Goal: Task Accomplishment & Management: Use online tool/utility

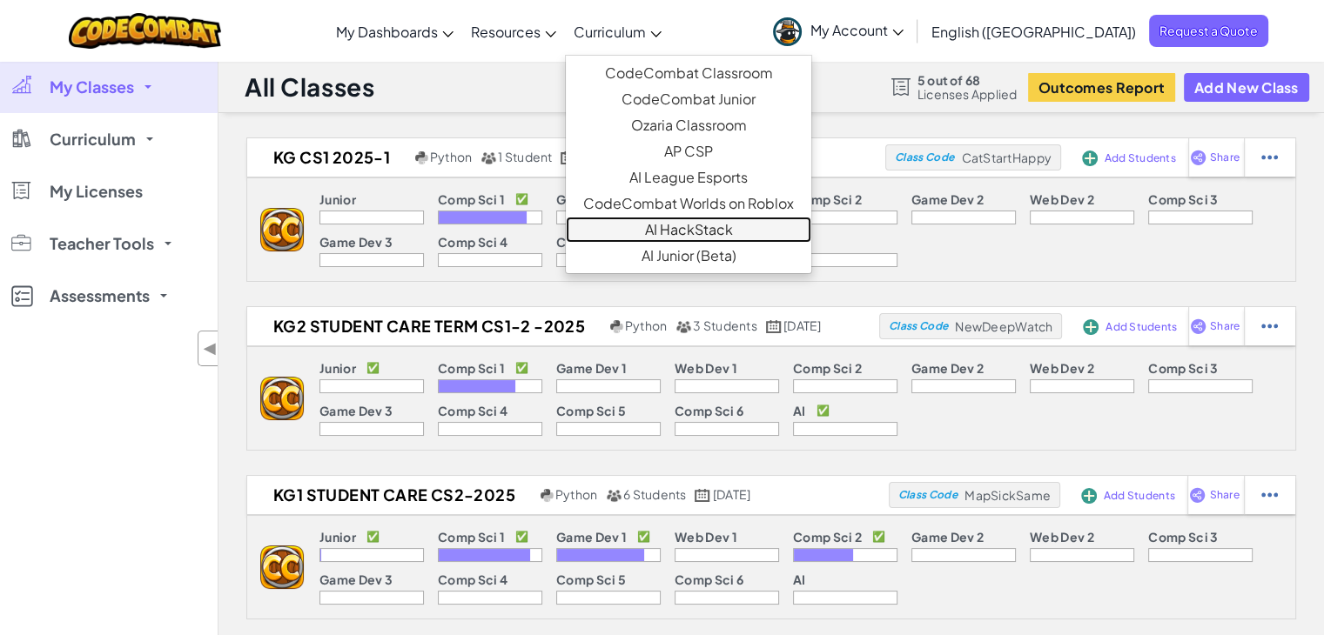
click at [727, 224] on link "AI HackStack" at bounding box center [688, 230] width 245 height 26
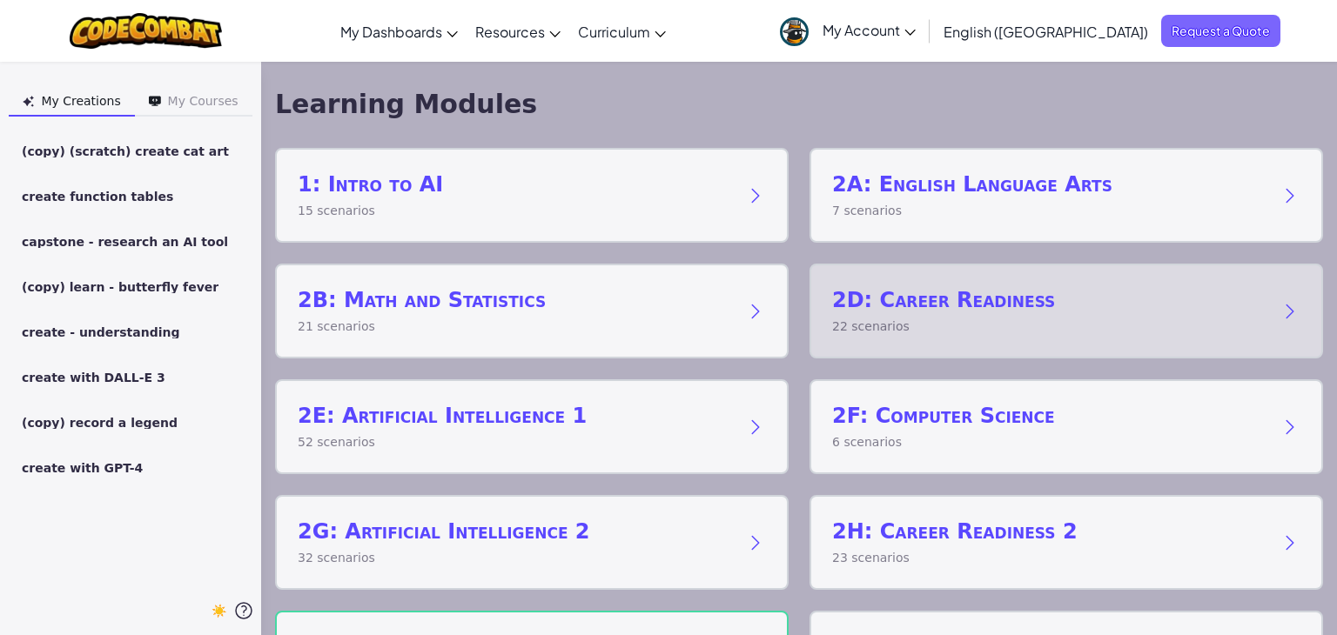
scroll to position [94, 0]
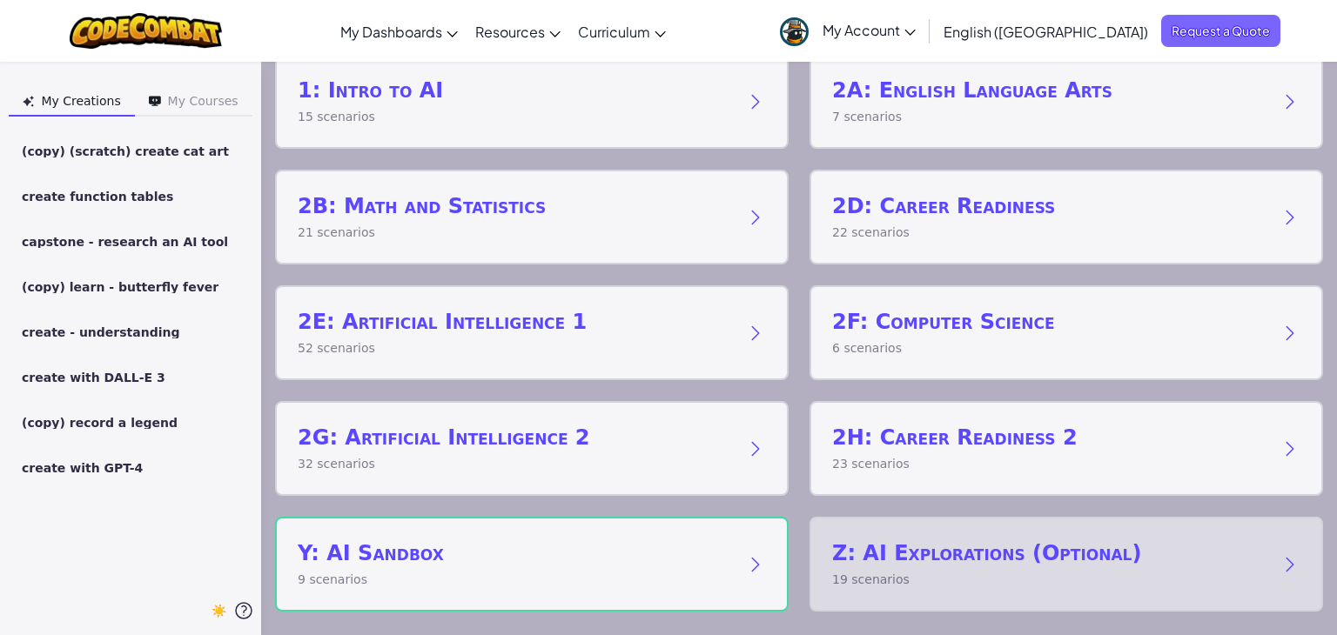
click at [957, 556] on h2 "Z: AI Explorations (Optional)" at bounding box center [1048, 554] width 433 height 28
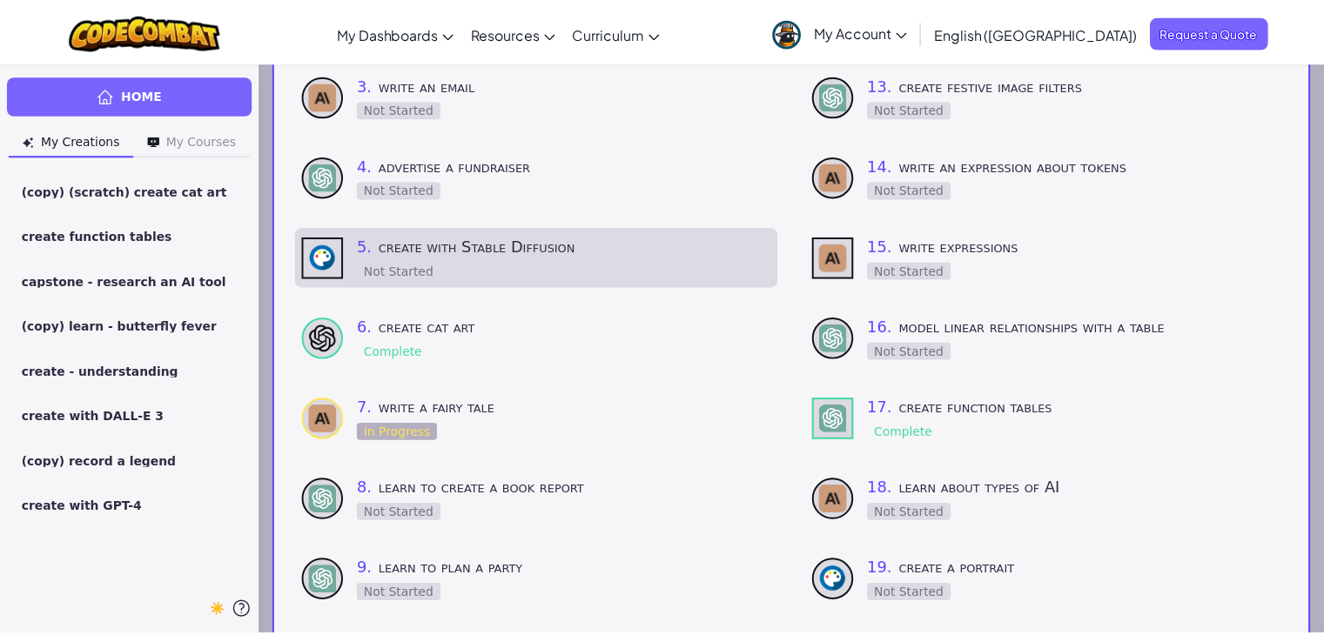
scroll to position [370, 0]
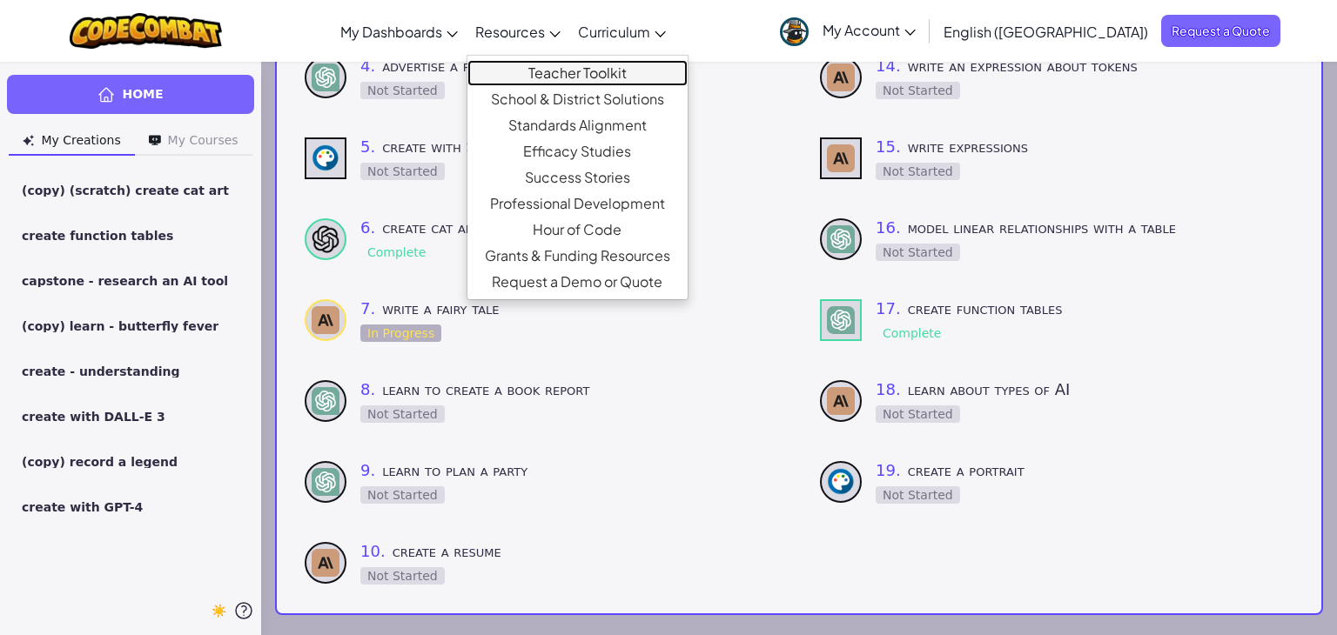
click at [599, 67] on link "Teacher Toolkit" at bounding box center [577, 73] width 220 height 26
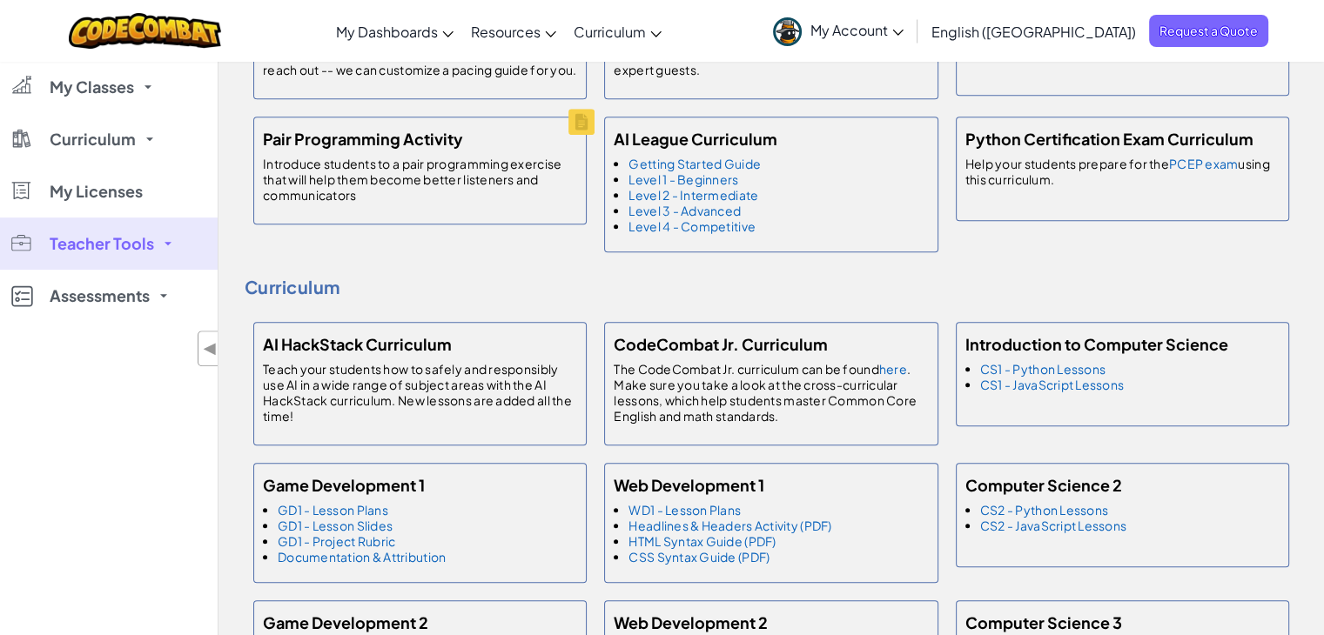
scroll to position [787, 0]
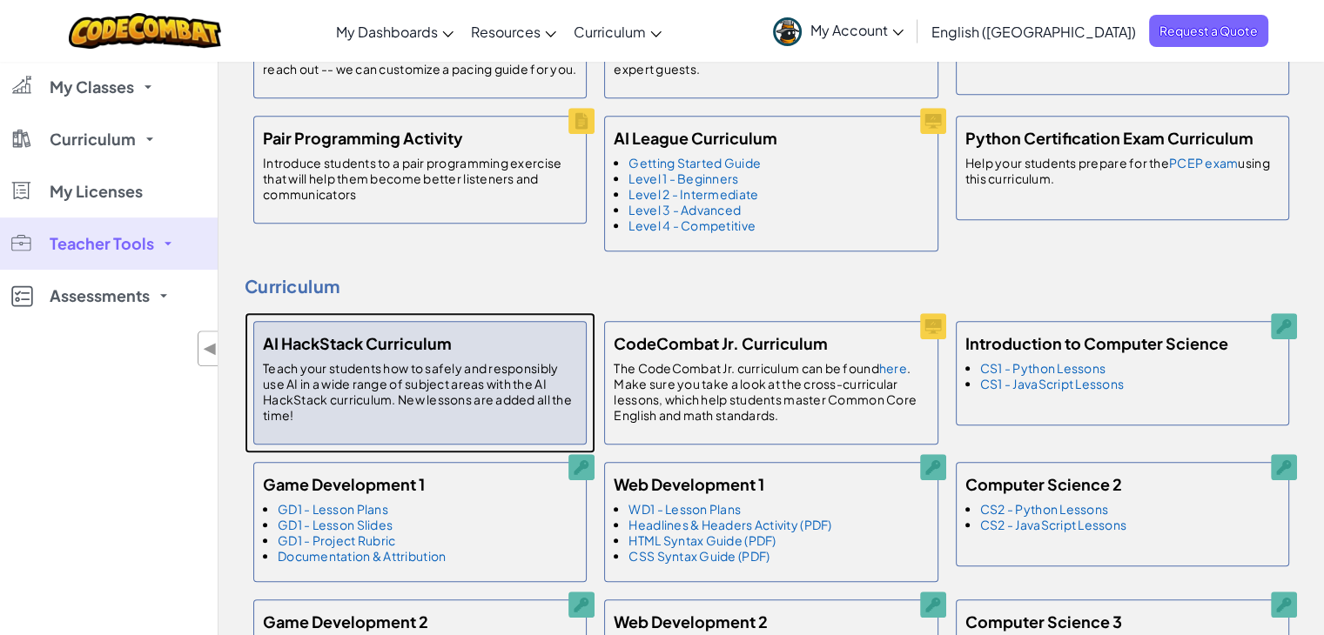
click at [419, 413] on p "Teach your students how to safely and responsibly use AI in a wide range of sub…" at bounding box center [420, 391] width 314 height 63
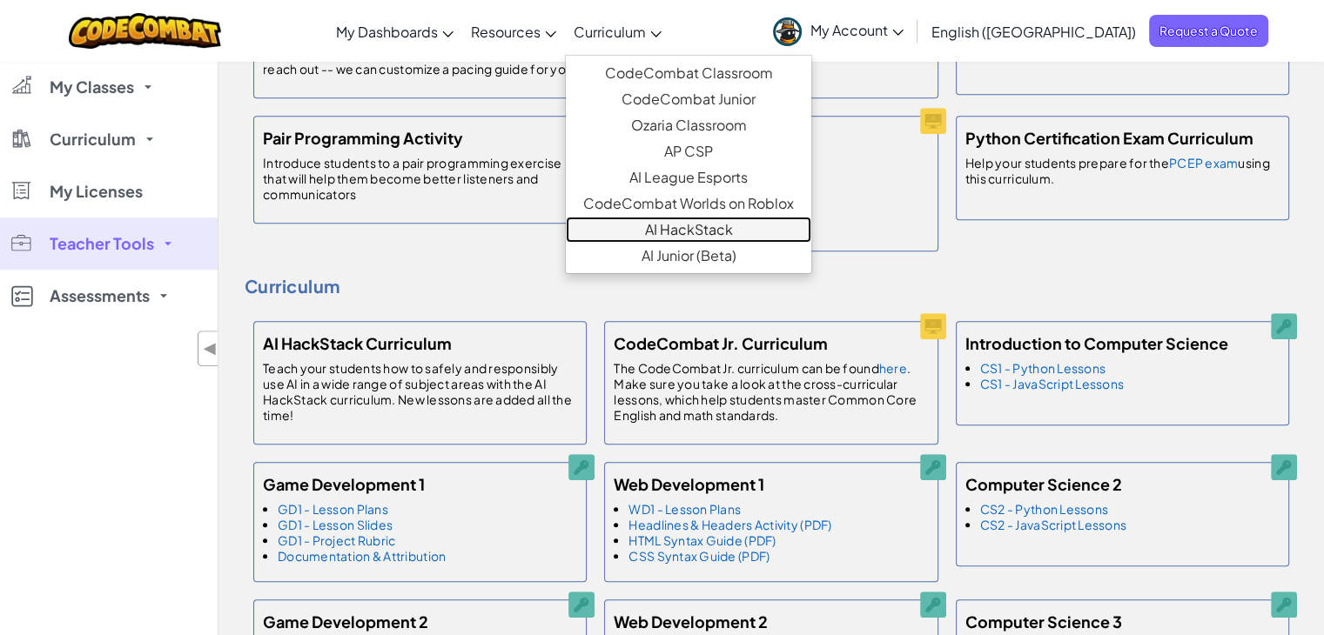
click at [729, 222] on link "AI HackStack" at bounding box center [688, 230] width 245 height 26
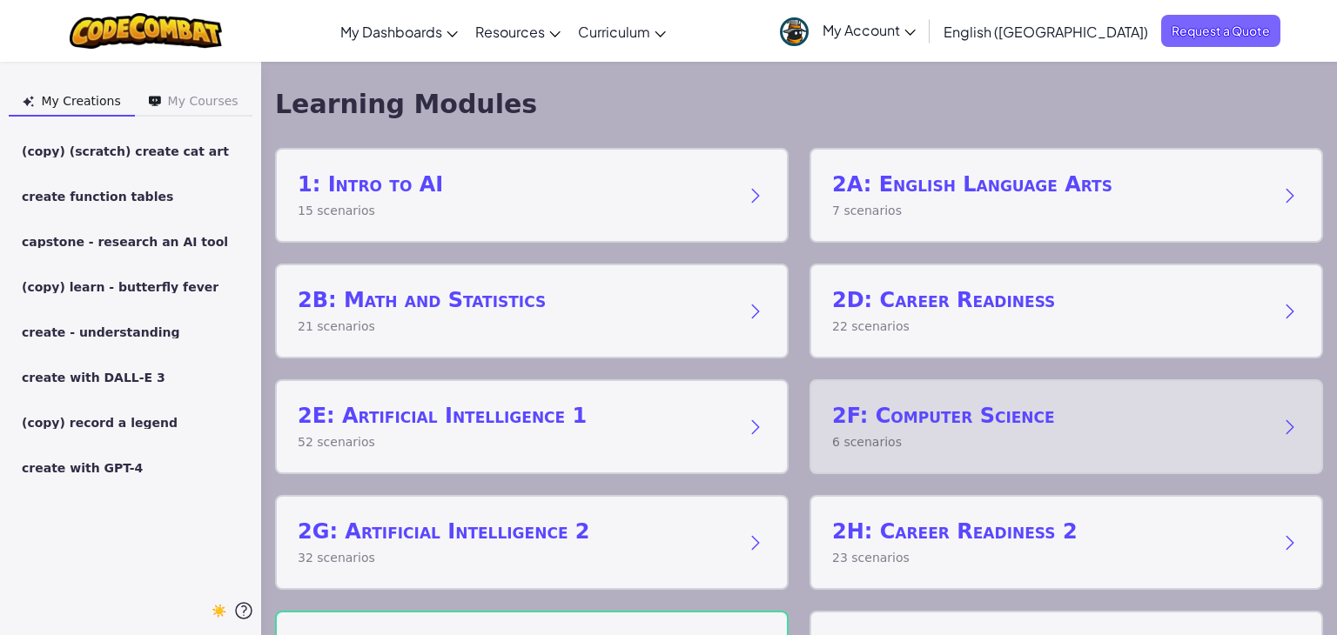
scroll to position [94, 0]
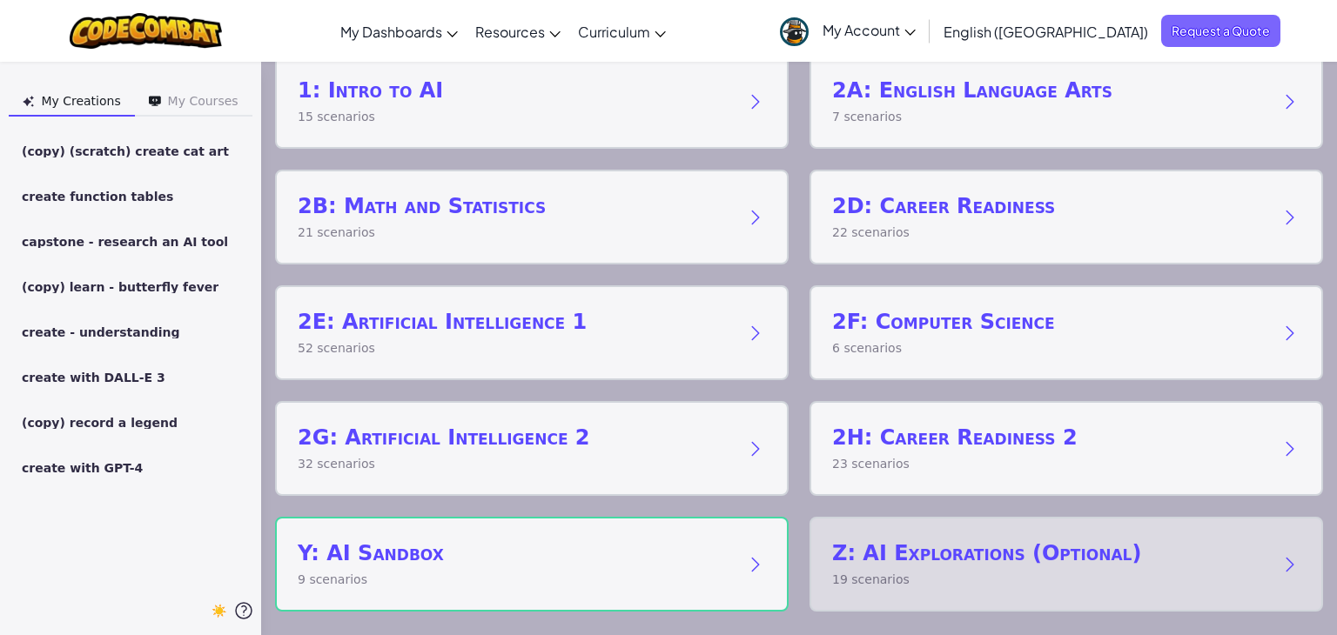
click at [927, 540] on h2 "Z: AI Explorations (Optional)" at bounding box center [1048, 554] width 433 height 28
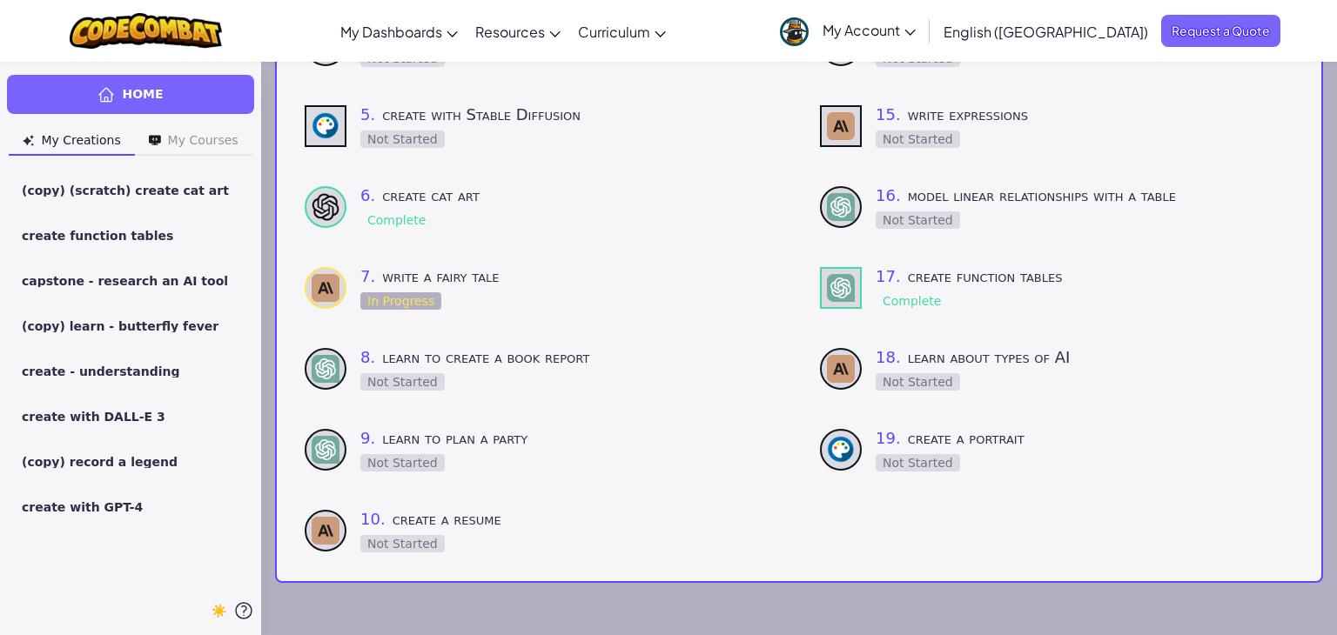
scroll to position [400, 0]
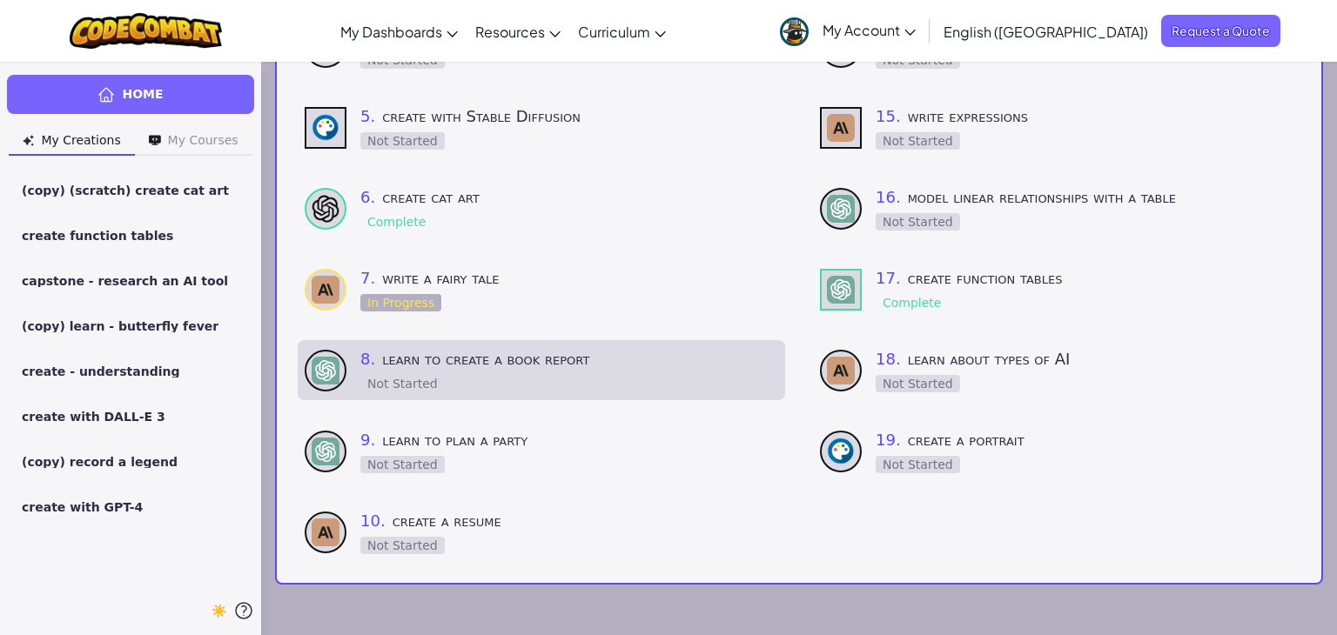
click at [526, 358] on h3 "8 . learn to create a book report" at bounding box center [569, 359] width 418 height 24
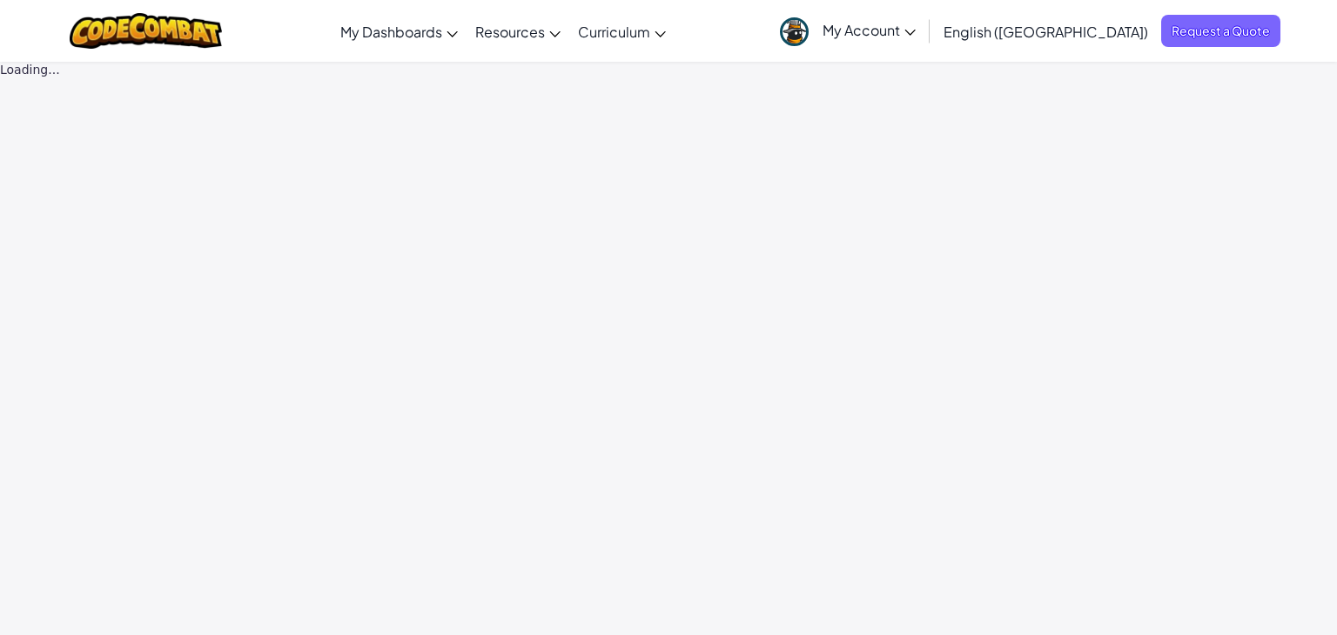
drag, startPoint x: 519, startPoint y: 364, endPoint x: 306, endPoint y: 46, distance: 382.1
click at [306, 46] on div "Toggle navigation My Dashboards CodeCombat Teacher Dashboard Ozaria Teacher Das…" at bounding box center [668, 31] width 1345 height 62
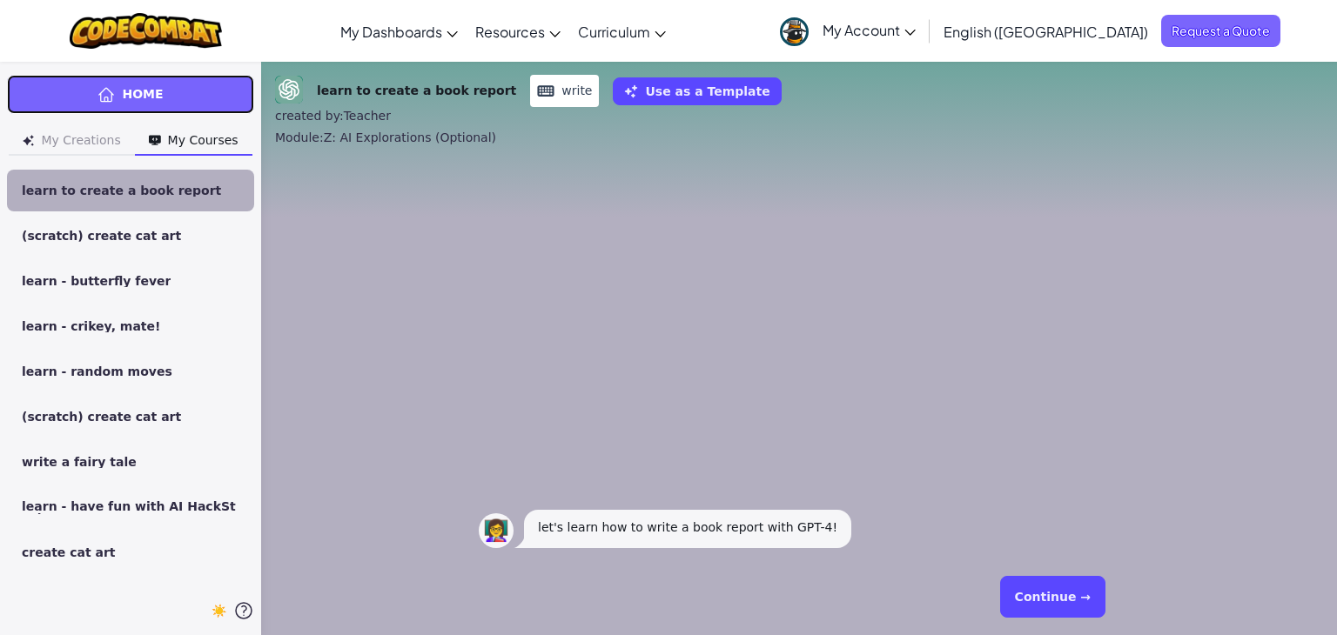
click at [209, 105] on link "Home" at bounding box center [130, 94] width 247 height 39
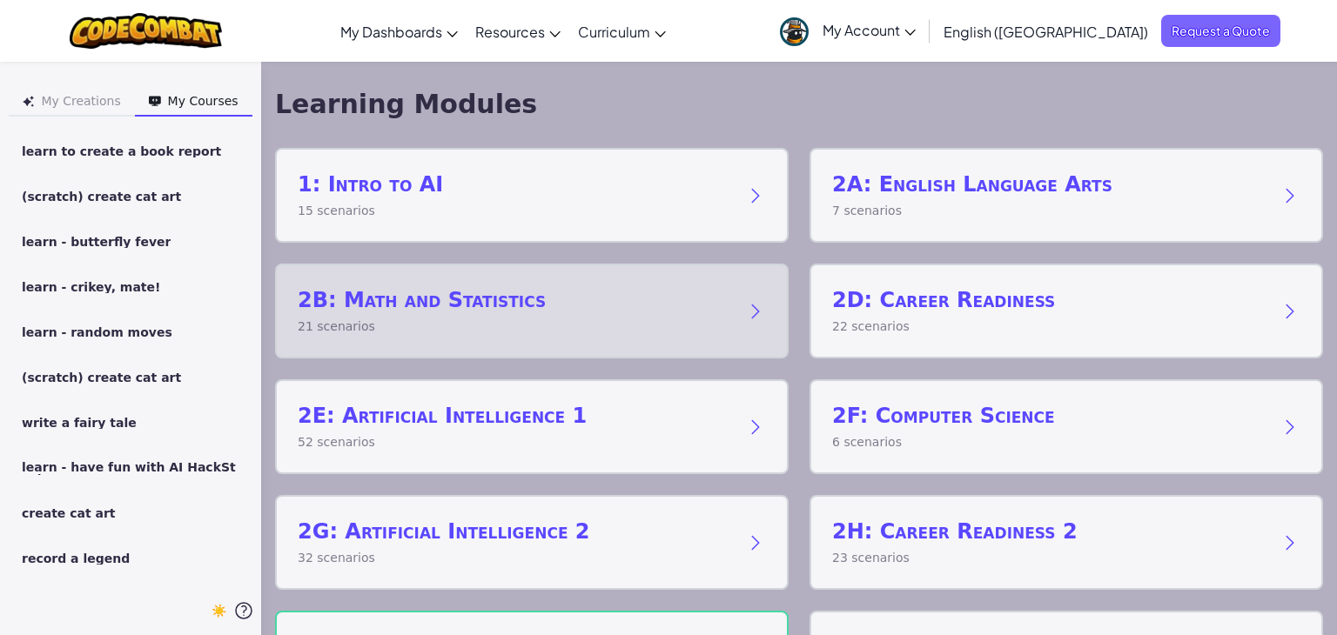
scroll to position [94, 0]
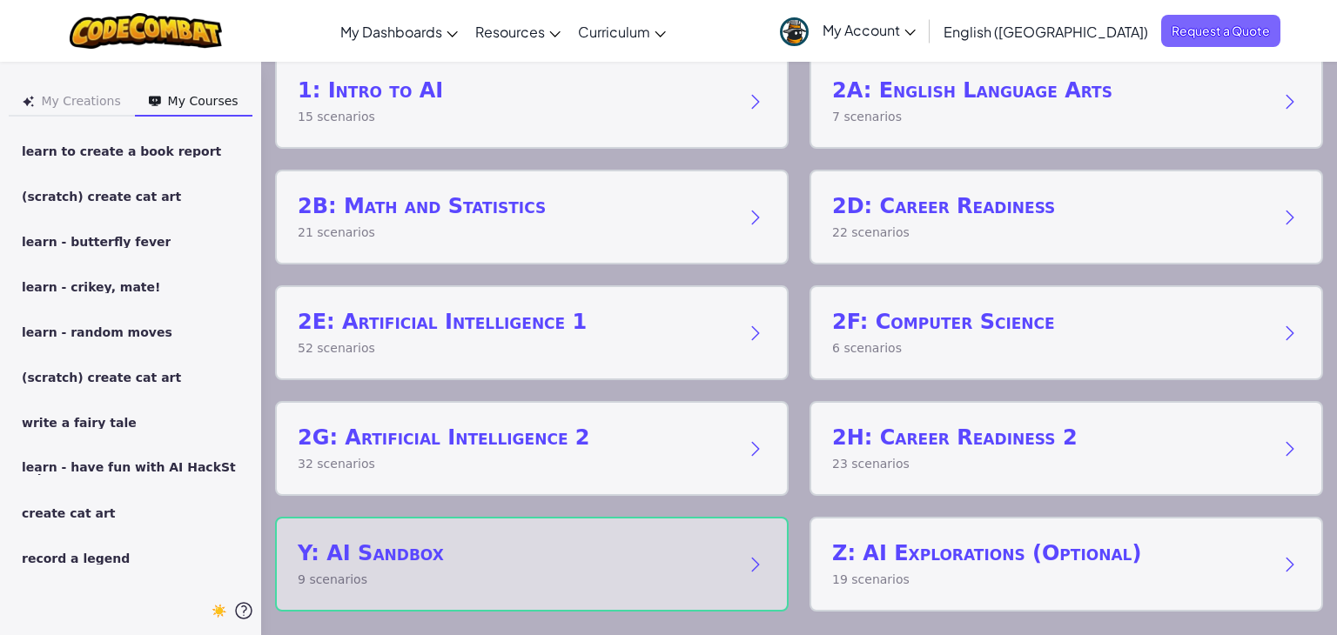
click at [637, 573] on p "9 scenarios" at bounding box center [514, 580] width 433 height 18
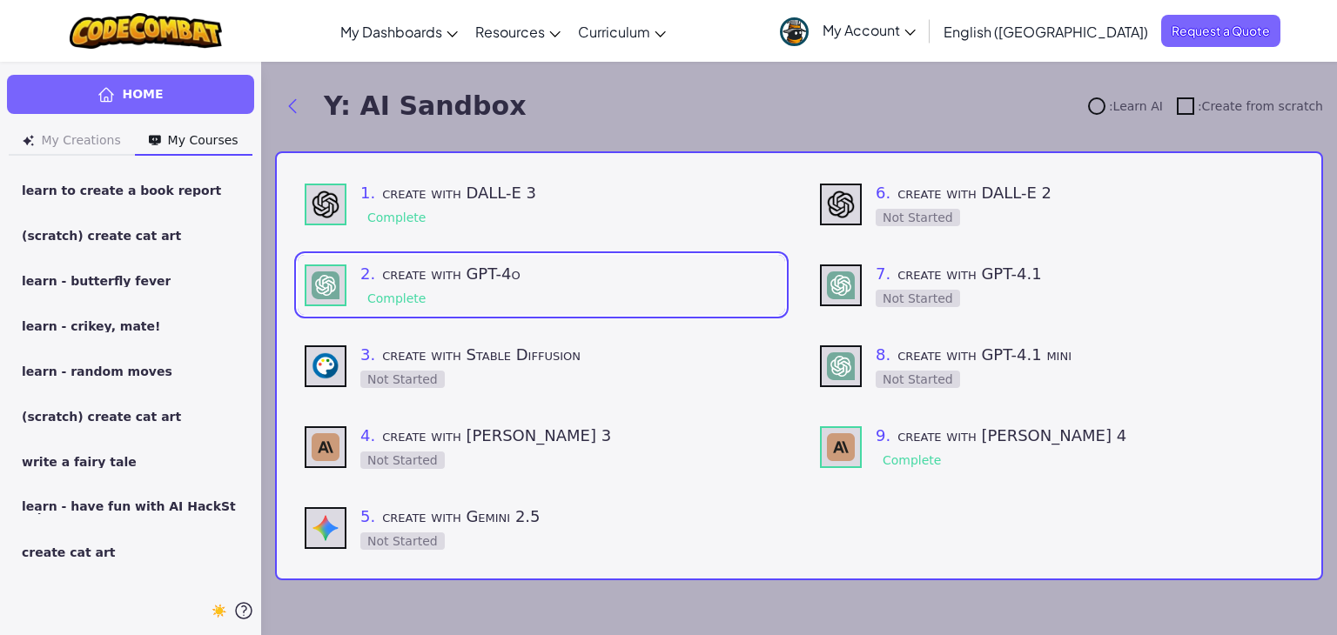
click at [637, 573] on div "1 . create with DALL-E 3 Complete 2 . create with GPT-4o Complete 3 . create wi…" at bounding box center [799, 365] width 1048 height 429
click at [197, 102] on link "Home" at bounding box center [130, 94] width 247 height 39
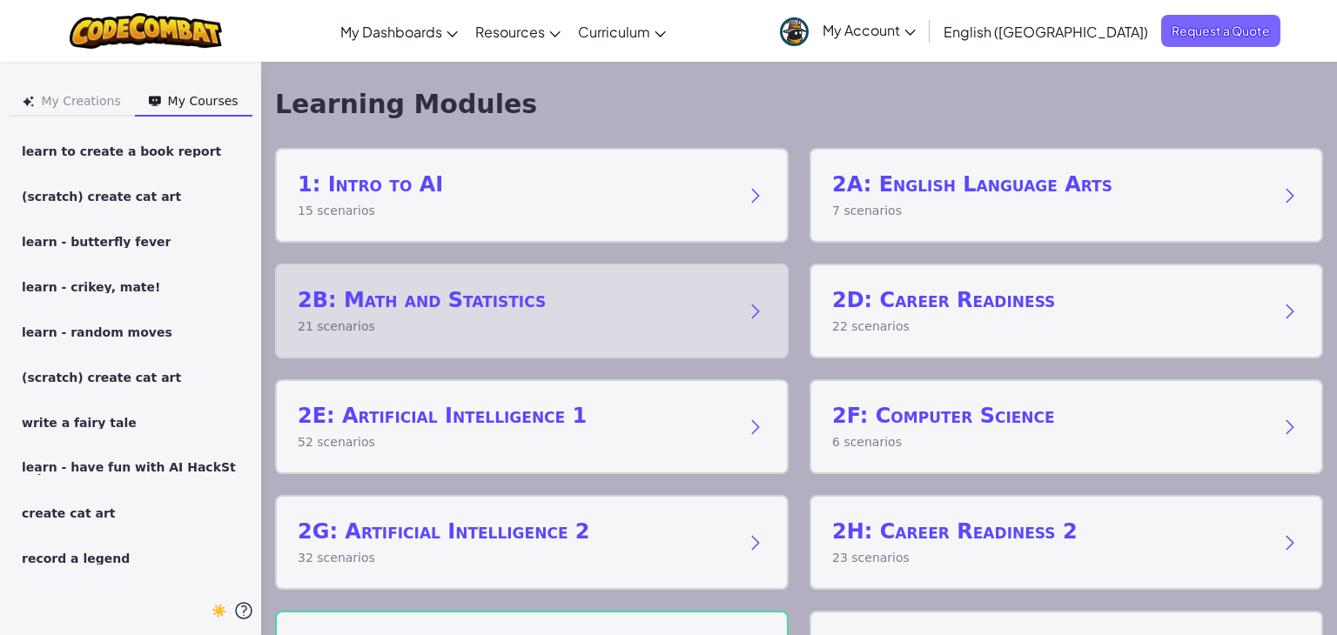
scroll to position [94, 0]
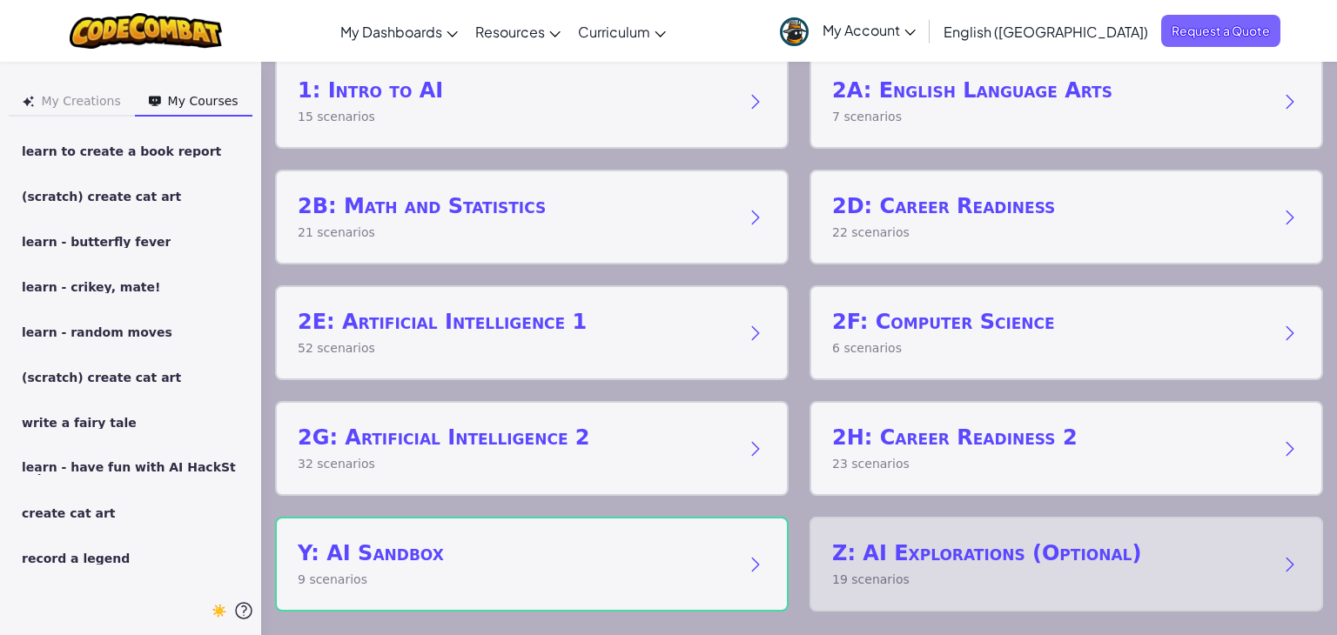
click at [908, 561] on h2 "Z: AI Explorations (Optional)" at bounding box center [1048, 554] width 433 height 28
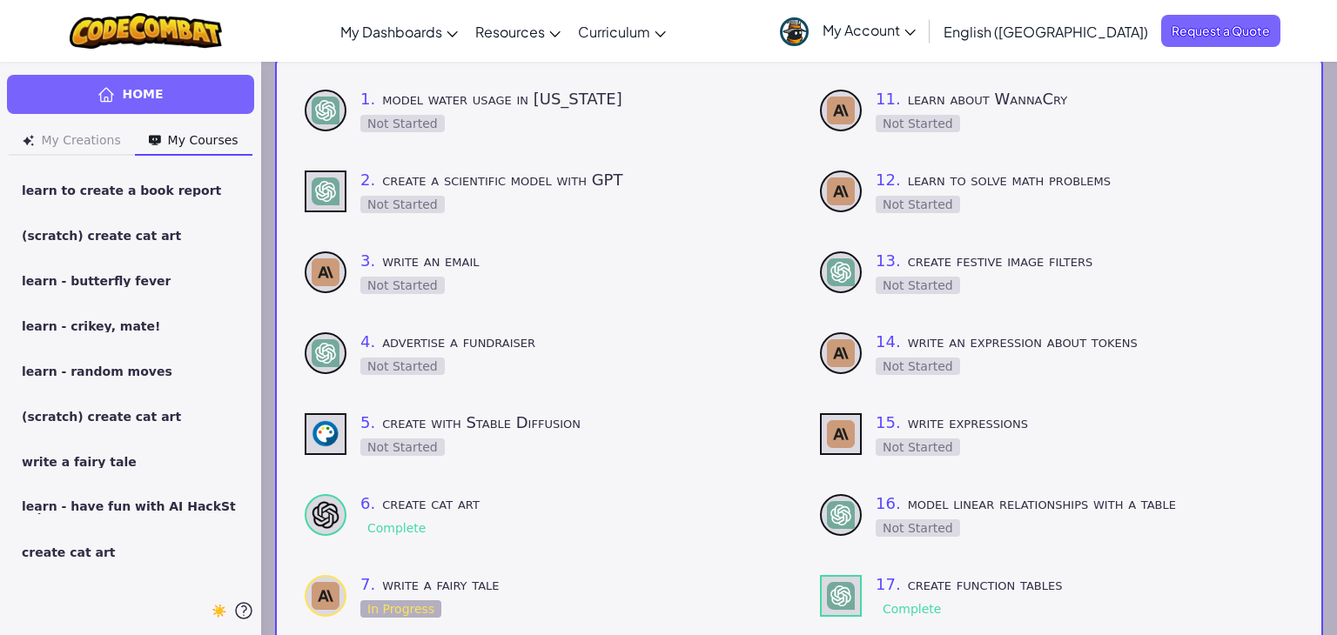
click at [908, 561] on div "11 . learn about WannaCry Not Started 12 . learn to solve math problems Not Sta…" at bounding box center [1056, 474] width 487 height 788
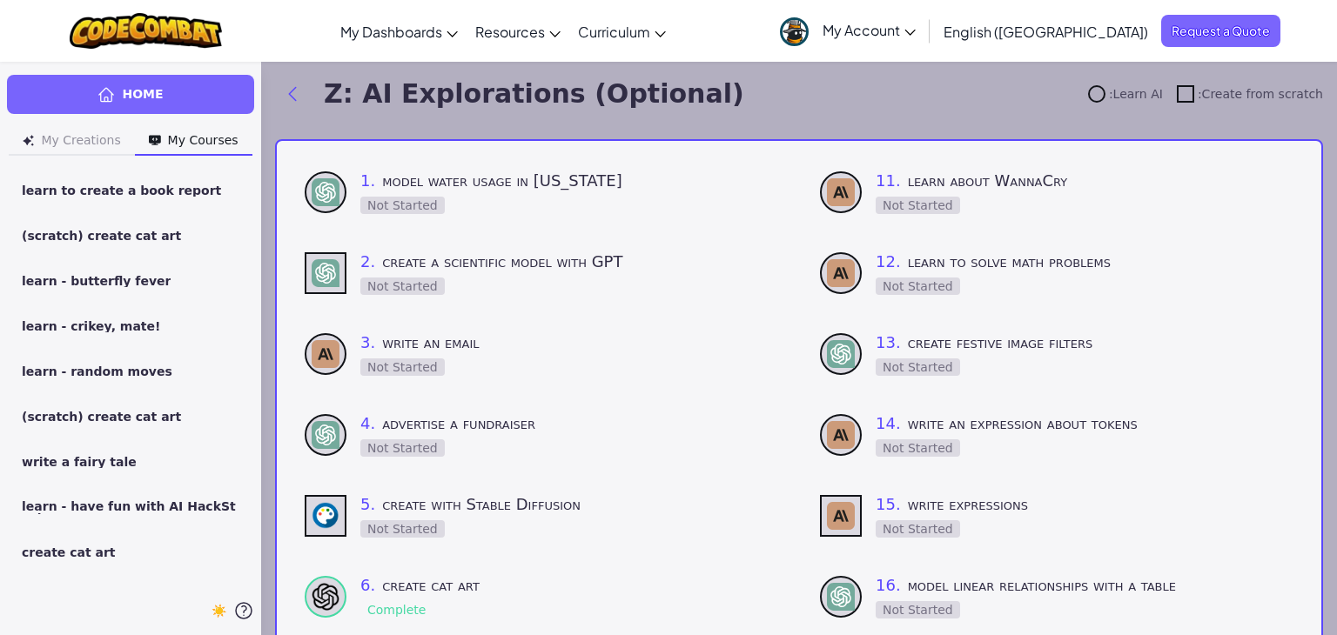
scroll to position [11, 0]
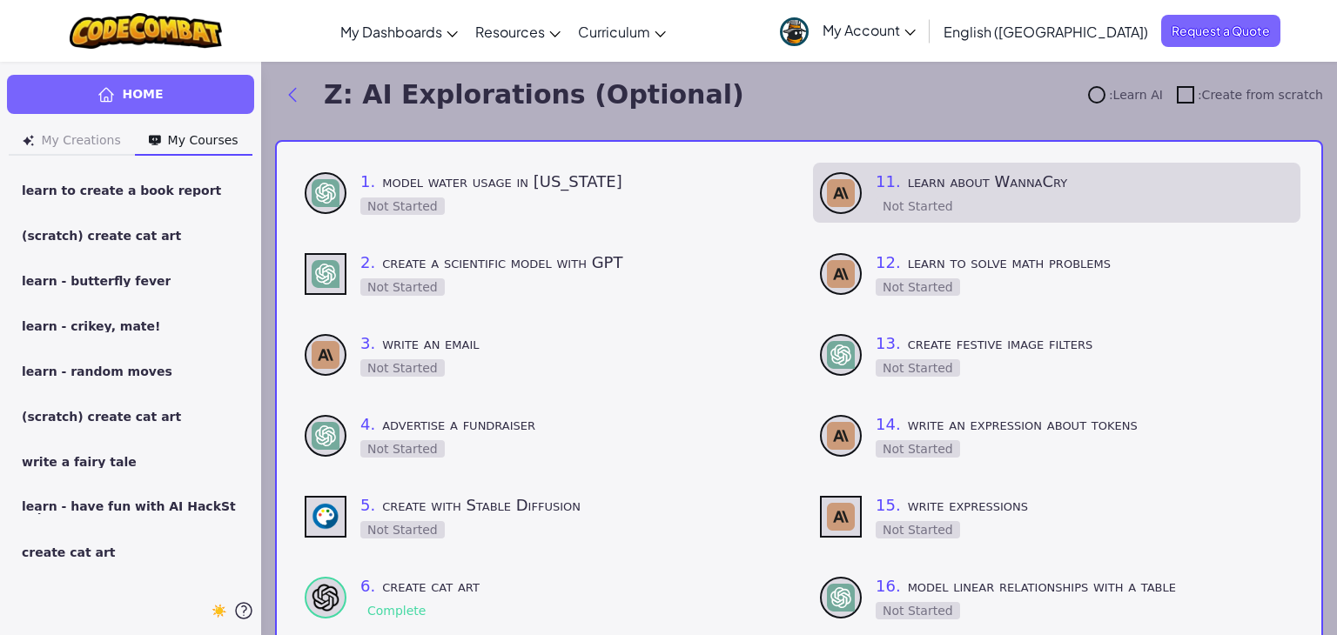
click at [986, 203] on div "11 . learn about WannaCry Not Started" at bounding box center [1084, 193] width 418 height 46
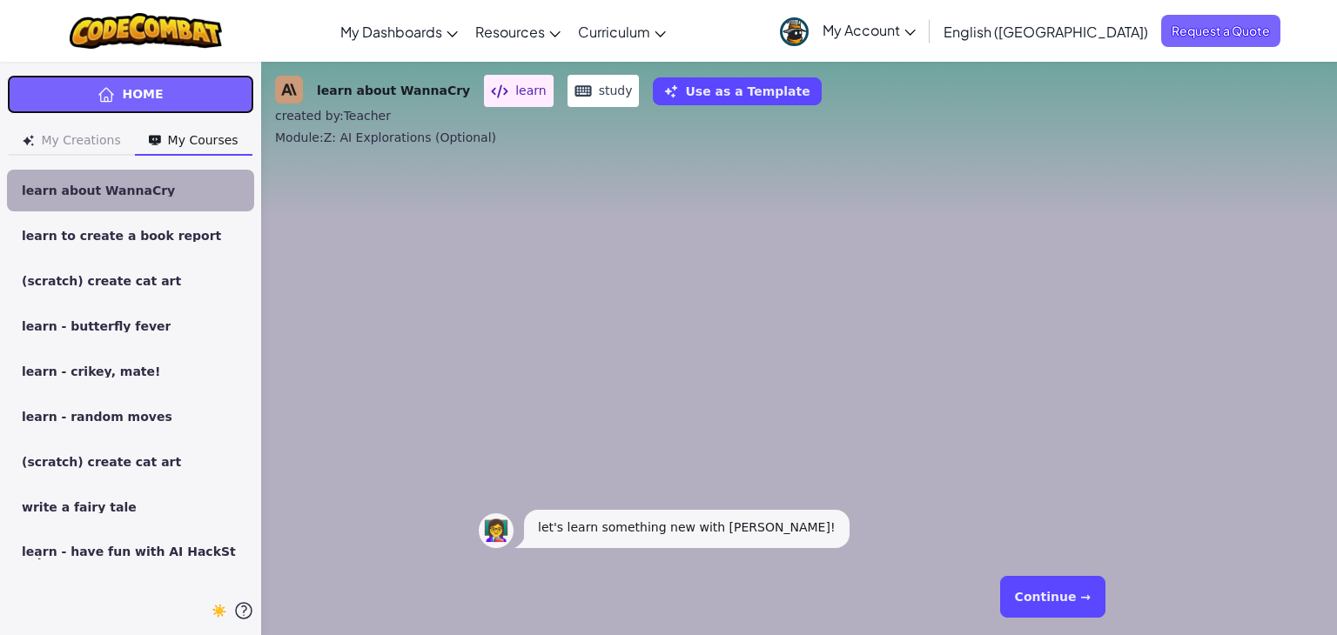
click at [194, 97] on link "Home" at bounding box center [130, 94] width 247 height 39
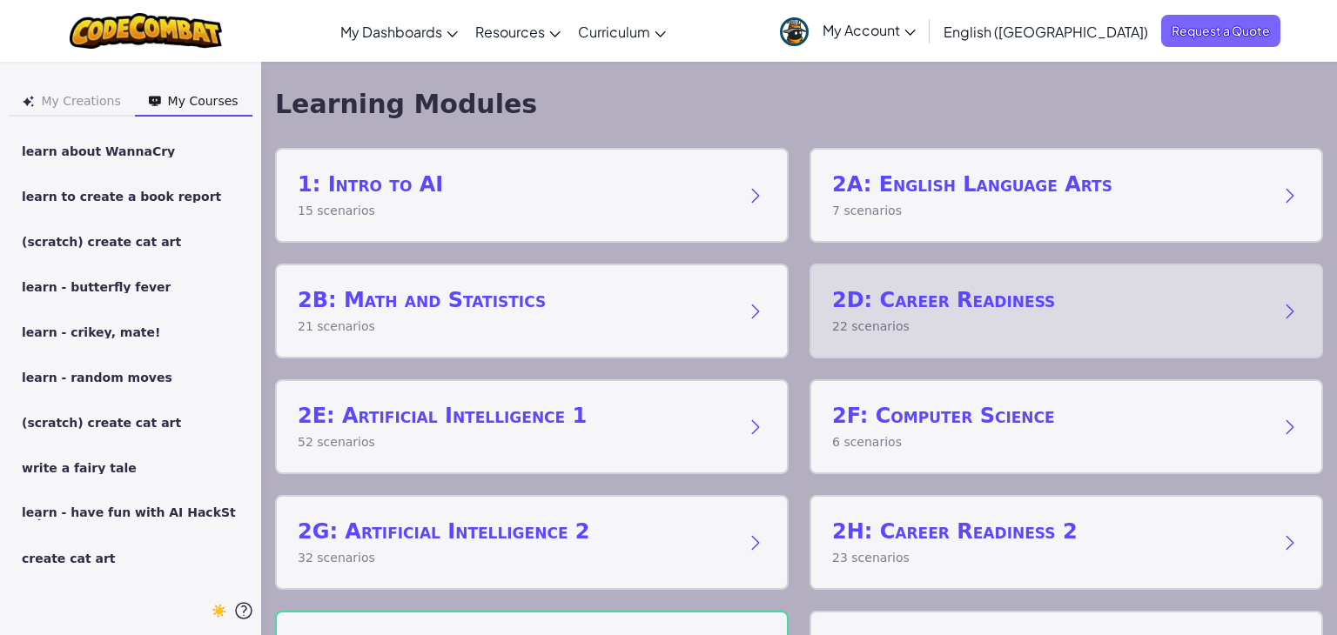
scroll to position [94, 0]
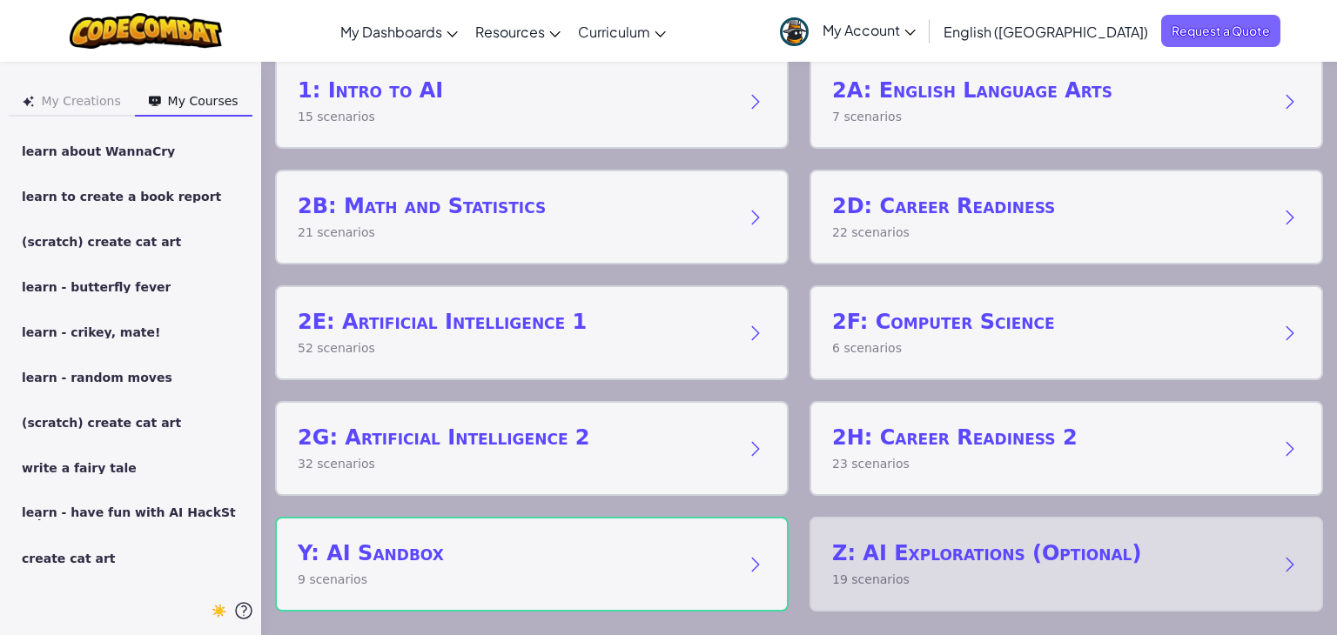
click at [1002, 540] on h2 "Z: AI Explorations (Optional)" at bounding box center [1048, 554] width 433 height 28
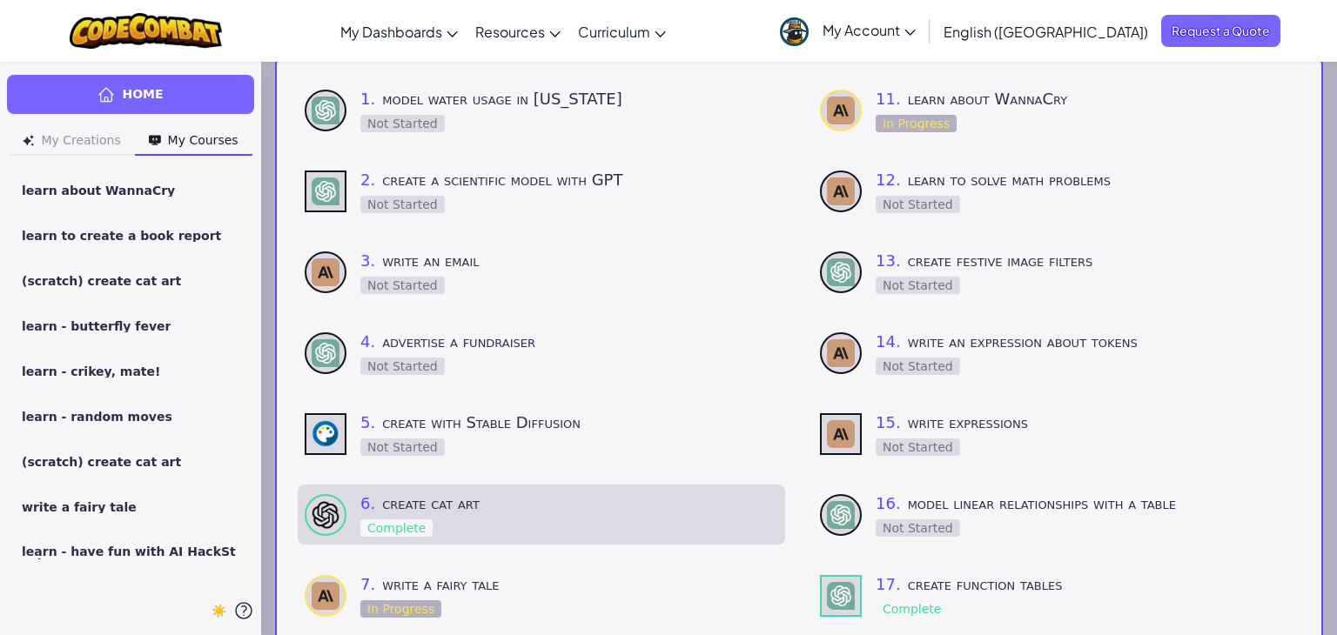
scroll to position [405, 0]
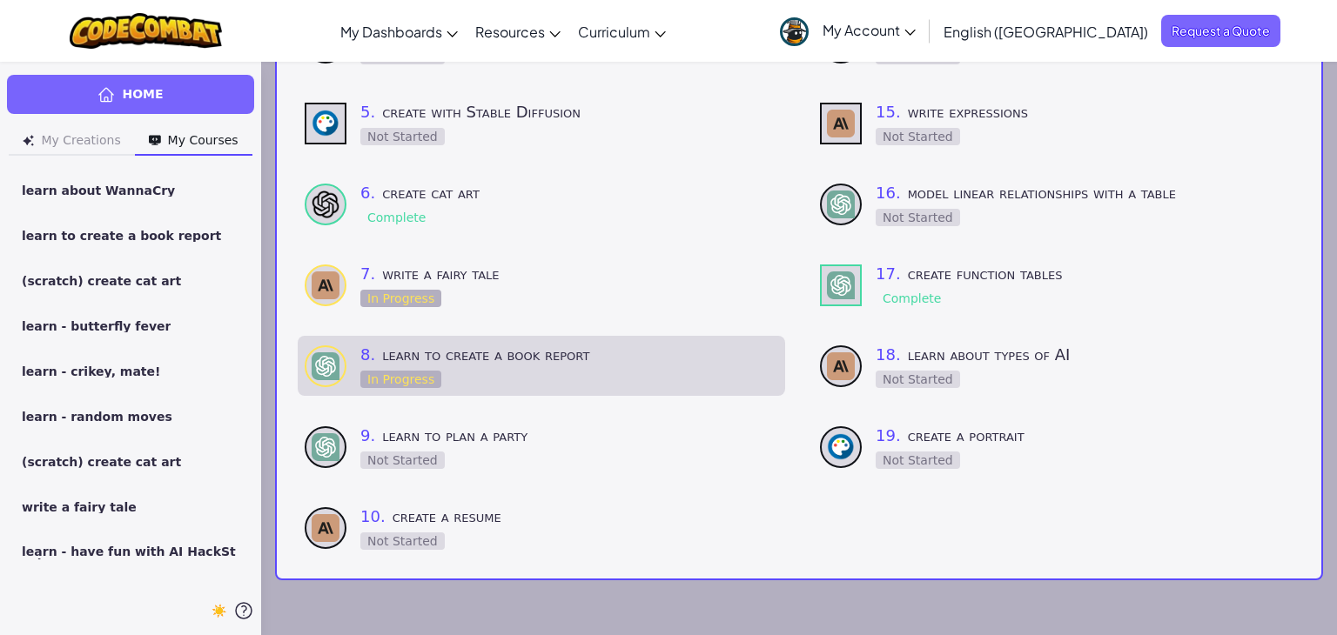
click at [509, 366] on div "8 . learn to create a book report In Progress" at bounding box center [569, 366] width 418 height 46
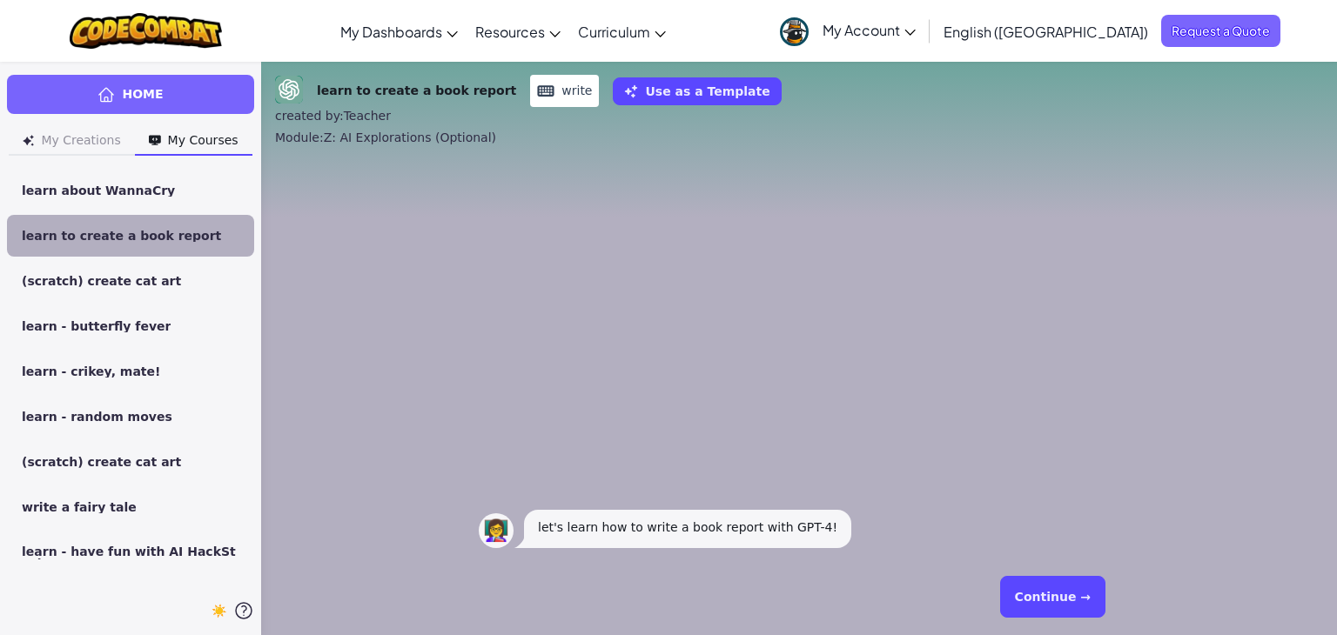
click at [1045, 590] on button "Continue →" at bounding box center [1052, 597] width 105 height 42
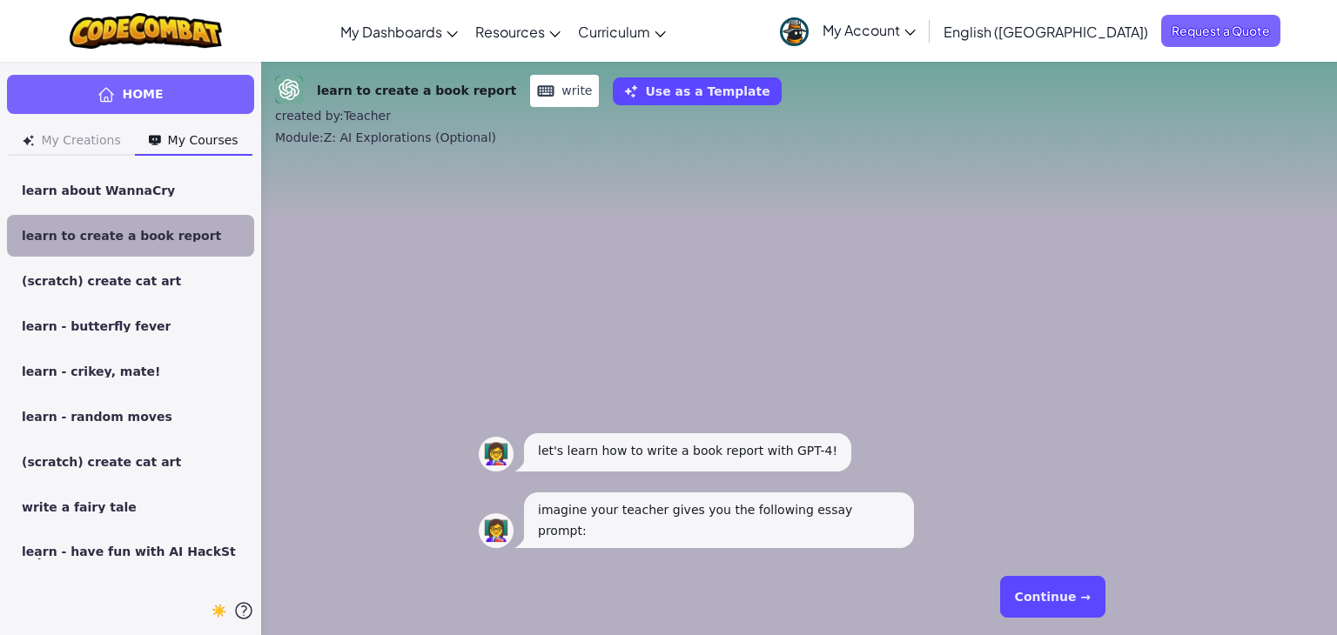
click at [1038, 593] on button "Continue →" at bounding box center [1052, 597] width 105 height 42
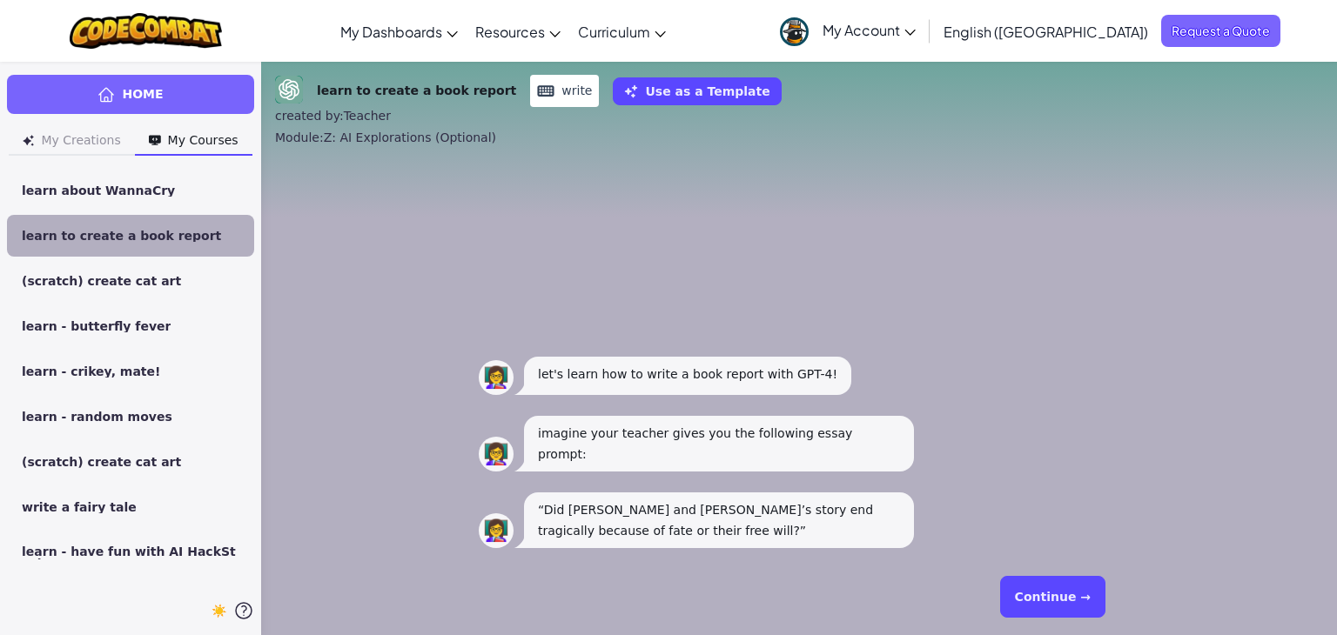
click at [1038, 593] on button "Continue →" at bounding box center [1052, 597] width 105 height 42
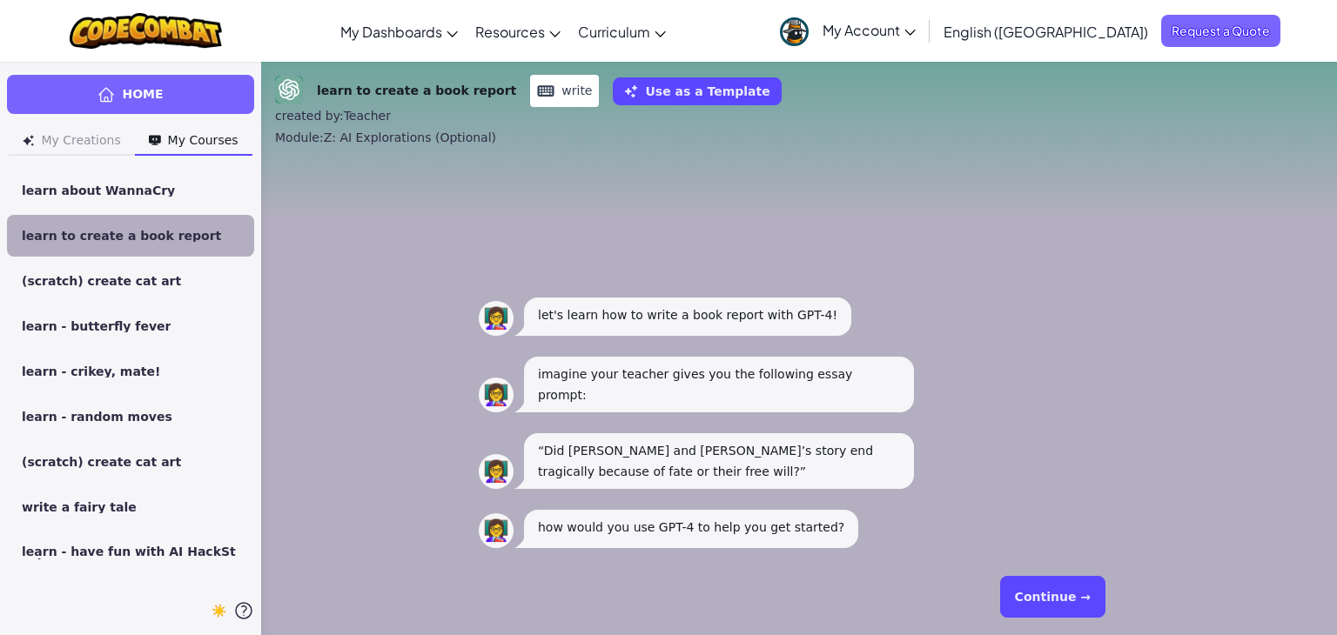
click at [1038, 593] on button "Continue →" at bounding box center [1052, 597] width 105 height 42
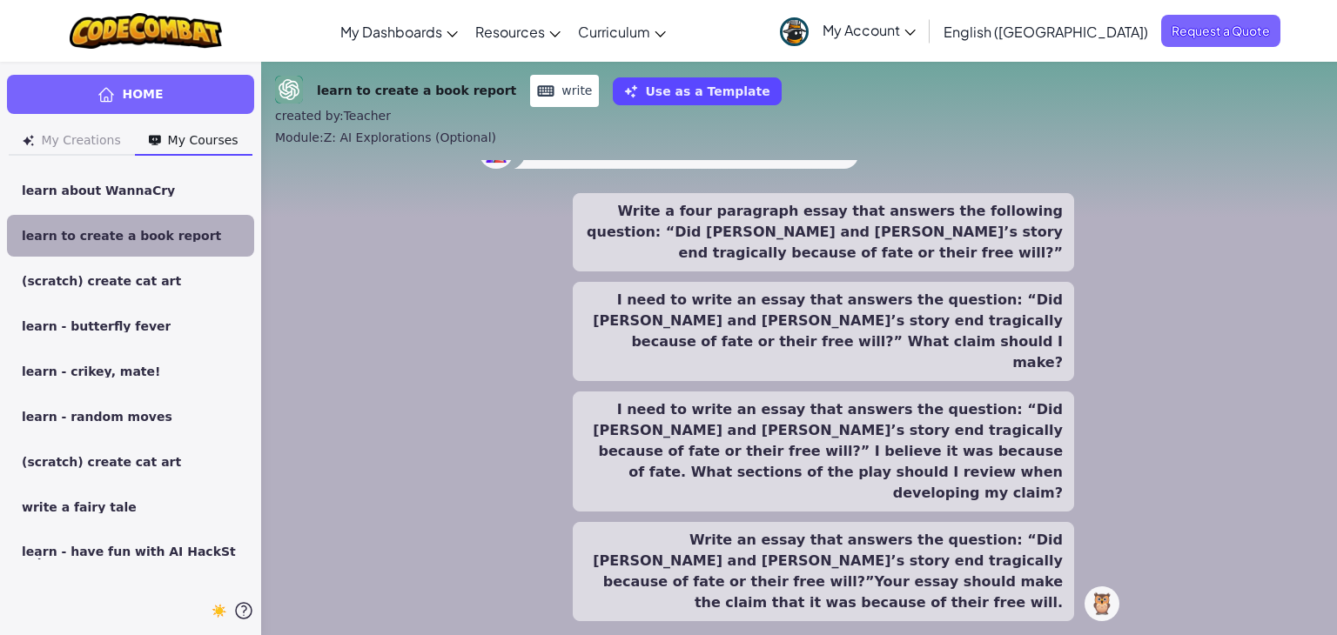
click at [945, 475] on button "I need to write an essay that answers the question: “Did [PERSON_NAME] and [PER…" at bounding box center [823, 452] width 501 height 120
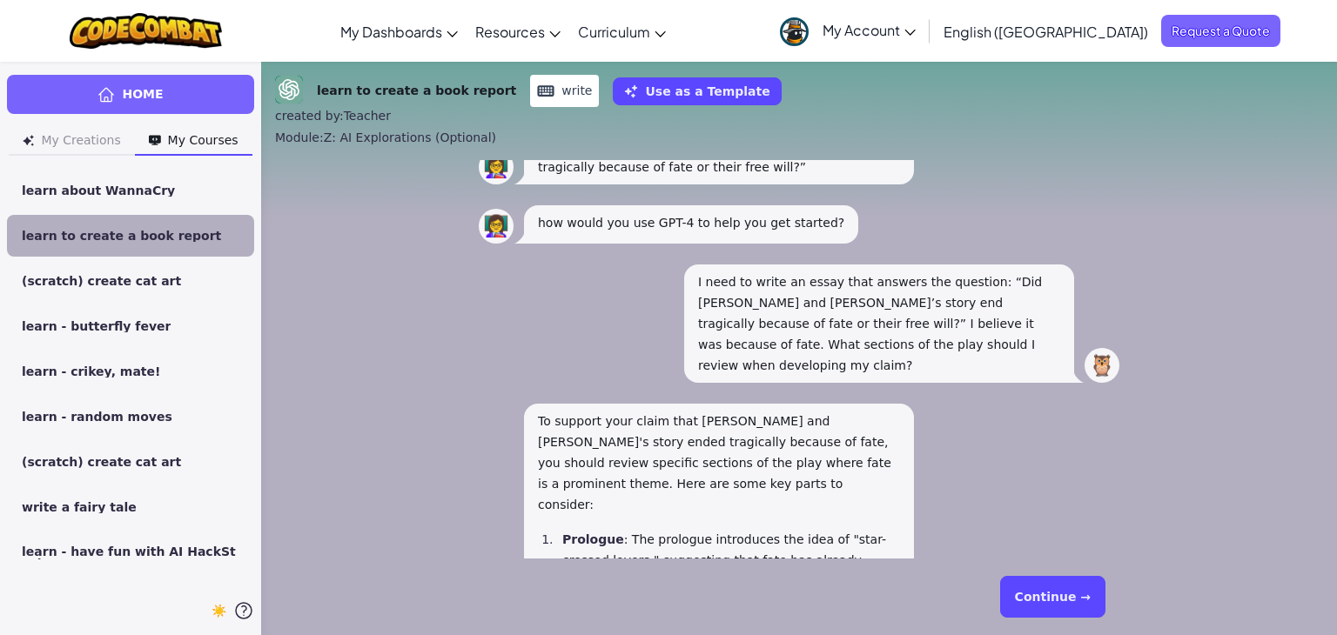
scroll to position [-573, 0]
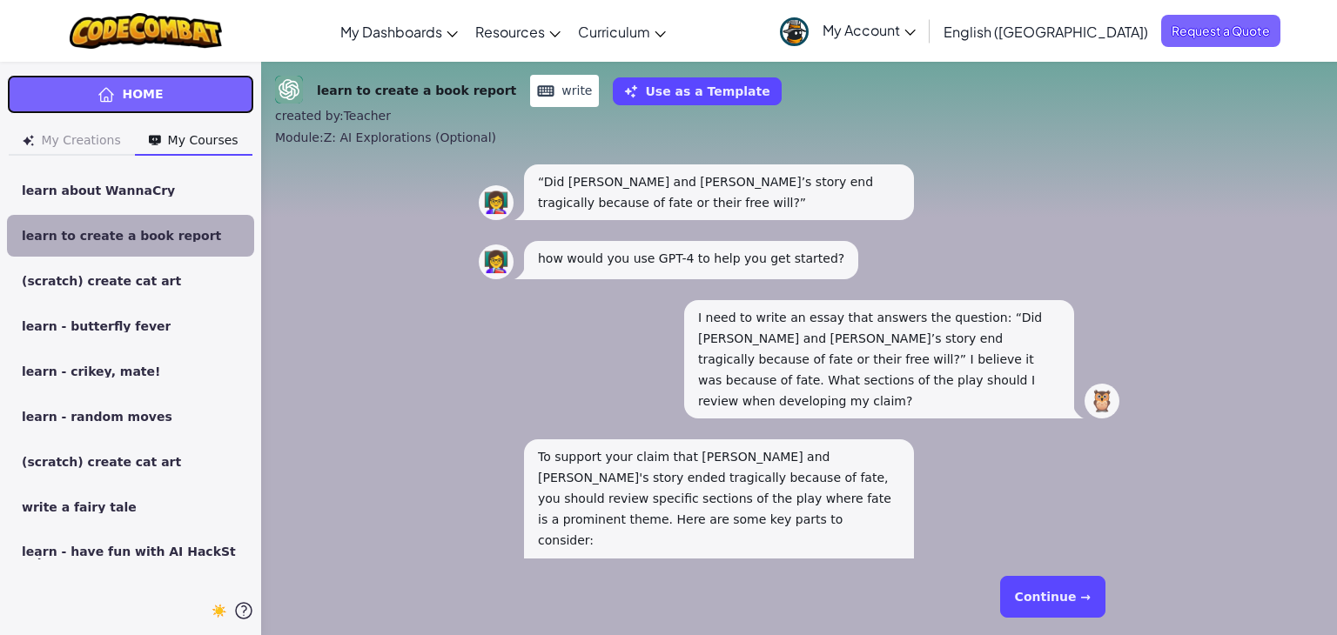
click at [197, 102] on link "Home" at bounding box center [130, 94] width 247 height 39
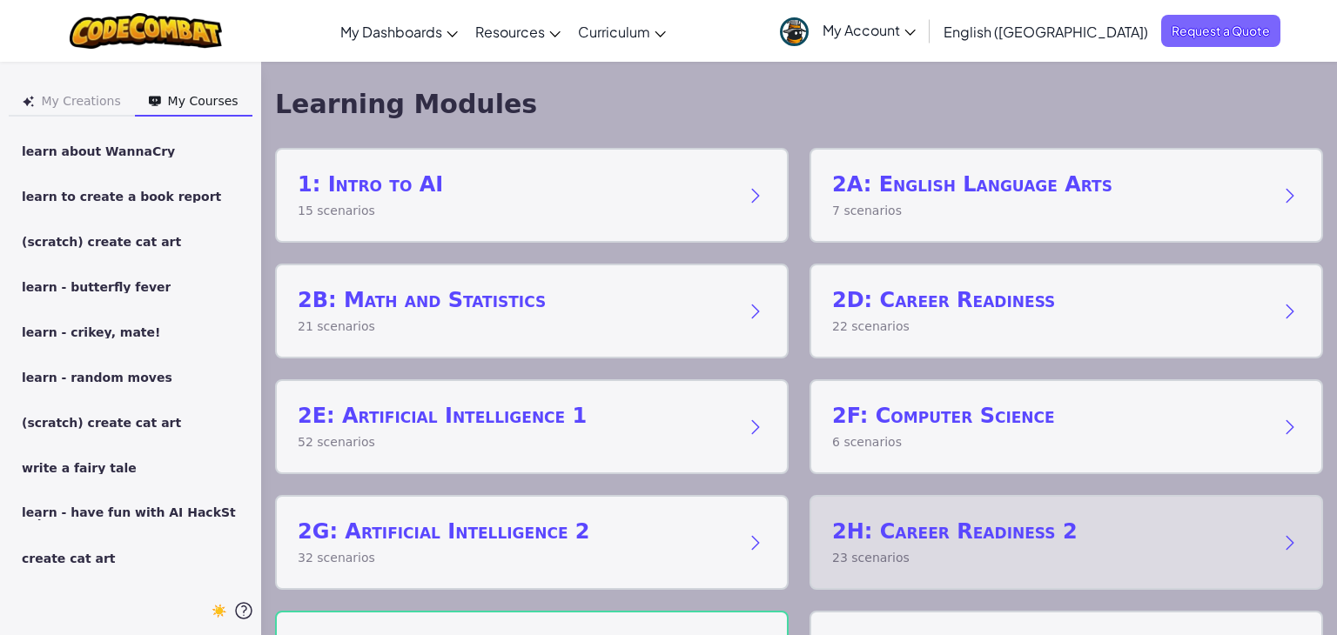
scroll to position [94, 0]
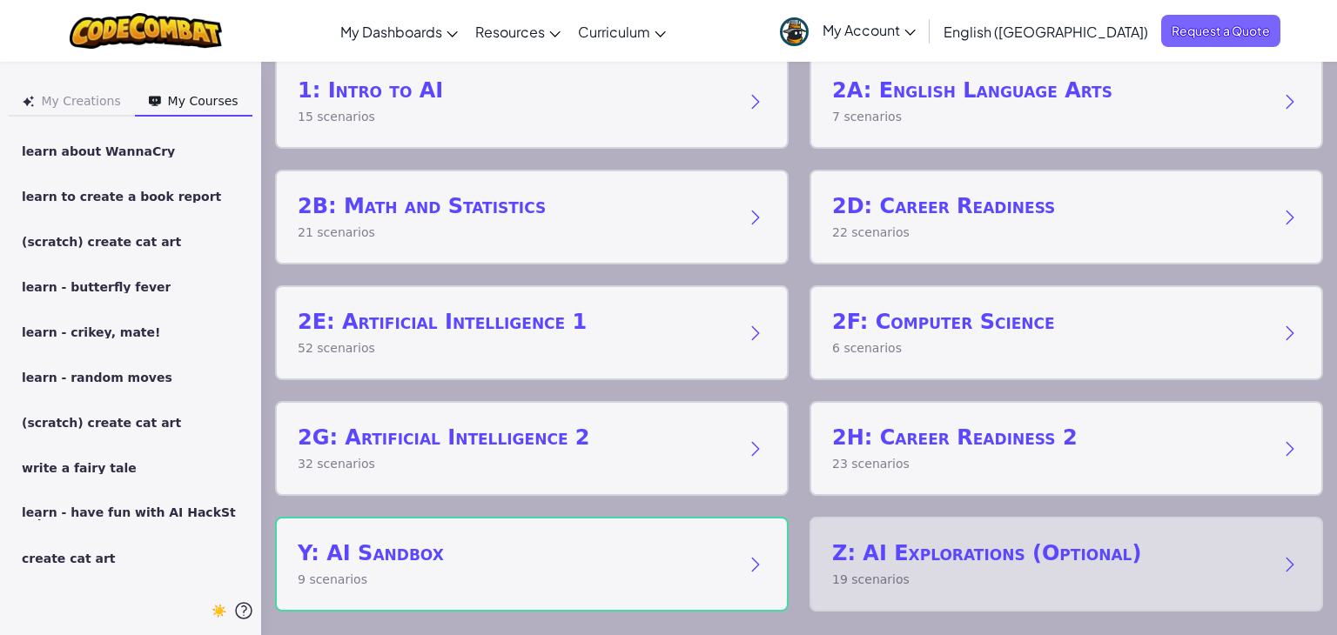
click at [950, 560] on h2 "Z: AI Explorations (Optional)" at bounding box center [1048, 554] width 433 height 28
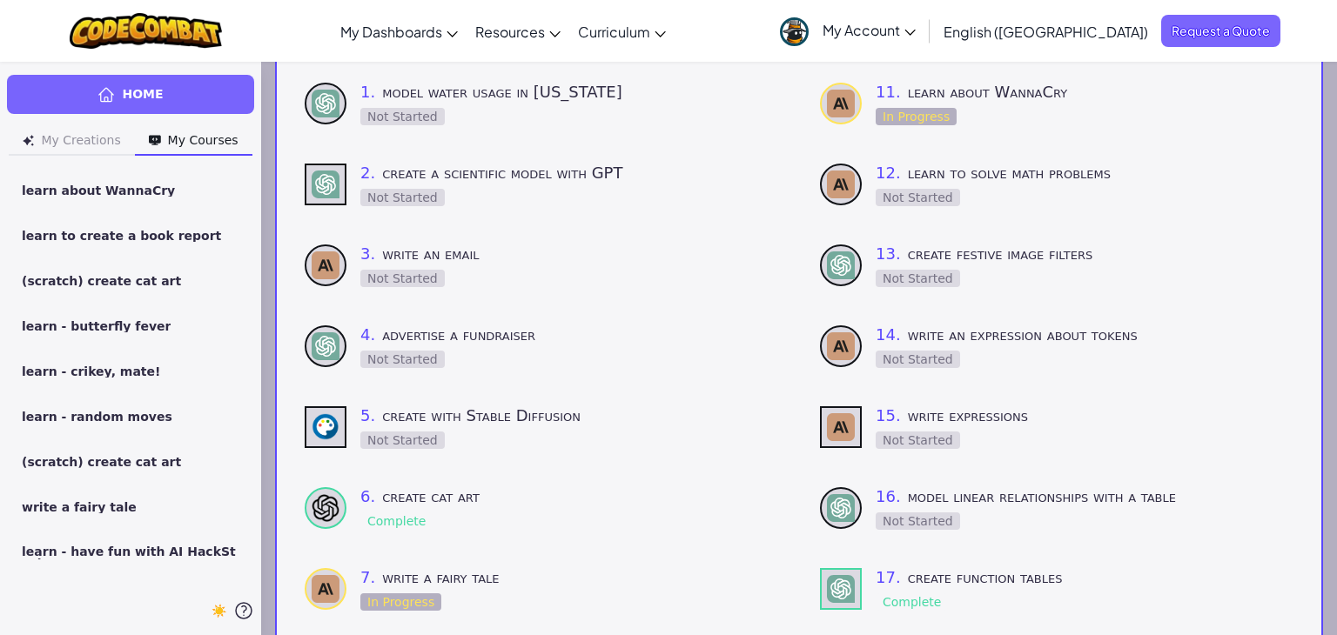
scroll to position [99, 0]
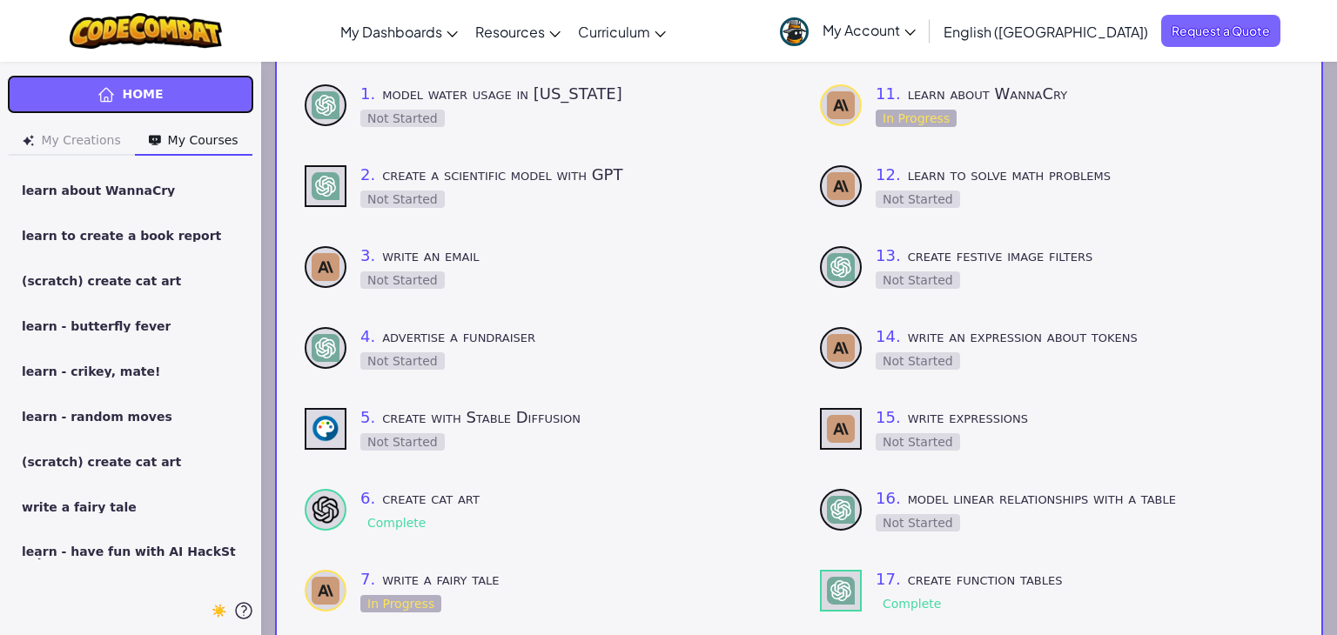
click at [188, 101] on link "Home" at bounding box center [130, 94] width 247 height 39
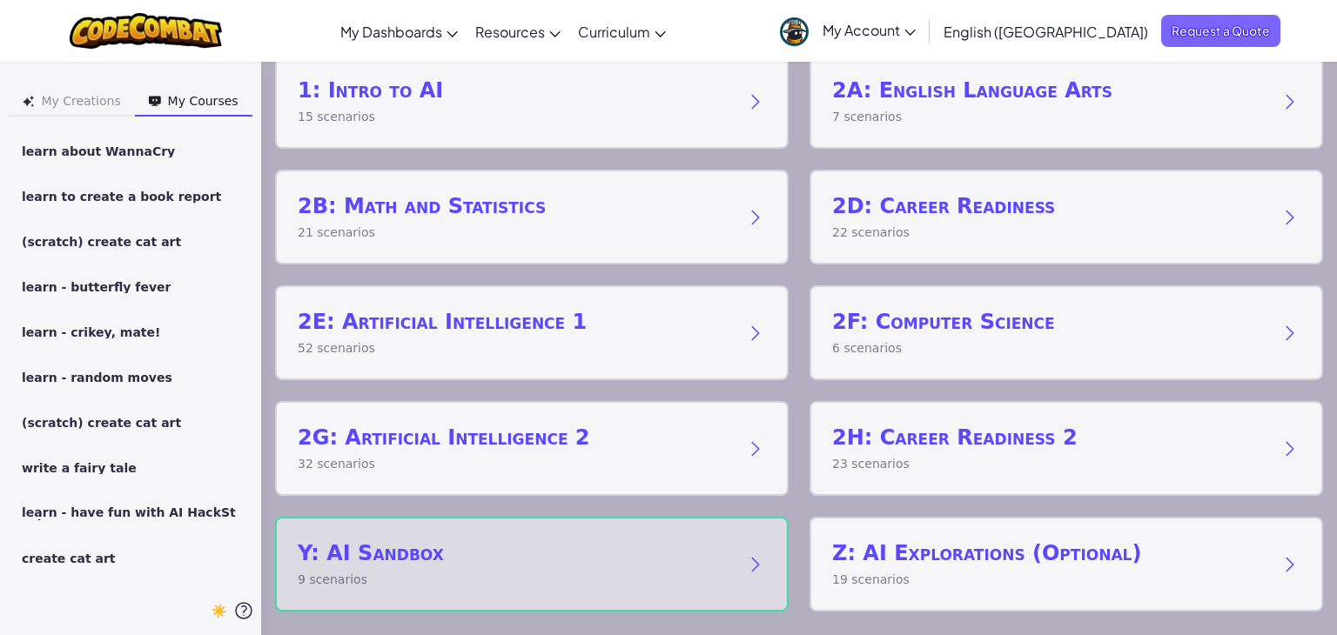
click at [454, 550] on h2 "Y: AI Sandbox" at bounding box center [514, 554] width 433 height 28
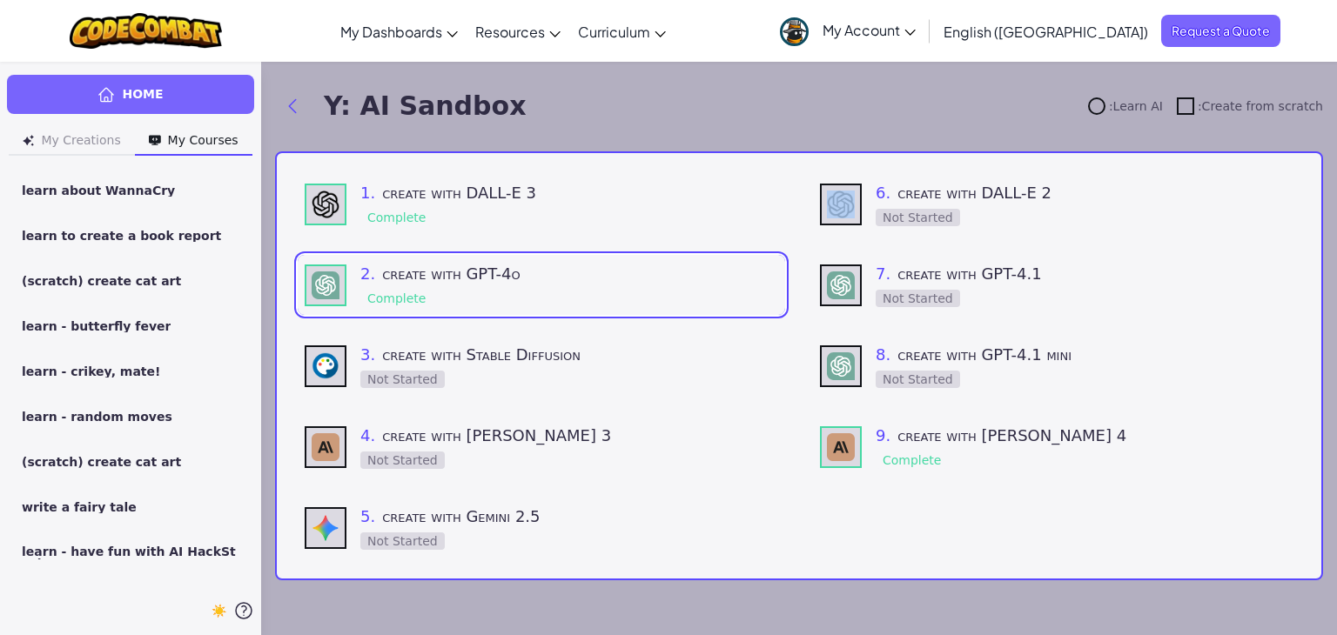
click at [454, 550] on div "5 . create with Gemini 2.5 Not Started" at bounding box center [569, 528] width 418 height 46
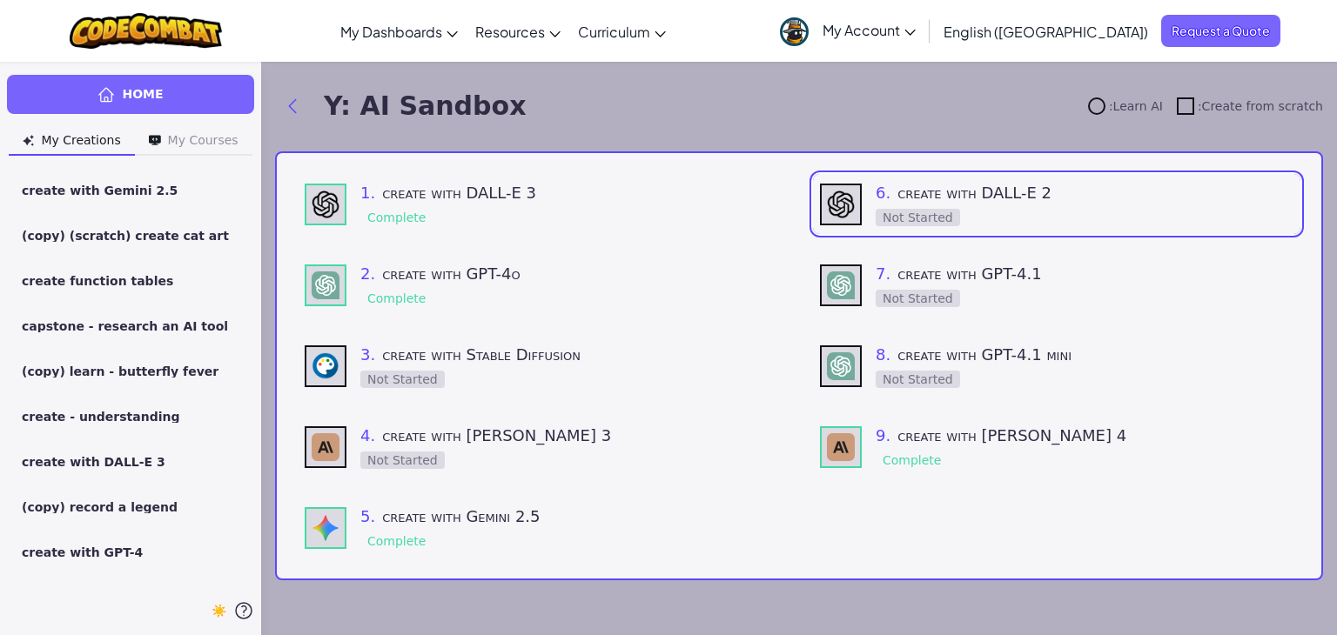
click at [962, 114] on div "Y: AI Sandbox : Learn AI : Create from scratch" at bounding box center [799, 106] width 1048 height 35
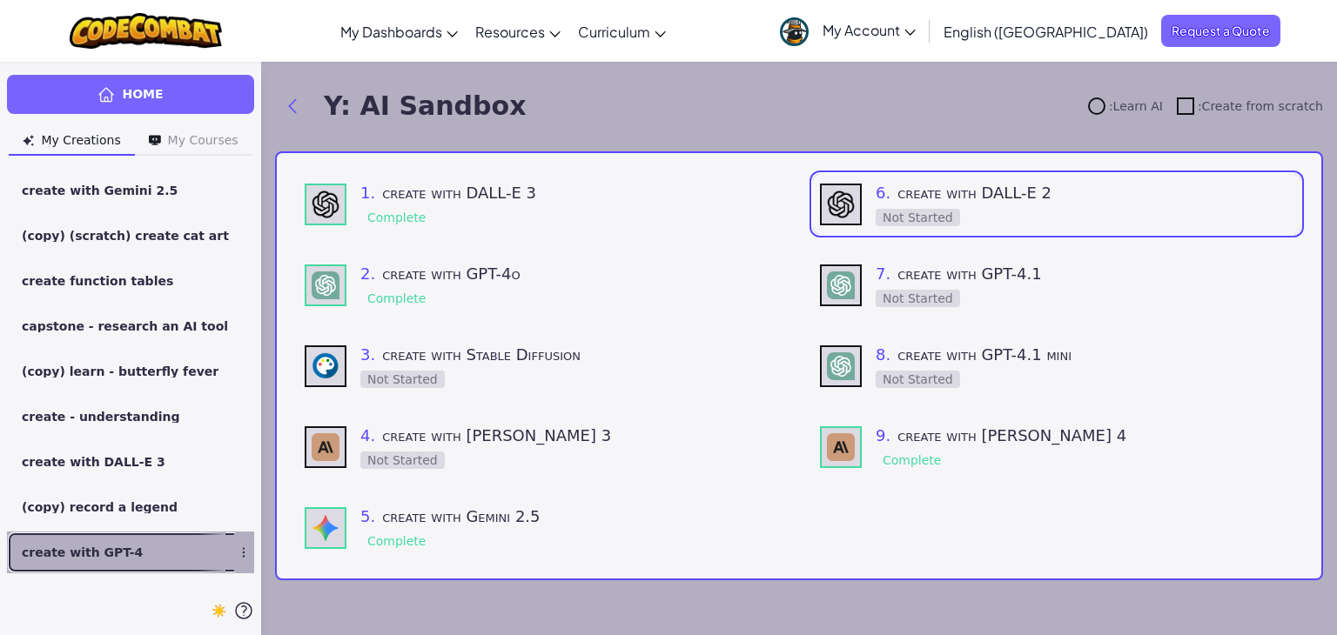
click at [196, 558] on link "create with GPT-4" at bounding box center [130, 553] width 247 height 42
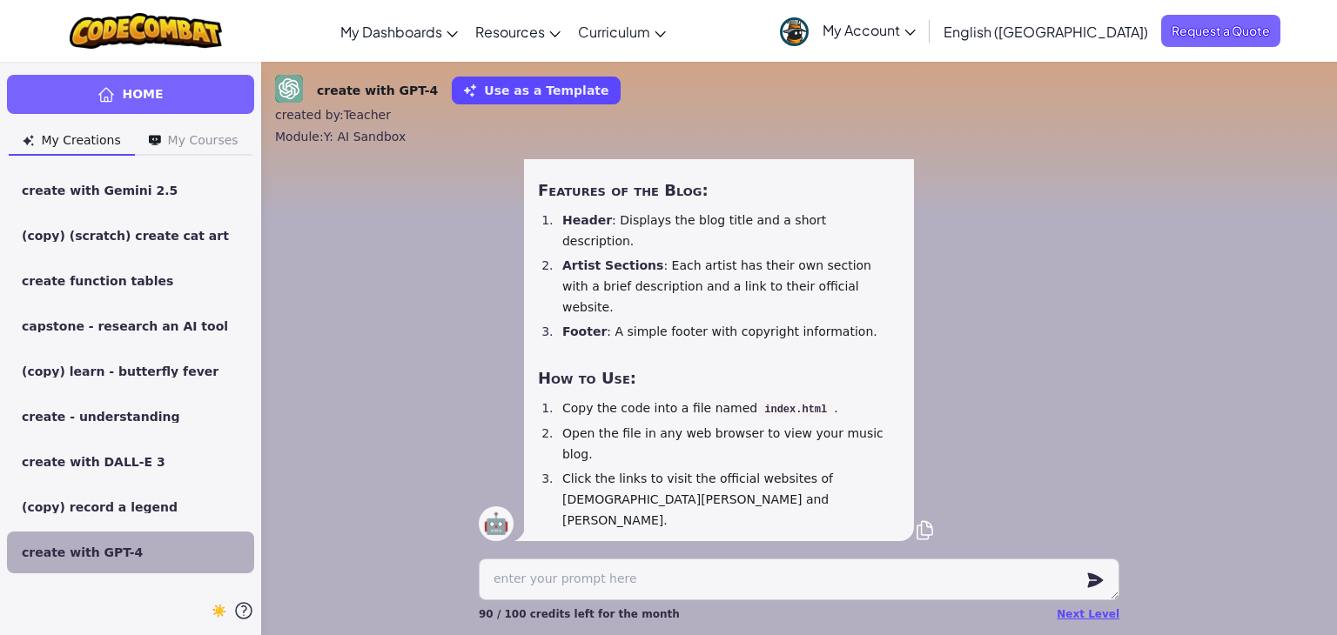
scroll to position [-279, 0]
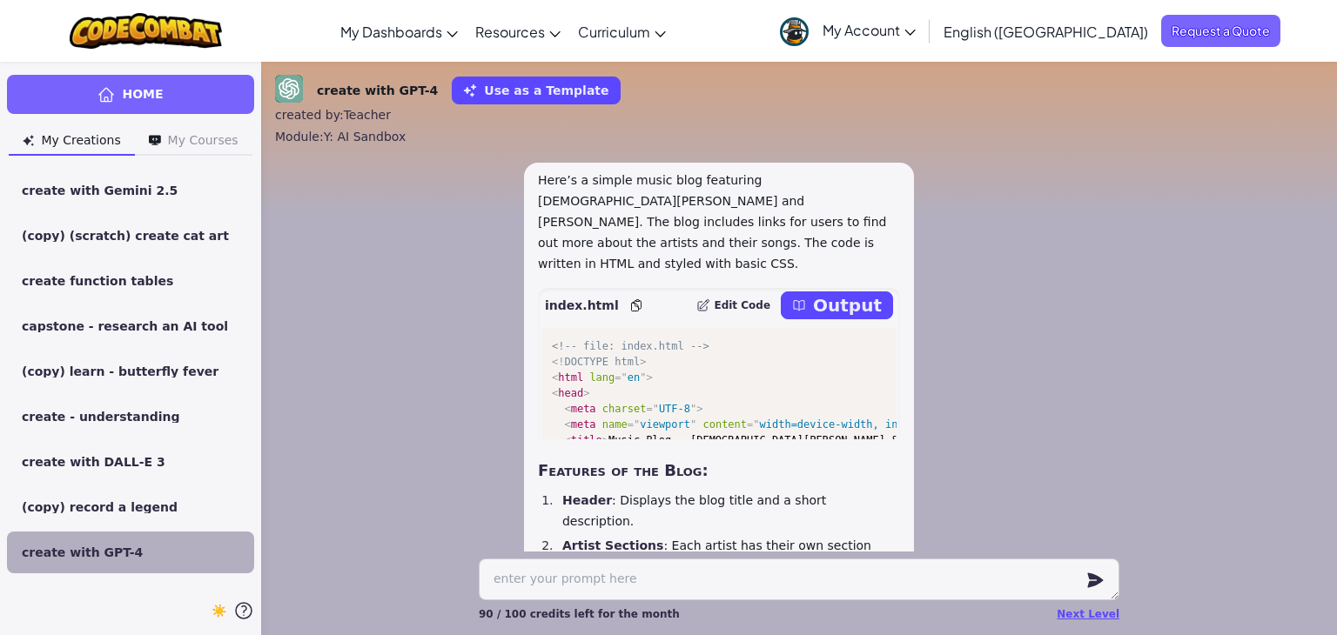
click at [842, 318] on p "Output" at bounding box center [847, 305] width 69 height 24
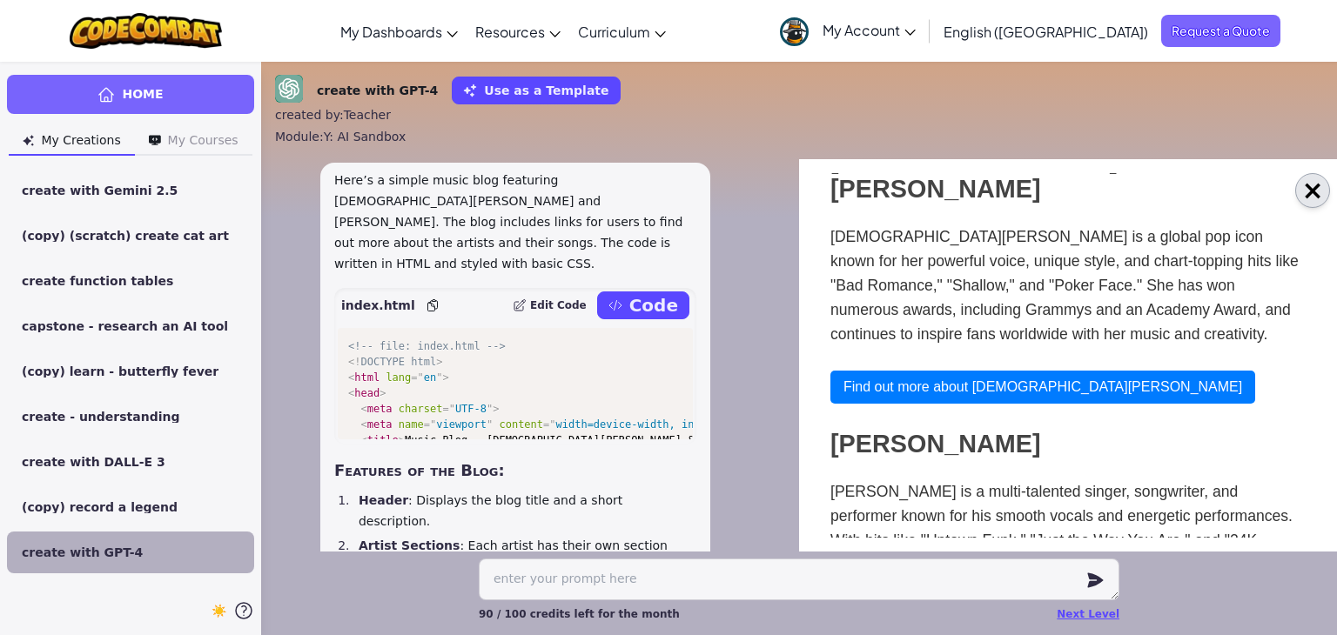
click at [1323, 192] on button "×" at bounding box center [1312, 190] width 35 height 35
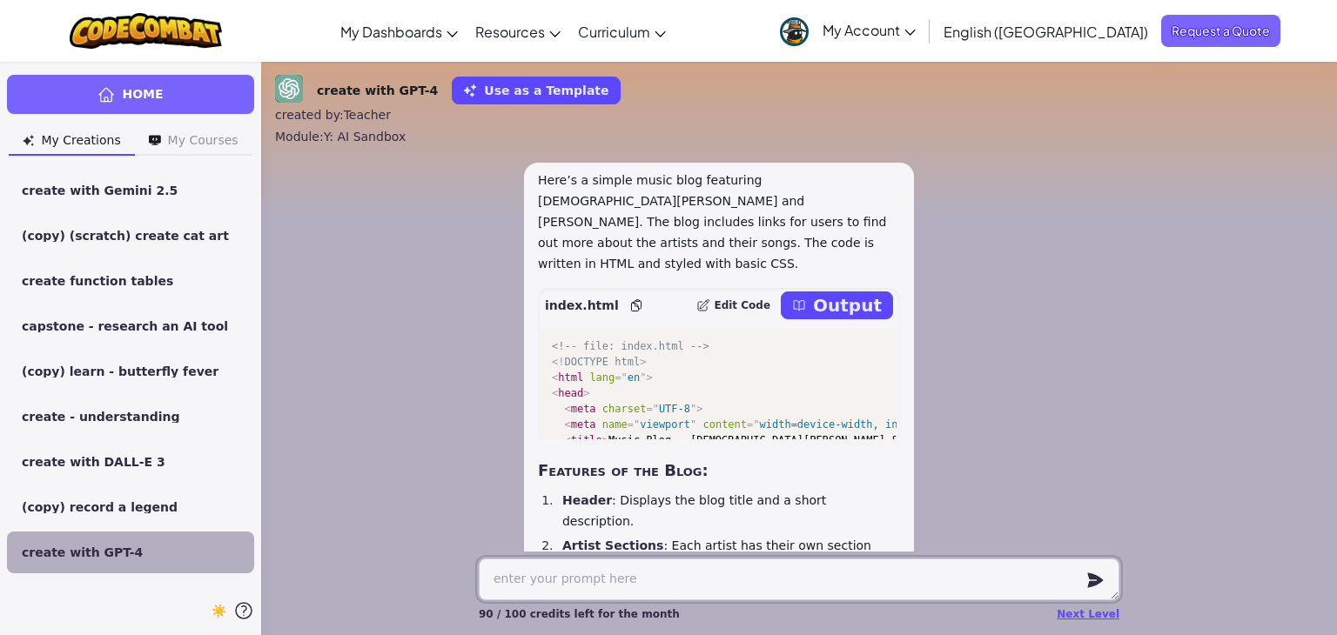
scroll to position [0, 0]
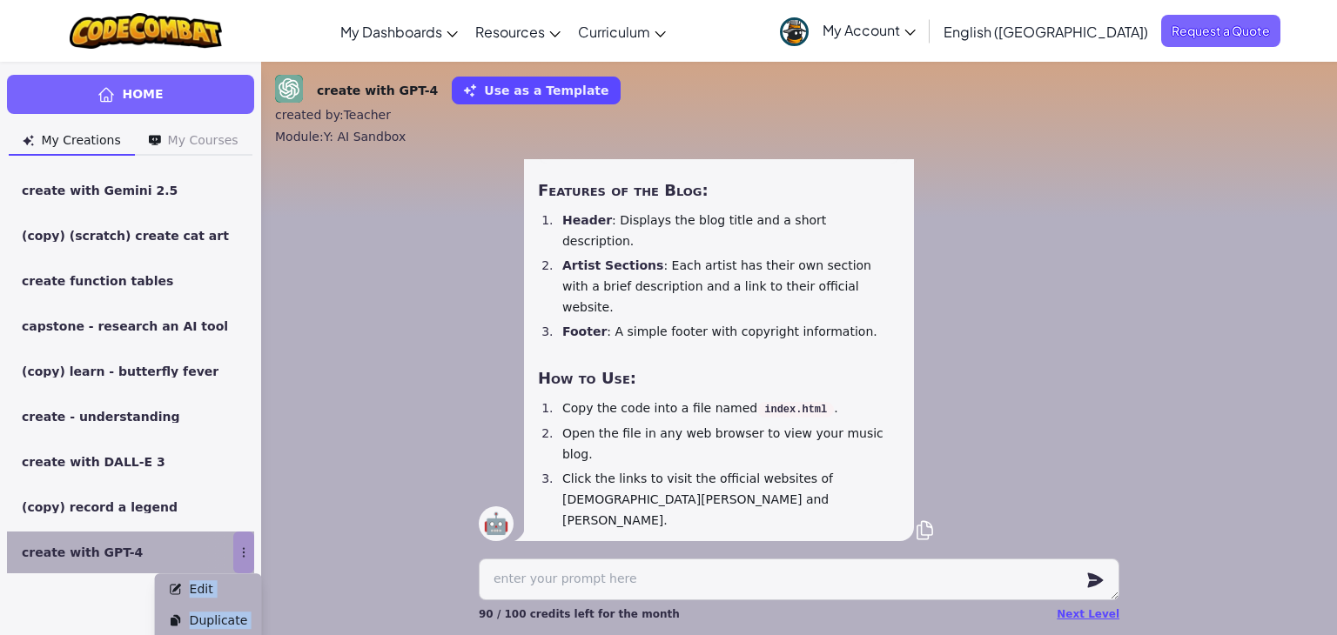
drag, startPoint x: 132, startPoint y: 550, endPoint x: 245, endPoint y: 548, distance: 112.3
click at [245, 548] on div "Home My Creations My Courses create with Gemini 2.5 (copy) (scratch) create cat…" at bounding box center [130, 348] width 261 height 574
click at [340, 432] on div "🤖 Here’s a simple music blog featuring [DEMOGRAPHIC_DATA][PERSON_NAME] and [PER…" at bounding box center [799, 212] width 1076 height 680
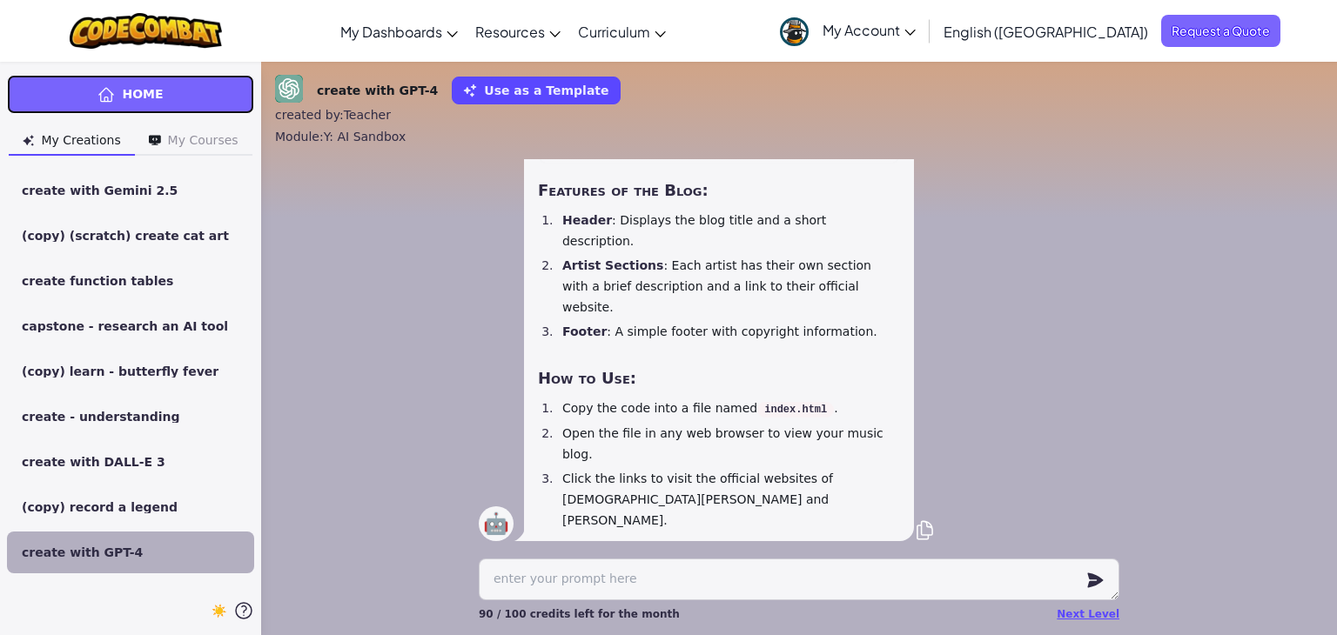
click at [188, 97] on link "Home" at bounding box center [130, 94] width 247 height 39
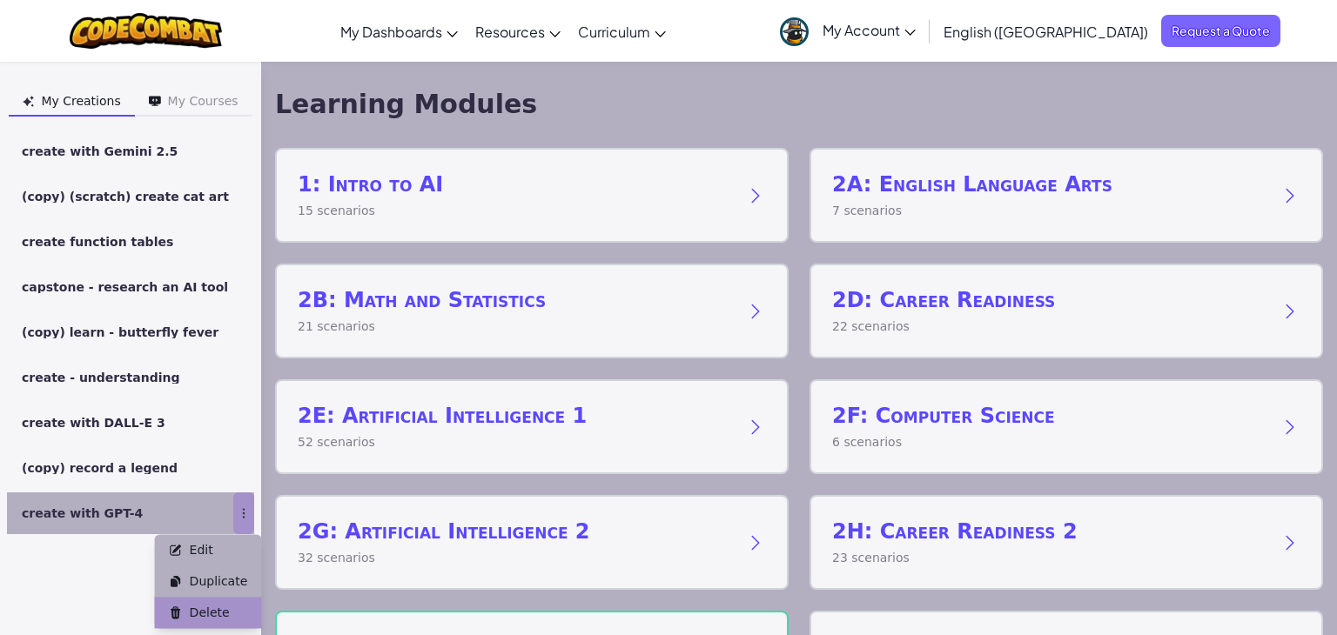
click at [221, 610] on span "Delete" at bounding box center [210, 612] width 40 height 17
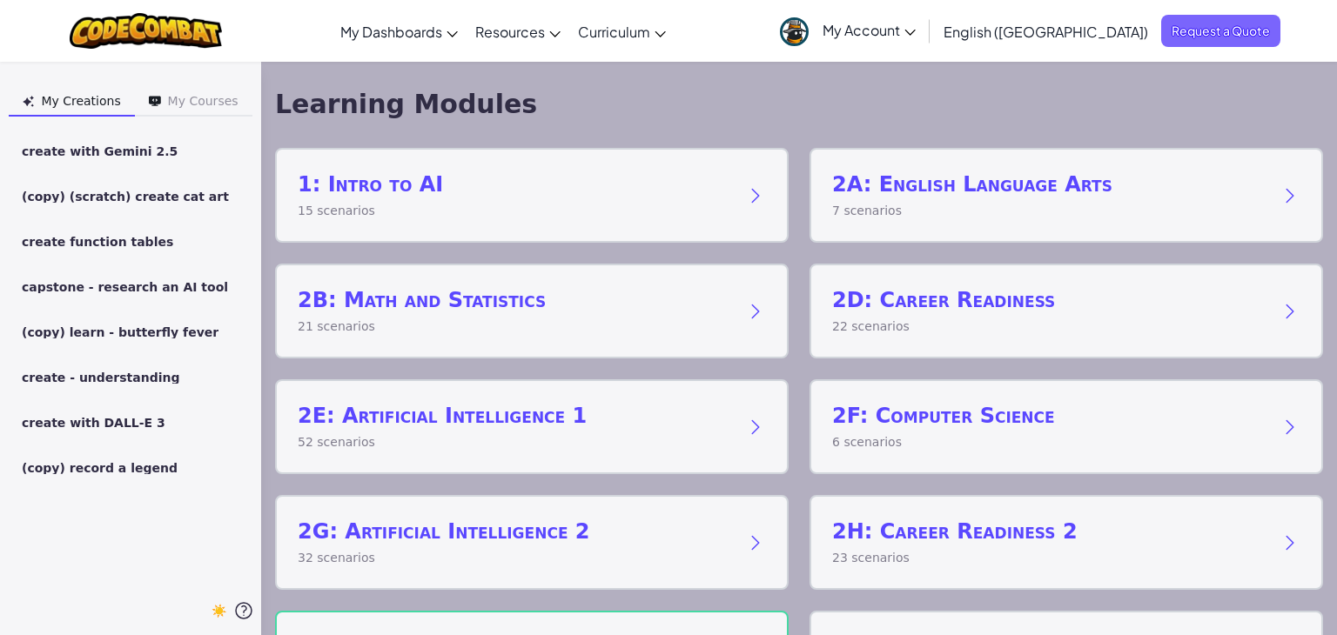
scroll to position [94, 0]
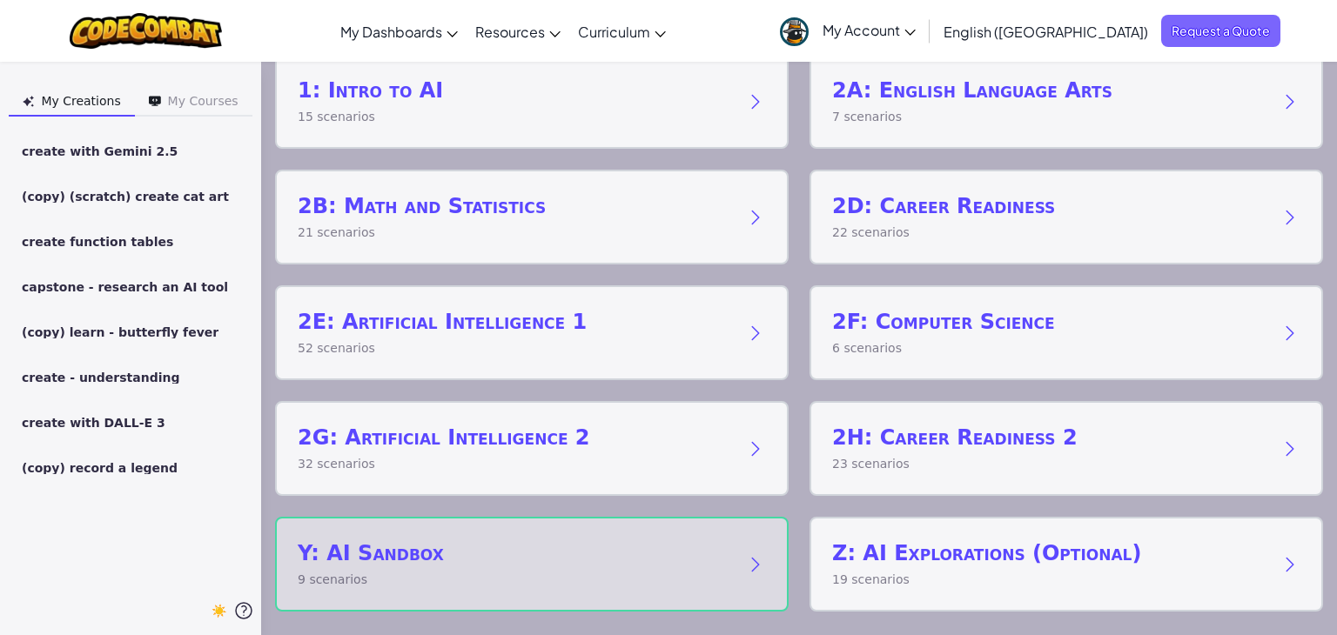
click at [506, 546] on h2 "Y: AI Sandbox" at bounding box center [514, 554] width 433 height 28
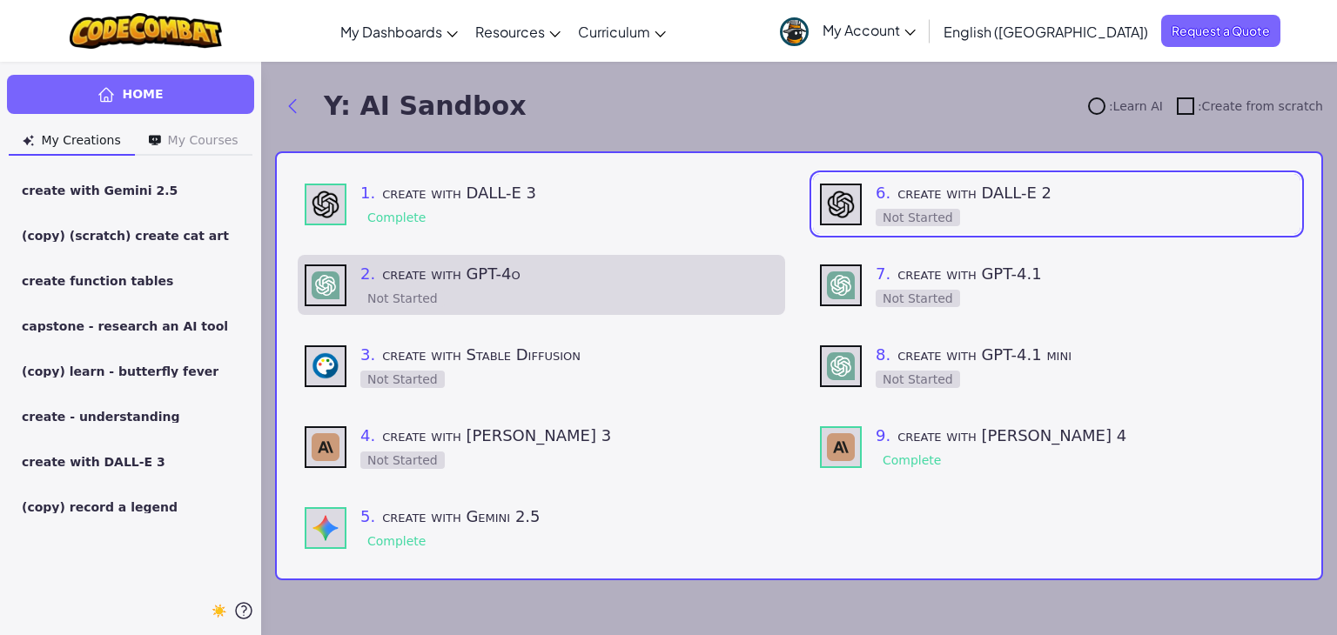
click at [537, 285] on h3 "2 . create with GPT-4o" at bounding box center [569, 274] width 418 height 24
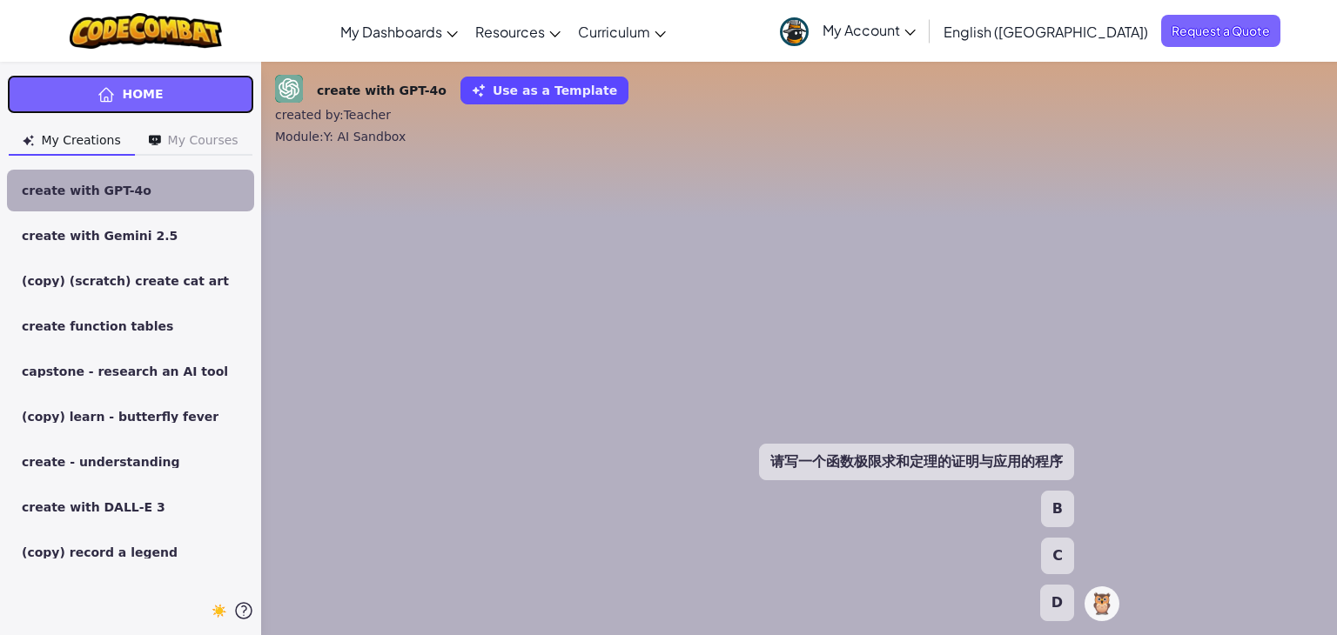
click at [192, 95] on link "Home" at bounding box center [130, 94] width 247 height 39
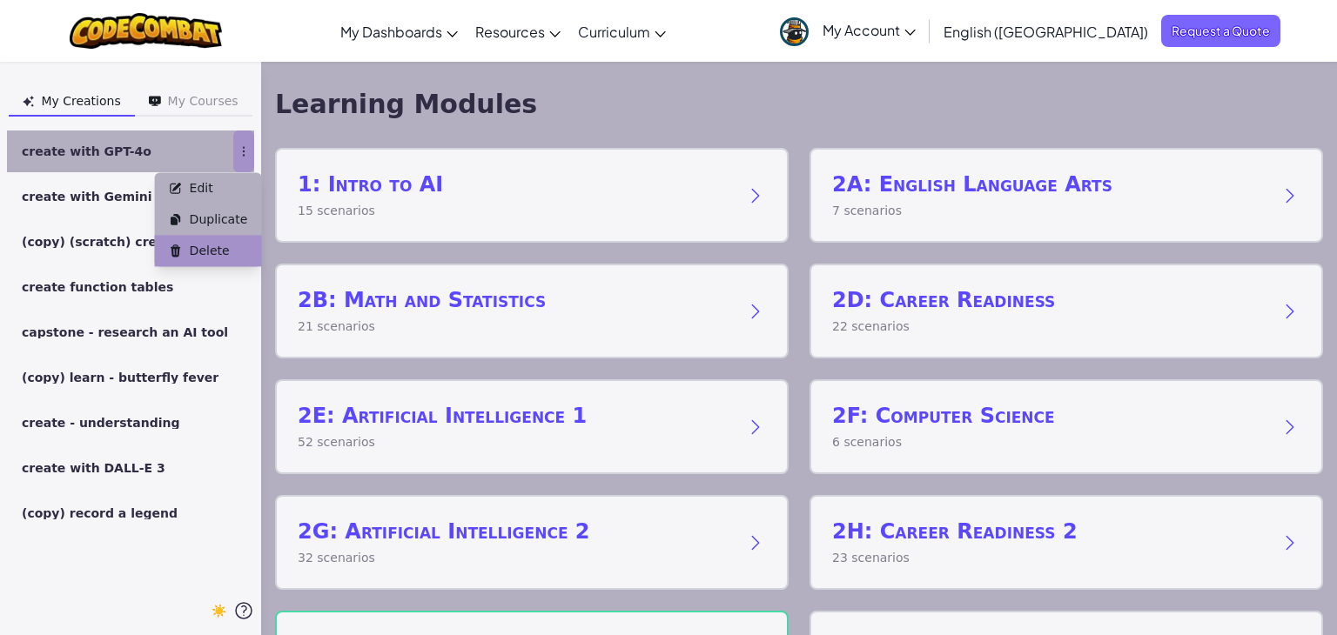
click at [223, 250] on span "Delete" at bounding box center [210, 250] width 40 height 17
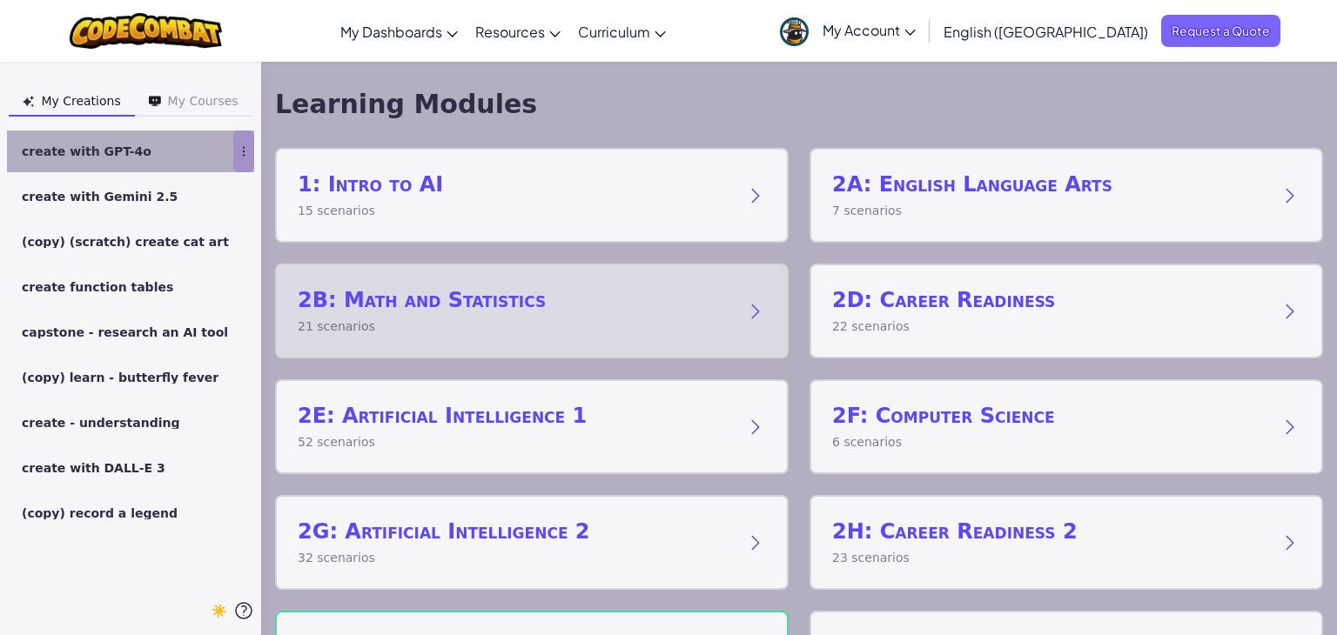
scroll to position [94, 0]
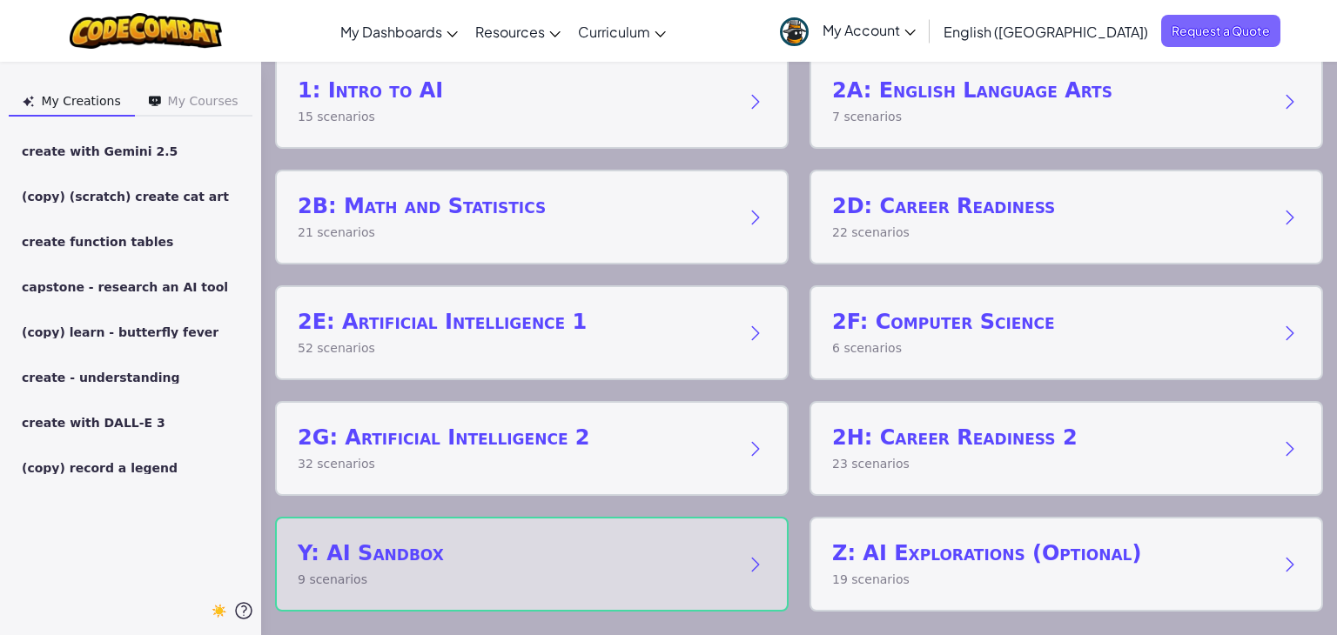
click at [555, 540] on h2 "Y: AI Sandbox" at bounding box center [514, 554] width 433 height 28
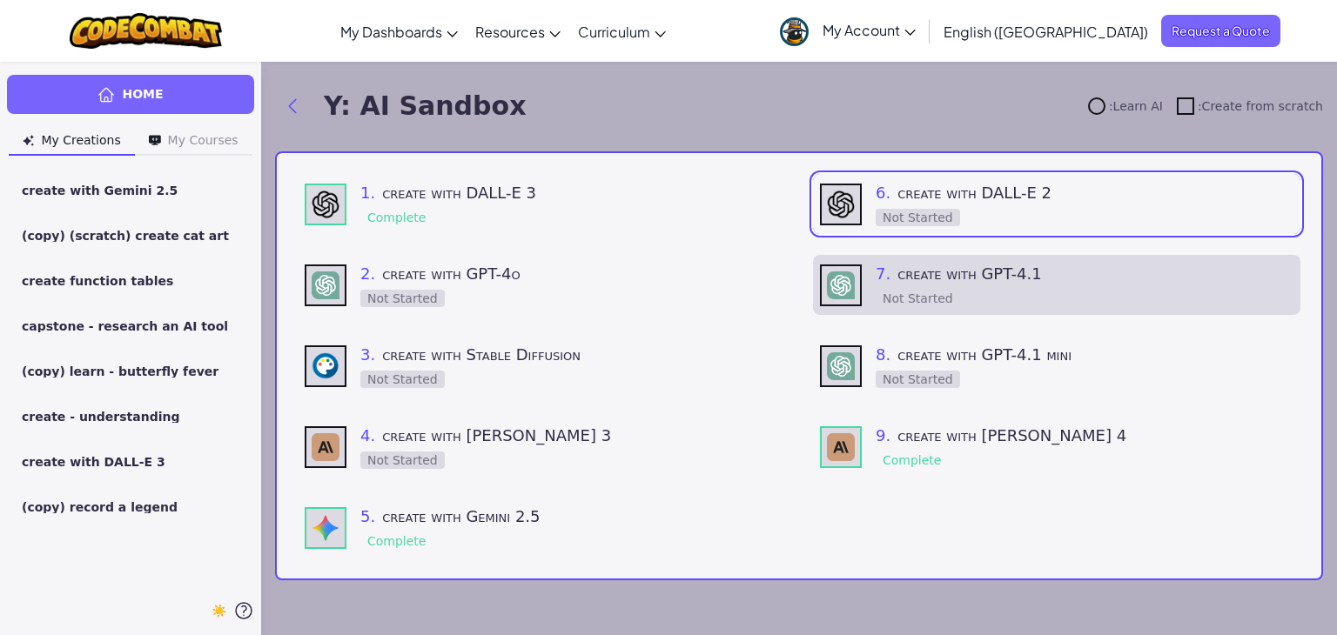
click at [913, 273] on h3 "7 . create with GPT-4.1" at bounding box center [1084, 274] width 418 height 24
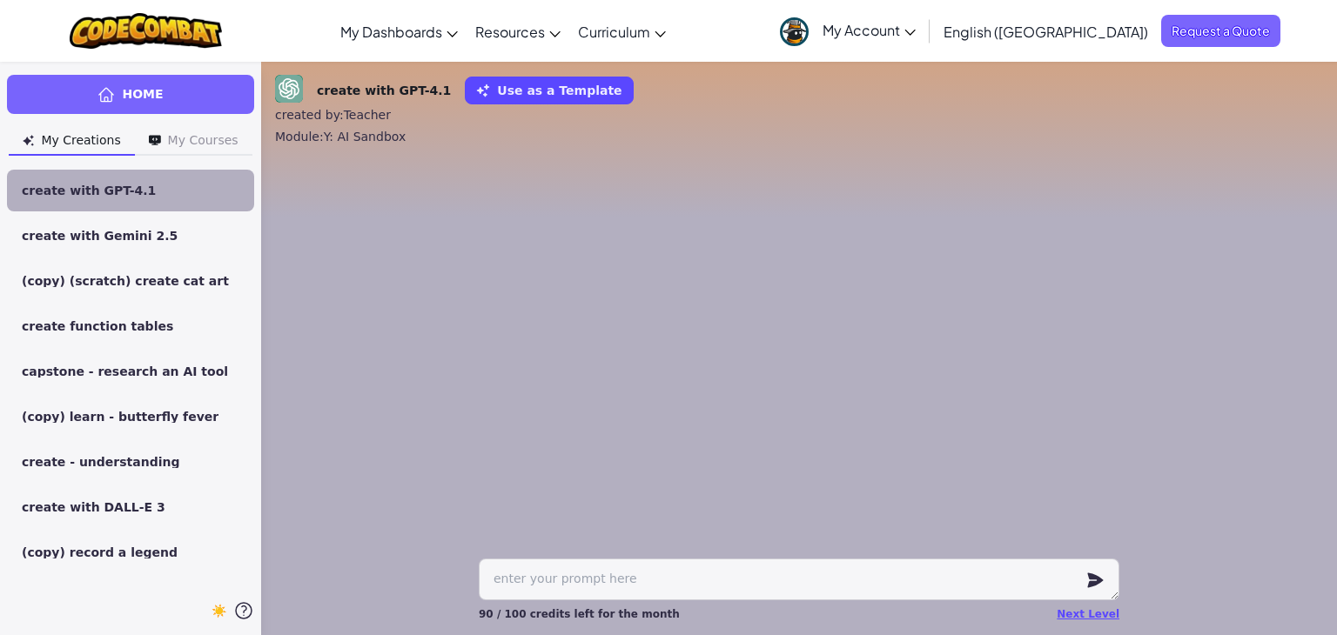
click at [580, 572] on textarea at bounding box center [799, 580] width 640 height 42
type textarea "x"
type textarea "c"
type textarea "x"
type textarea "cr"
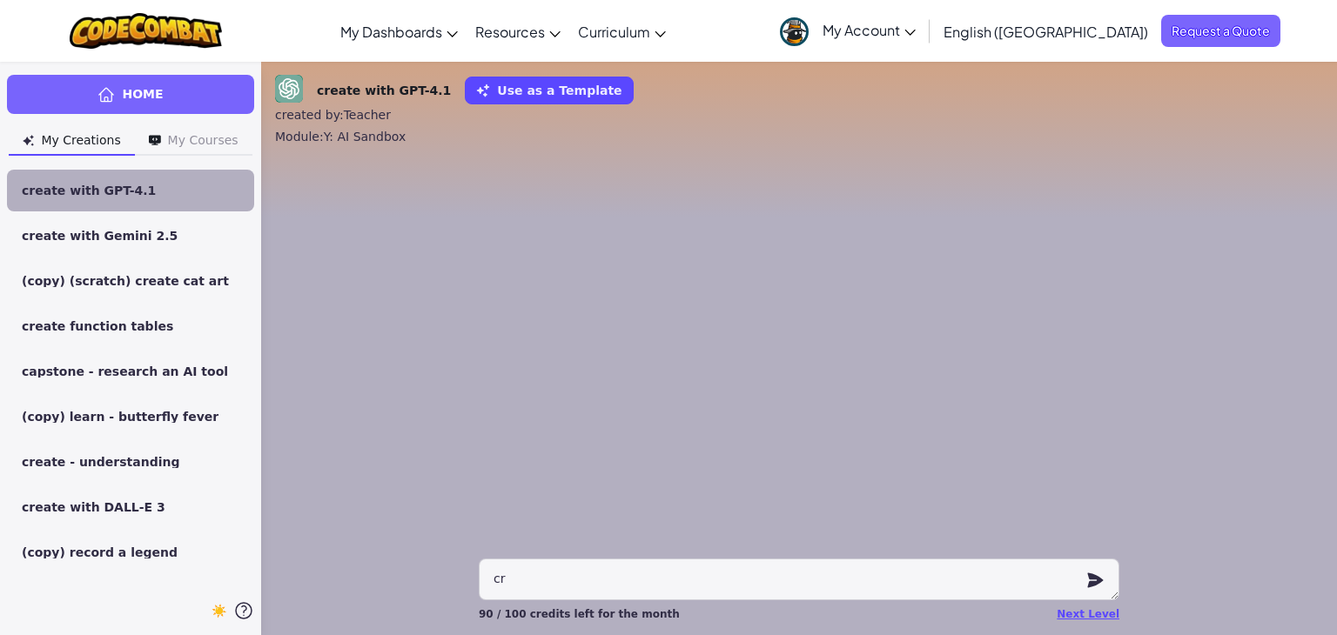
type textarea "x"
type textarea "cre"
type textarea "x"
type textarea "crea"
type textarea "x"
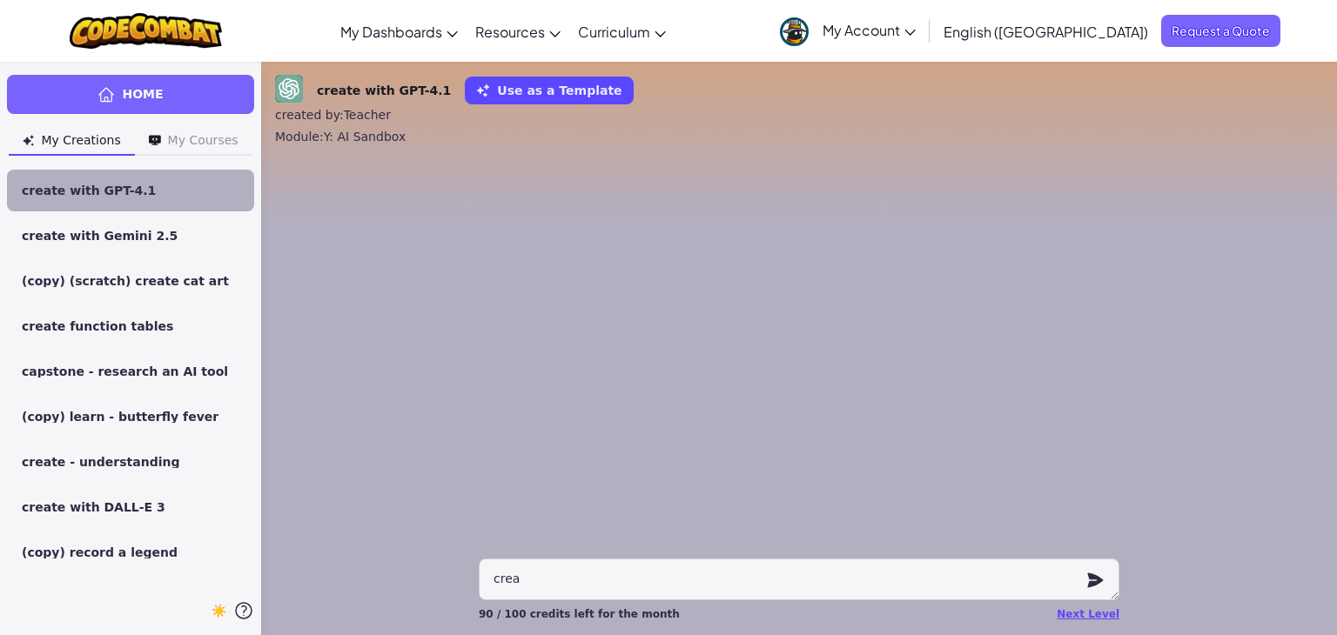
type textarea "creat"
type textarea "x"
type textarea "create"
type textarea "x"
type textarea "create"
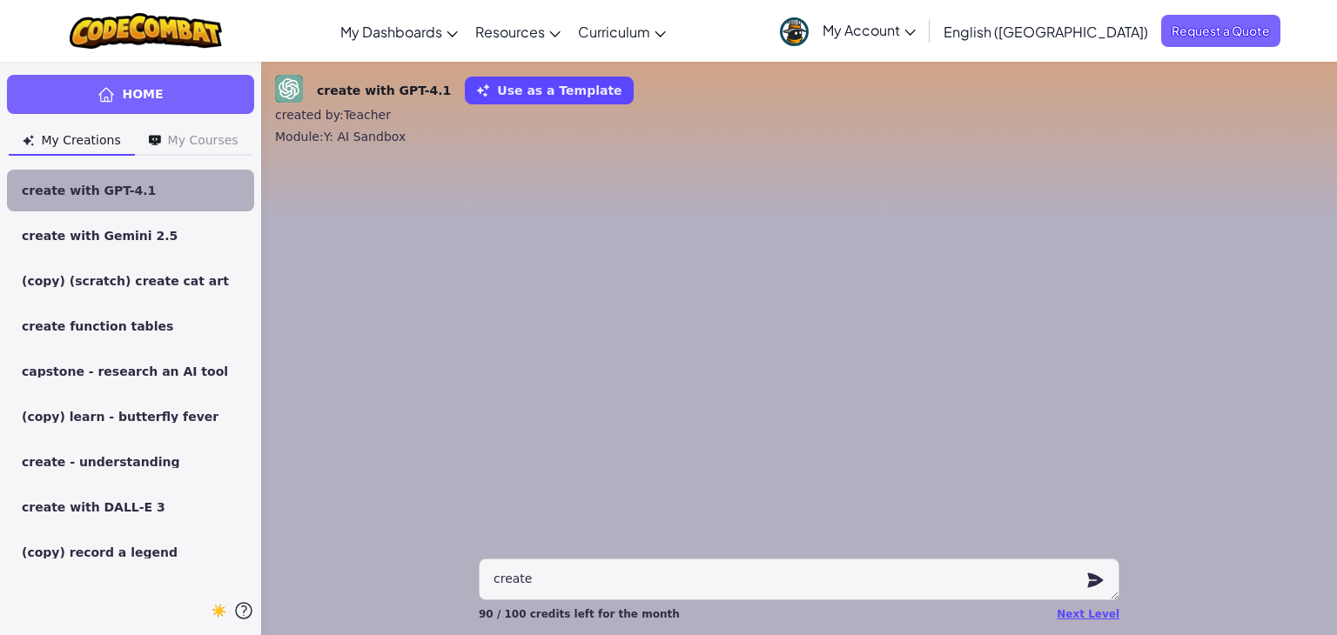
type textarea "x"
type textarea "create a"
type textarea "x"
type textarea "create a"
type textarea "x"
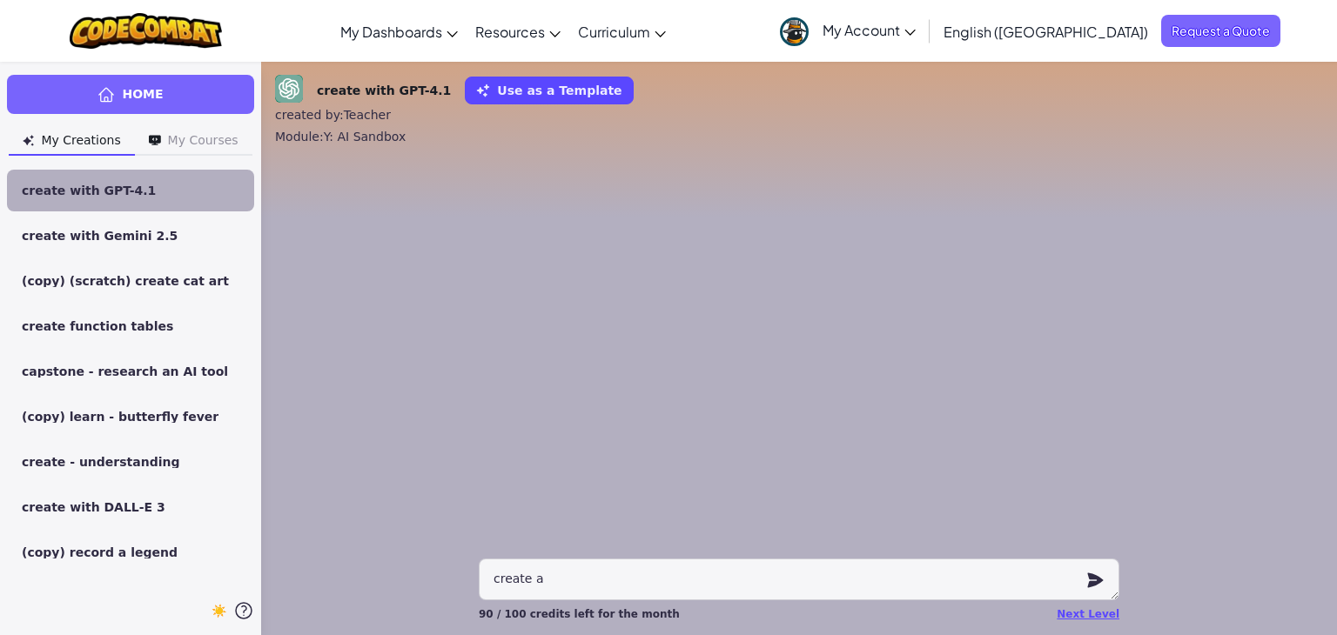
type textarea "create a m"
type textarea "x"
type textarea "create a mu"
type textarea "x"
type textarea "create a mus"
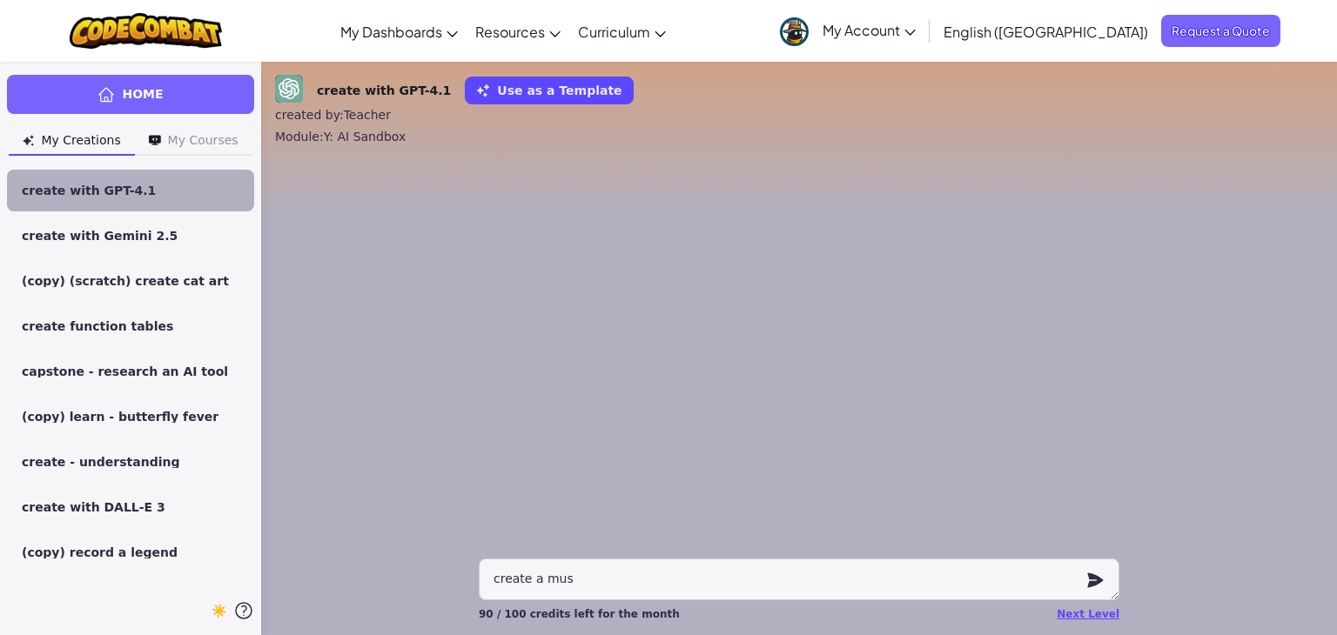
type textarea "x"
type textarea "create a musi"
type textarea "x"
type textarea "create a music"
type textarea "x"
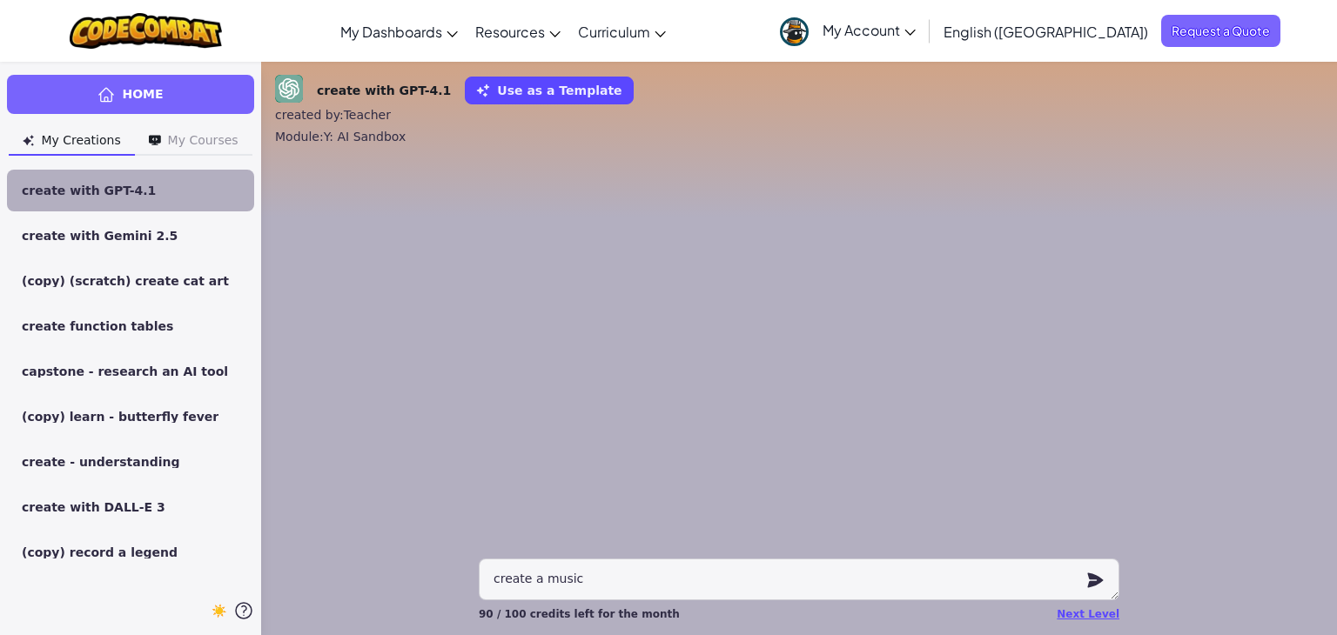
type textarea "create a music"
type textarea "x"
type textarea "create a music b"
type textarea "x"
type textarea "create a music bl"
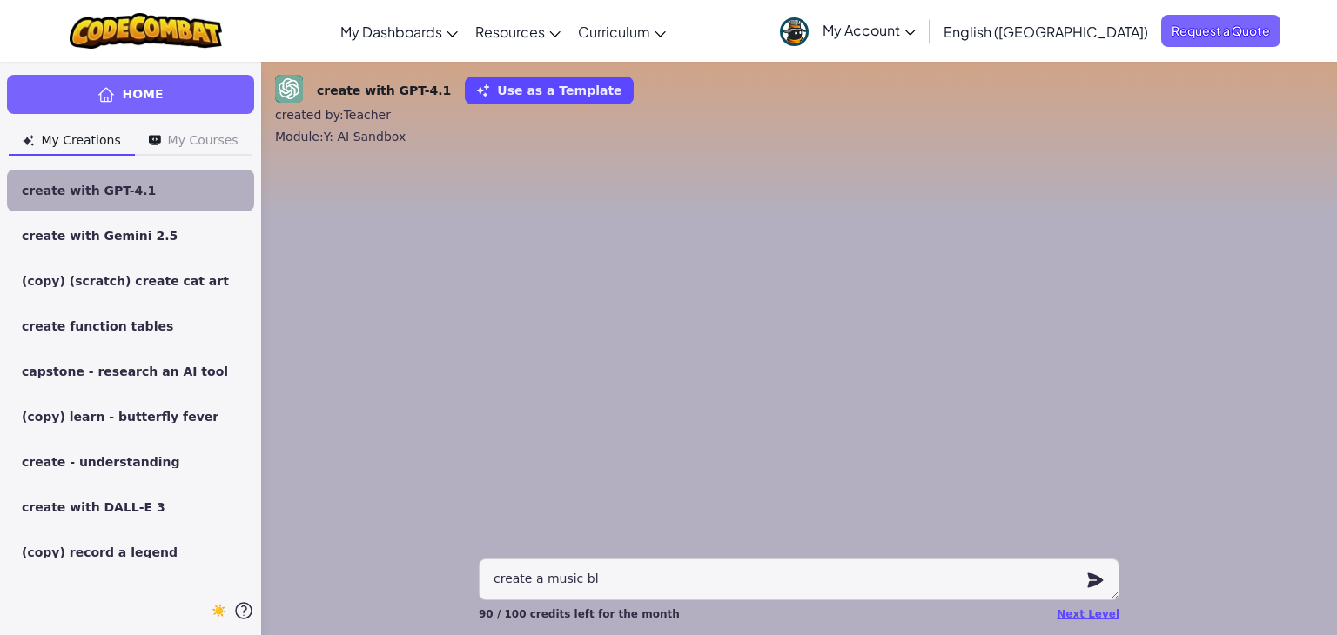
type textarea "x"
type textarea "create a music blo"
type textarea "x"
type textarea "create a music blog"
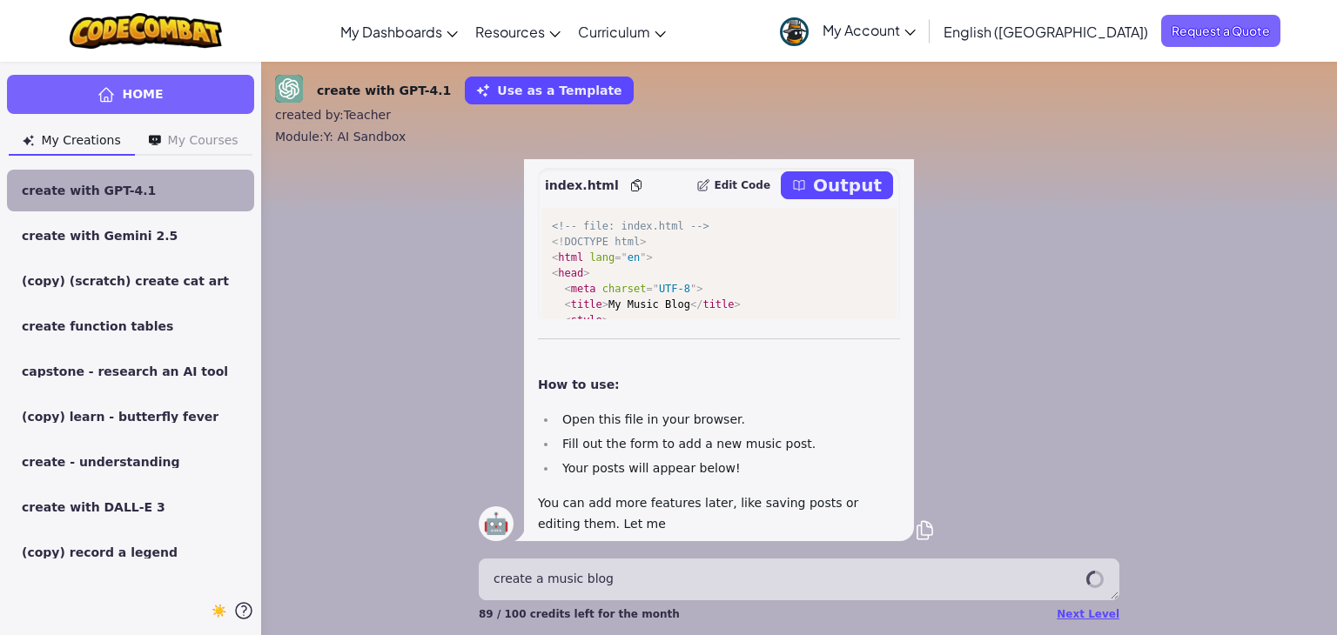
scroll to position [-200, 0]
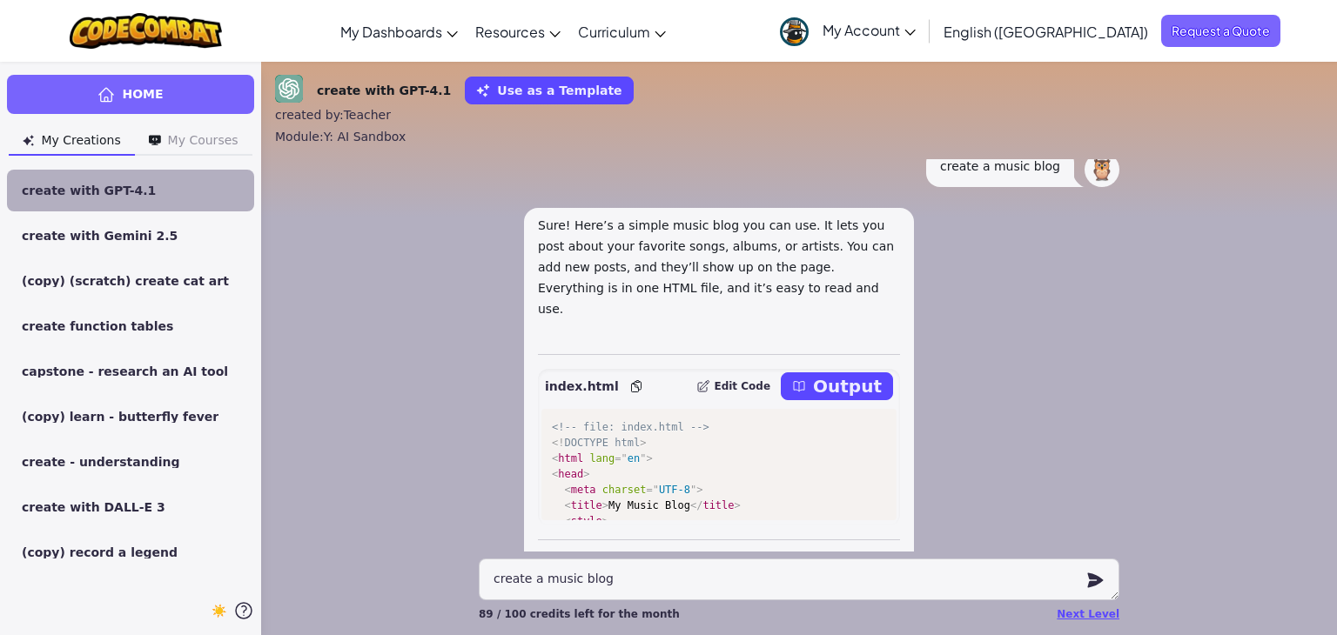
click at [835, 375] on p "Output" at bounding box center [847, 386] width 69 height 24
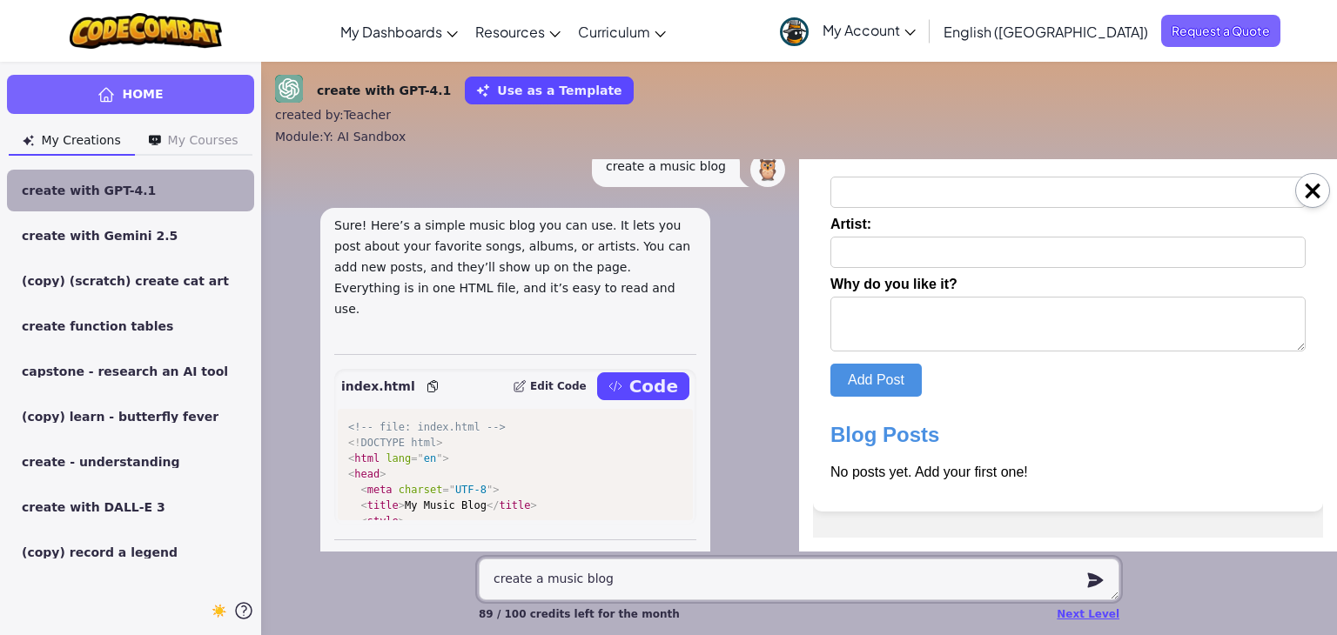
scroll to position [0, 0]
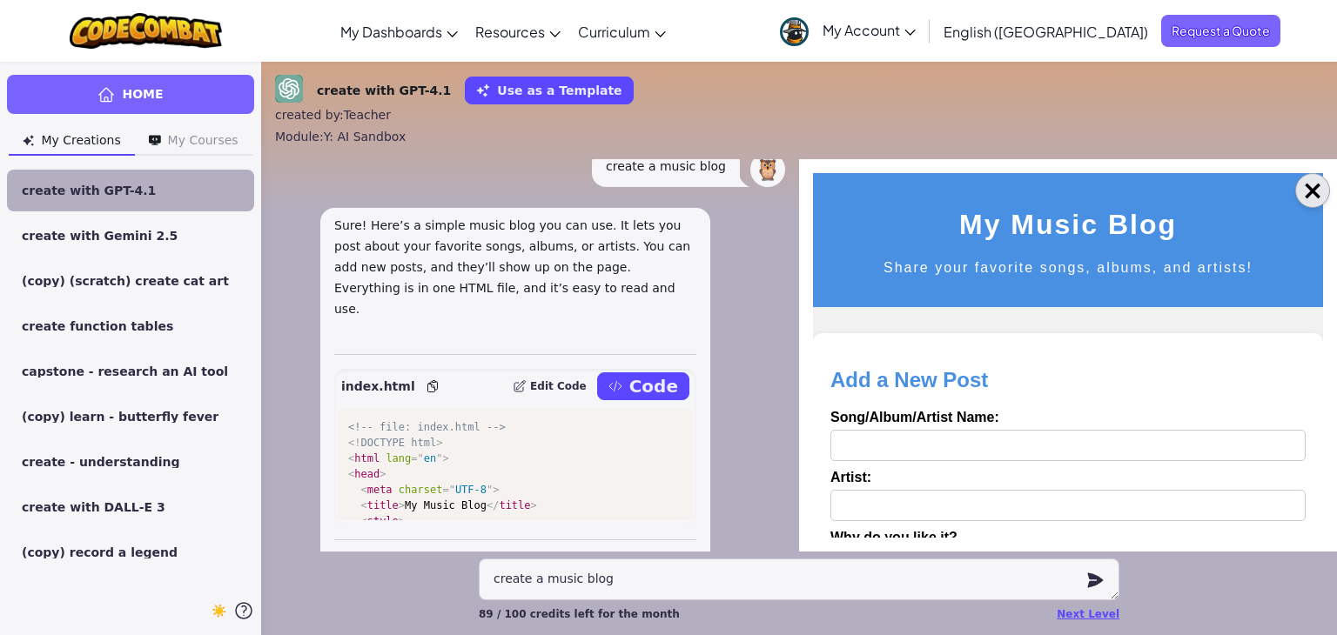
click at [1302, 190] on button "×" at bounding box center [1312, 190] width 35 height 35
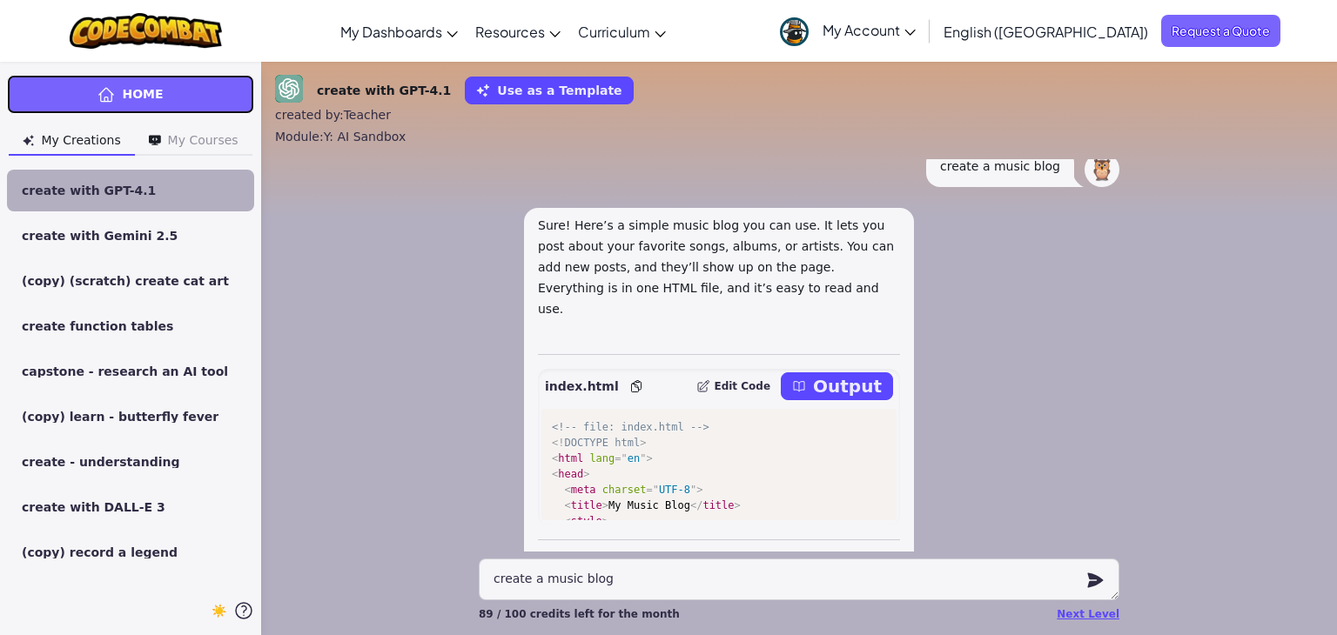
click at [99, 105] on link "Home" at bounding box center [130, 94] width 247 height 39
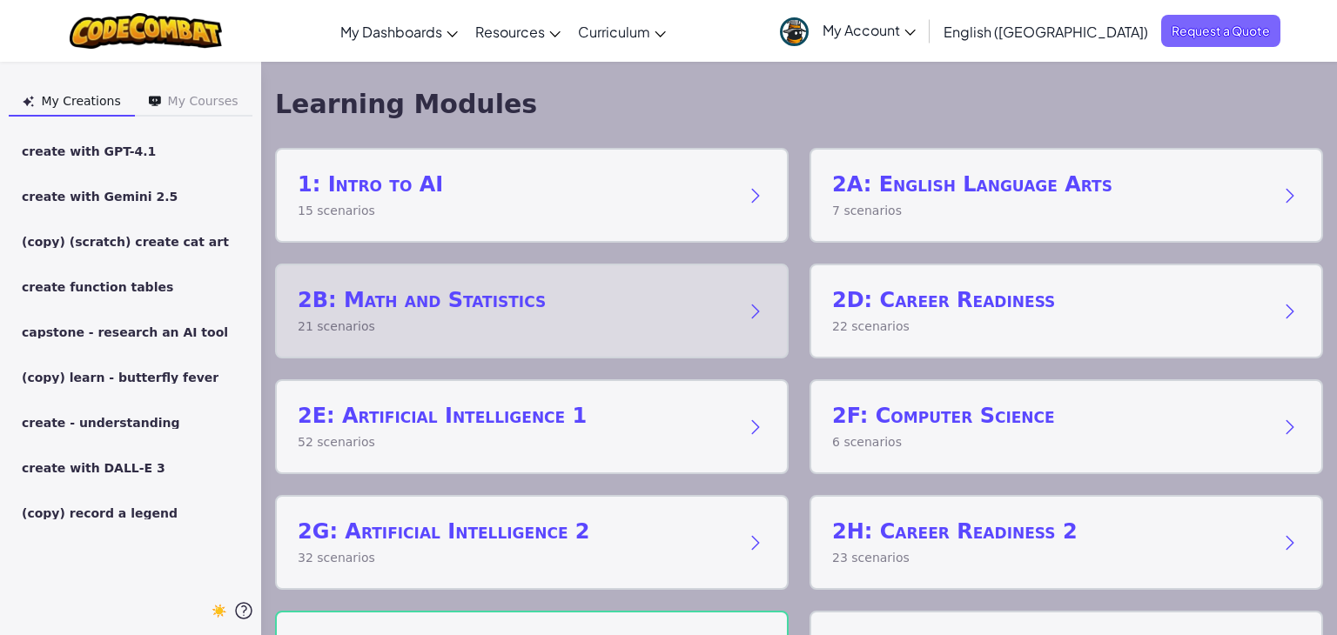
scroll to position [94, 0]
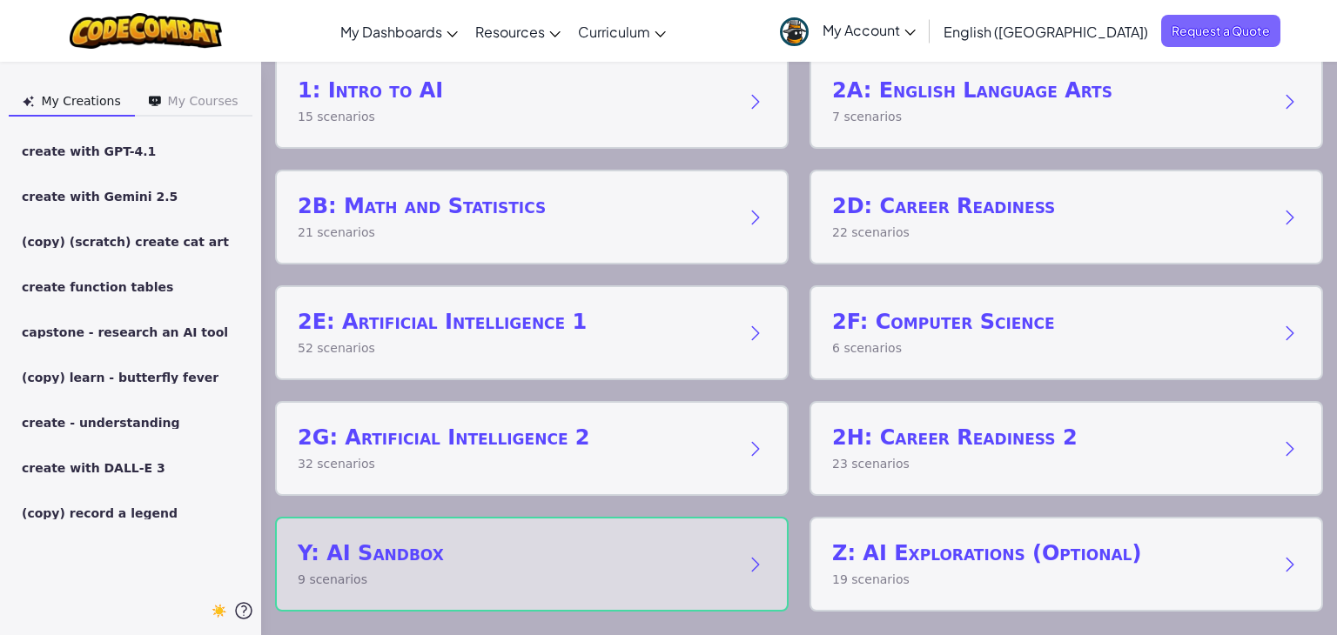
click at [502, 560] on h2 "Y: AI Sandbox" at bounding box center [514, 554] width 433 height 28
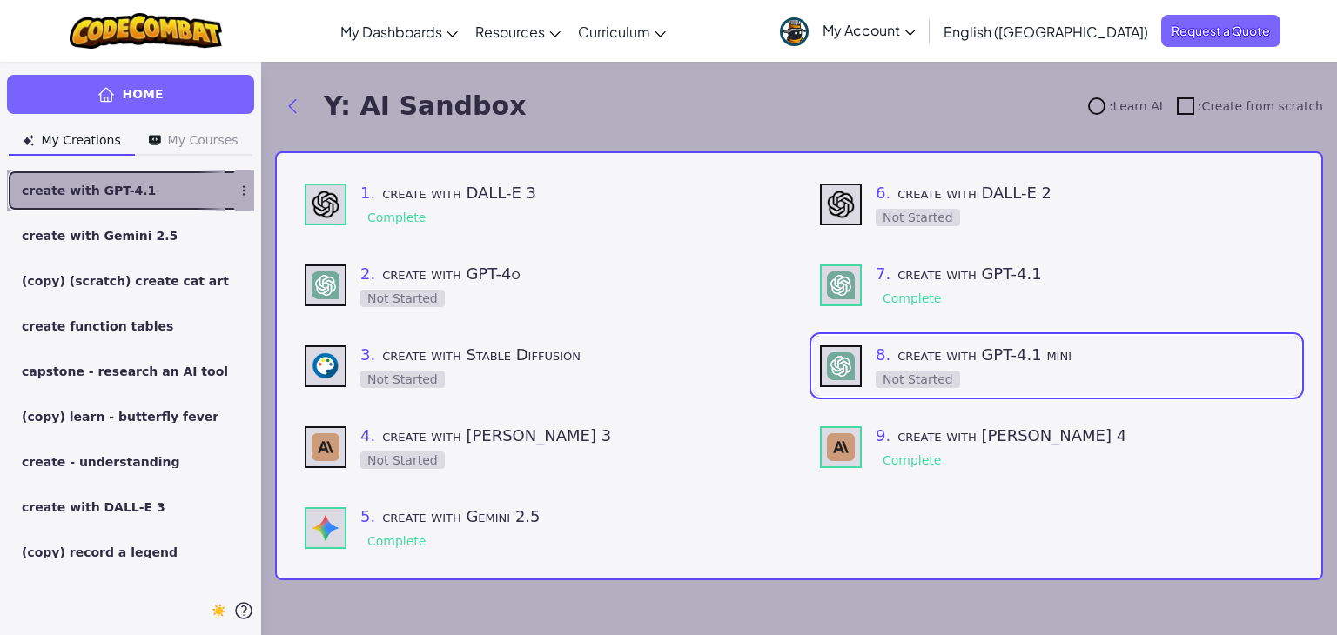
click at [137, 198] on link "create with GPT-4.1" at bounding box center [130, 191] width 247 height 42
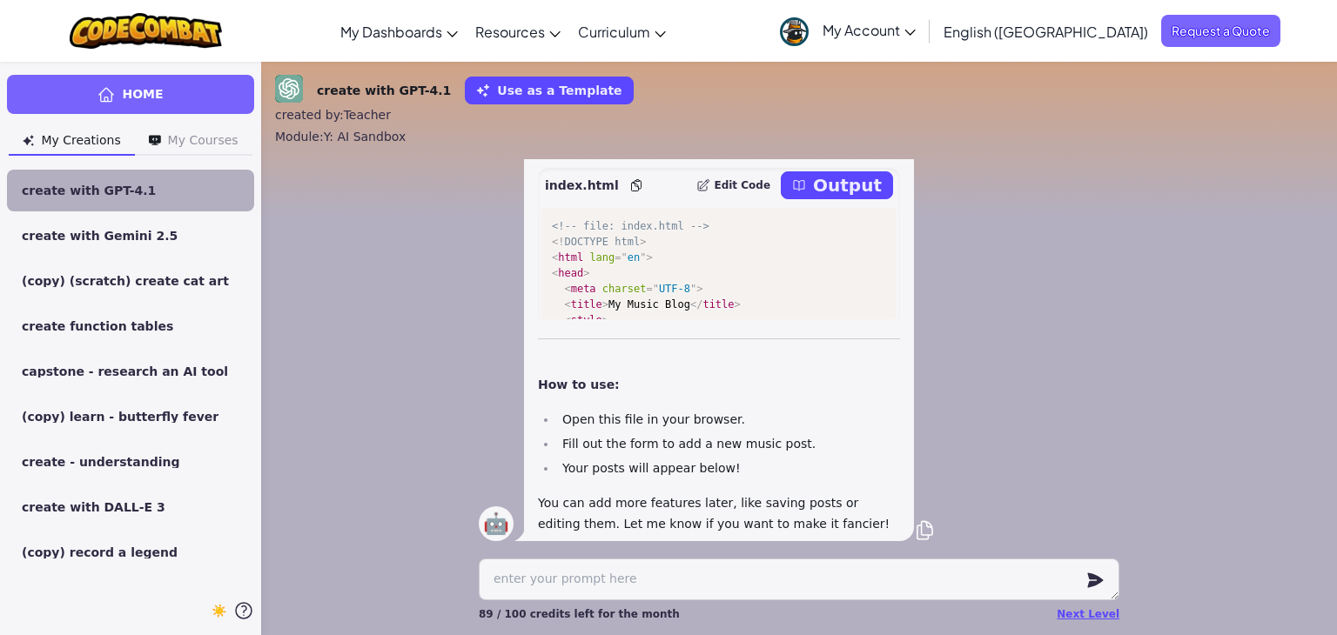
type textarea "x"
type textarea "a"
type textarea "x"
type textarea "ad"
type textarea "x"
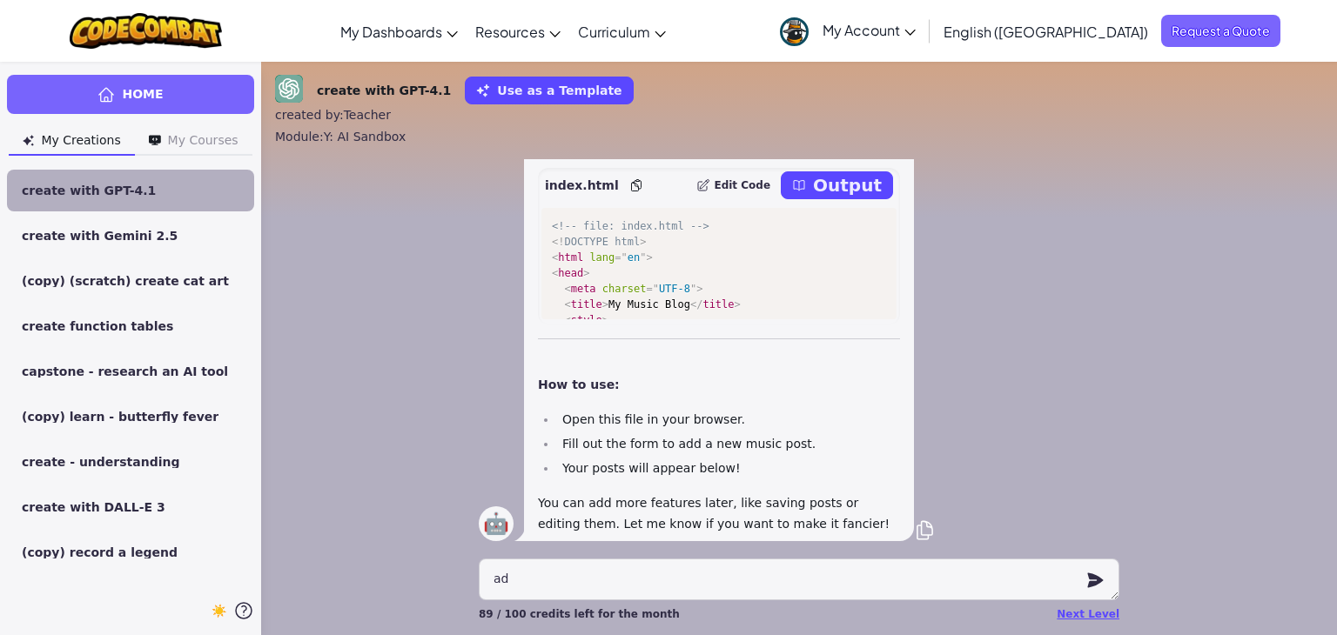
type textarea "add"
type textarea "x"
type textarea "add"
type textarea "x"
type textarea "add i"
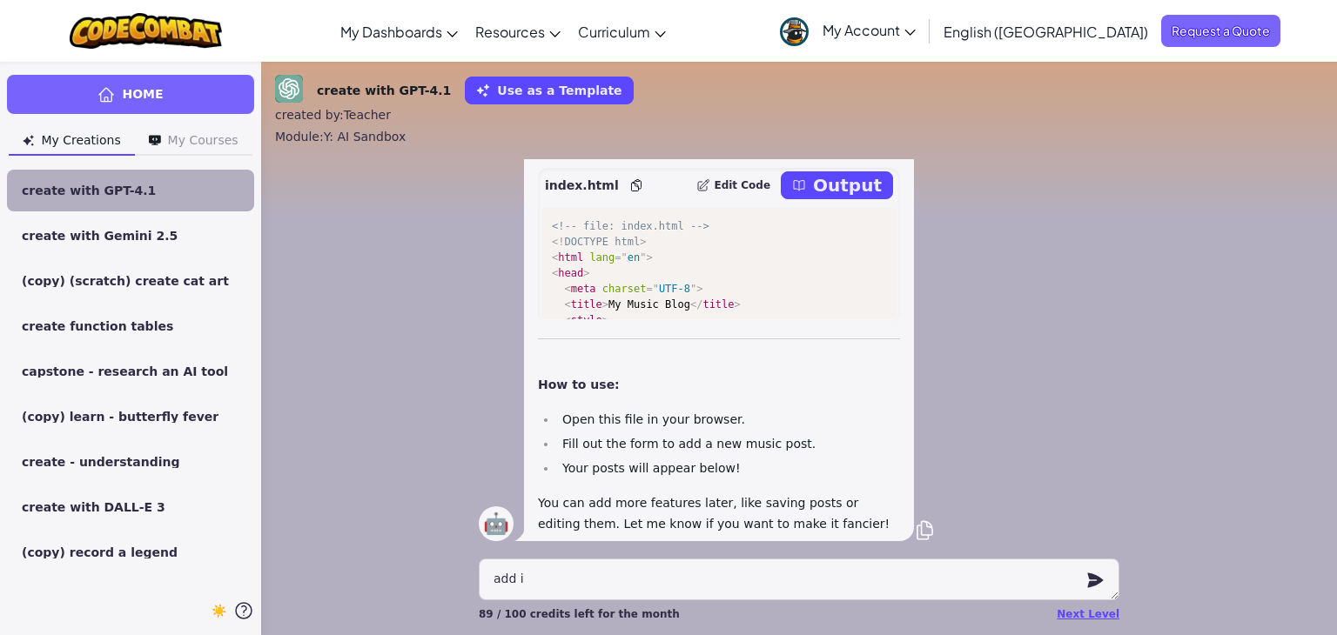
type textarea "x"
type textarea "add im"
type textarea "x"
type textarea "add ima"
type textarea "x"
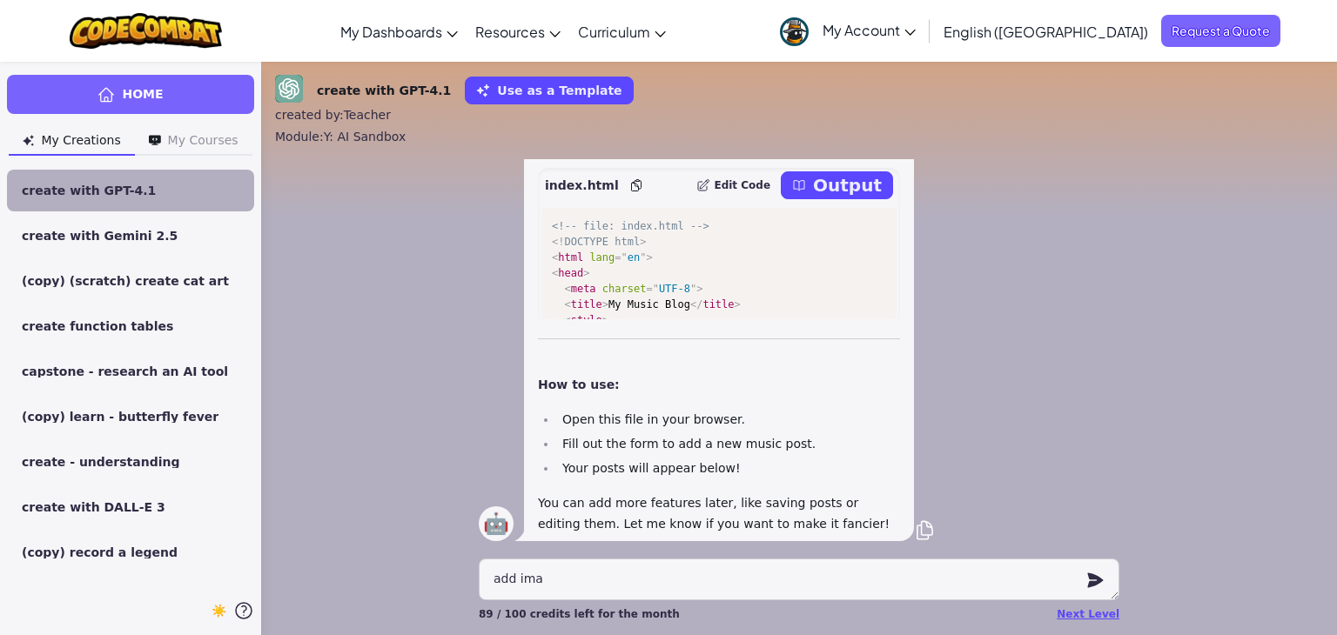
type textarea "add imag"
type textarea "x"
type textarea "add image"
type textarea "x"
type textarea "add image"
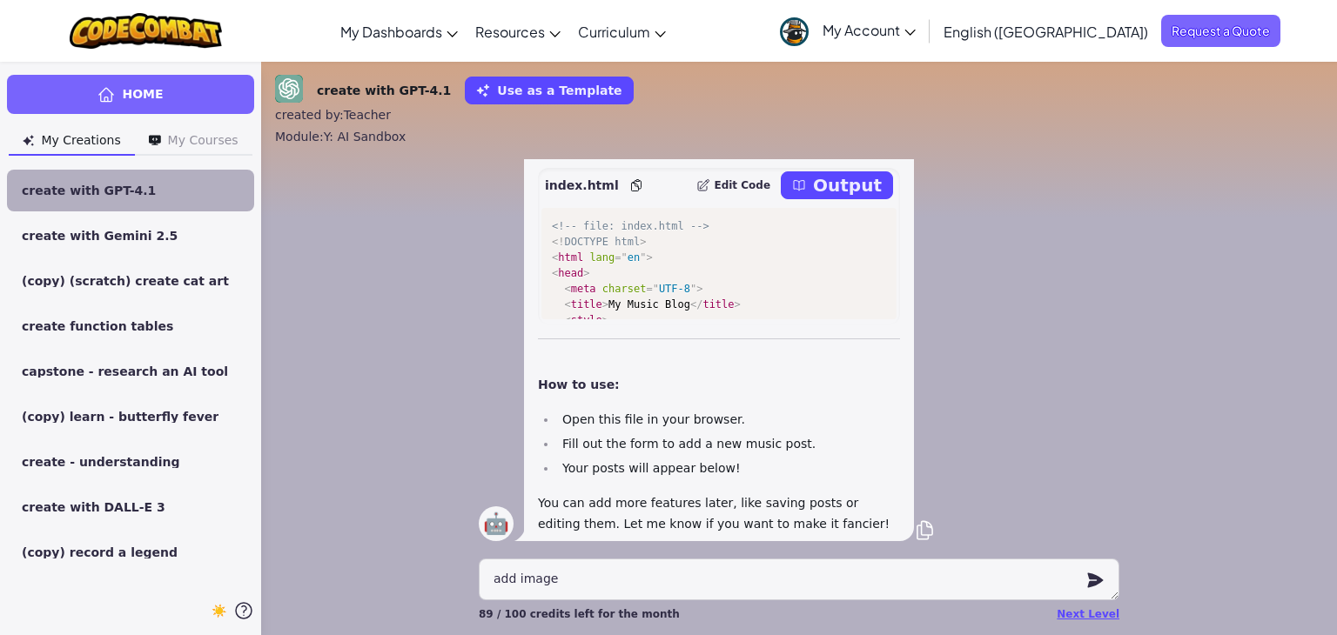
type textarea "x"
type textarea "add image t"
type textarea "x"
type textarea "add image to"
type textarea "x"
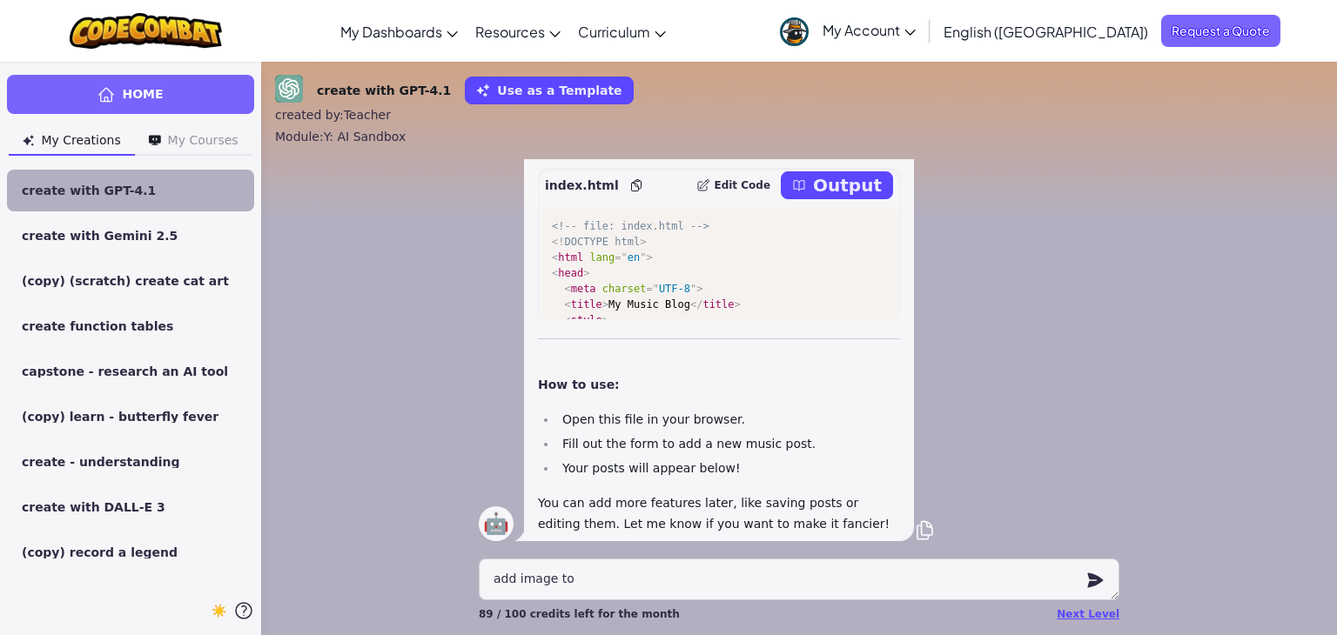
type textarea "add image to"
type textarea "x"
type textarea "add image to m"
type textarea "x"
type textarea "add image to my"
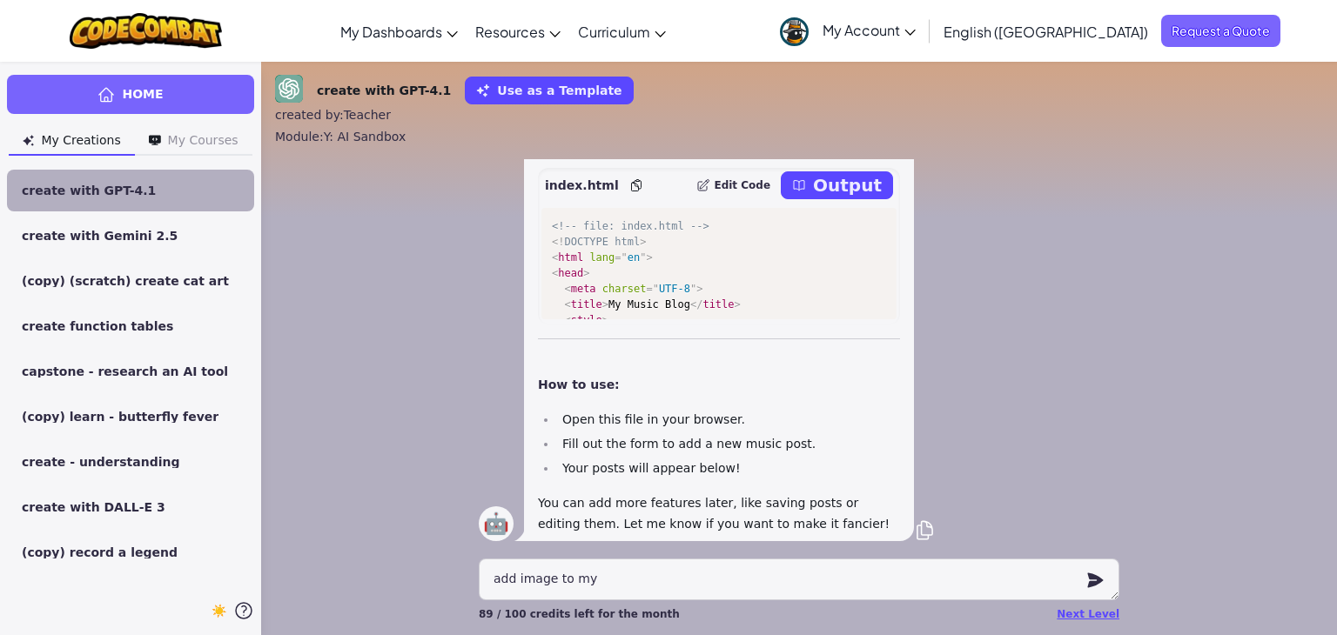
type textarea "x"
type textarea "add image to mym"
type textarea "x"
type textarea "add image to mymu"
type textarea "x"
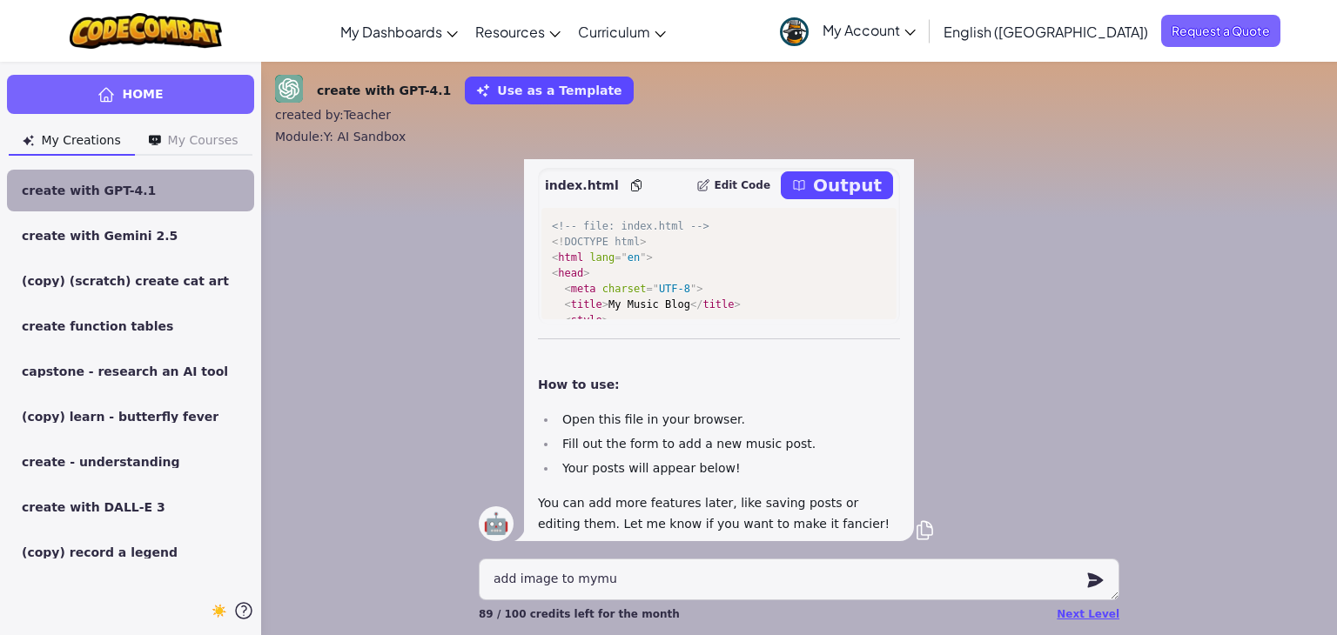
type textarea "add image to mymus"
type textarea "x"
type textarea "add image to mymusi"
type textarea "x"
type textarea "add image to mymusic"
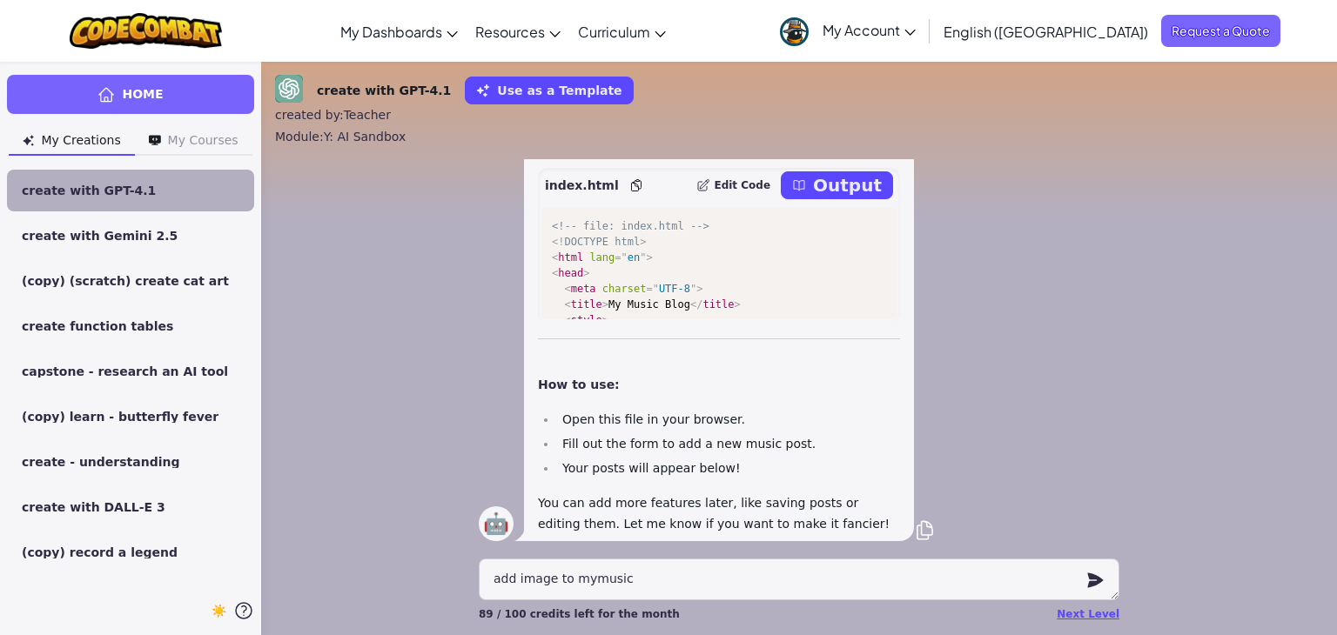
type textarea "x"
type textarea "add image to mymusic"
type textarea "x"
type textarea "add image to mymusic b"
type textarea "x"
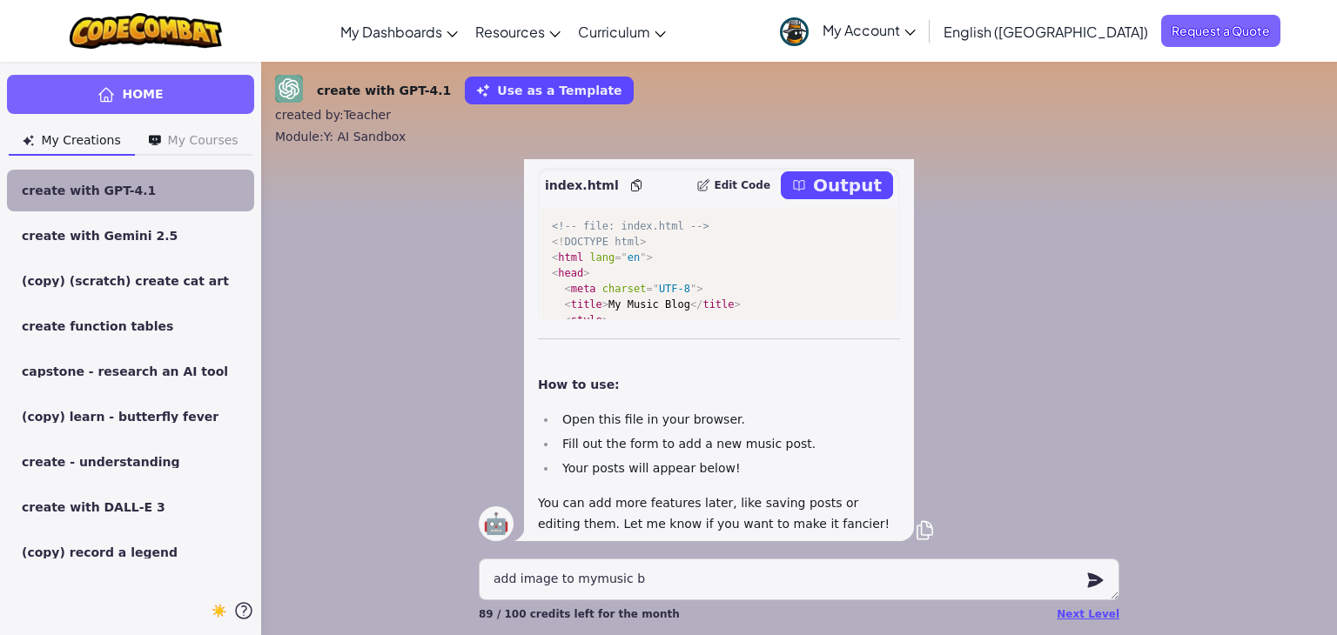
type textarea "add image to mymusic bl"
type textarea "x"
type textarea "add image to mymusic blo"
type textarea "x"
type textarea "add image to mymusic blog"
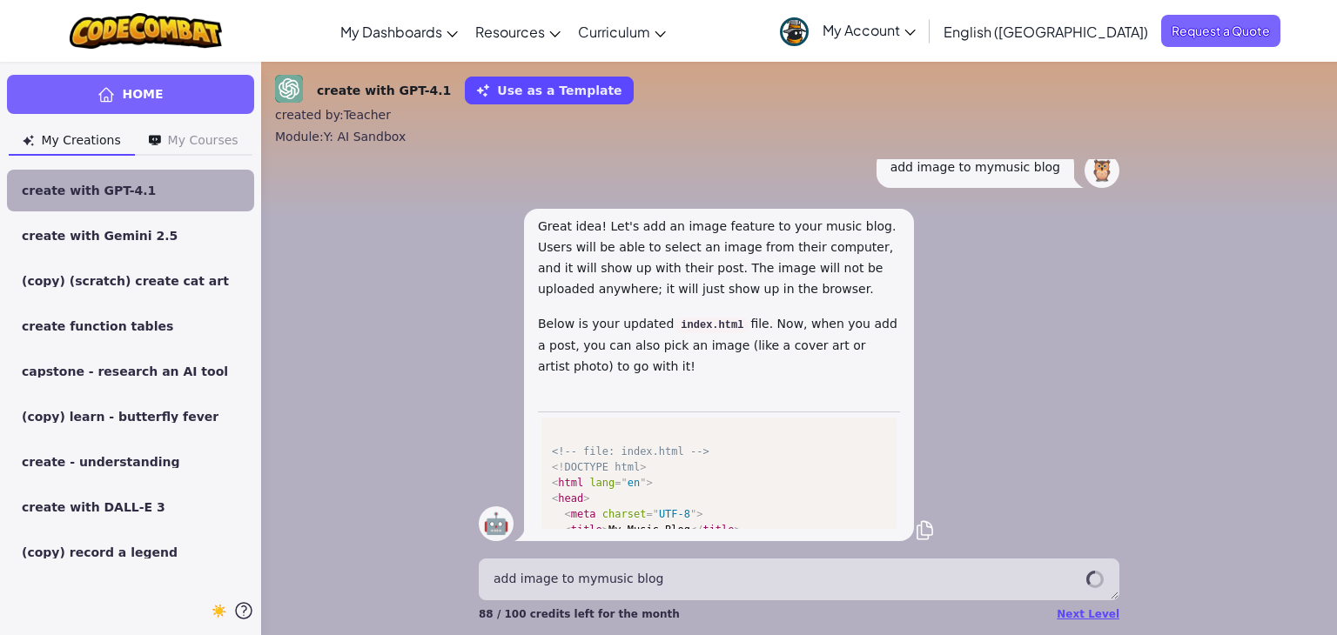
scroll to position [2883, 0]
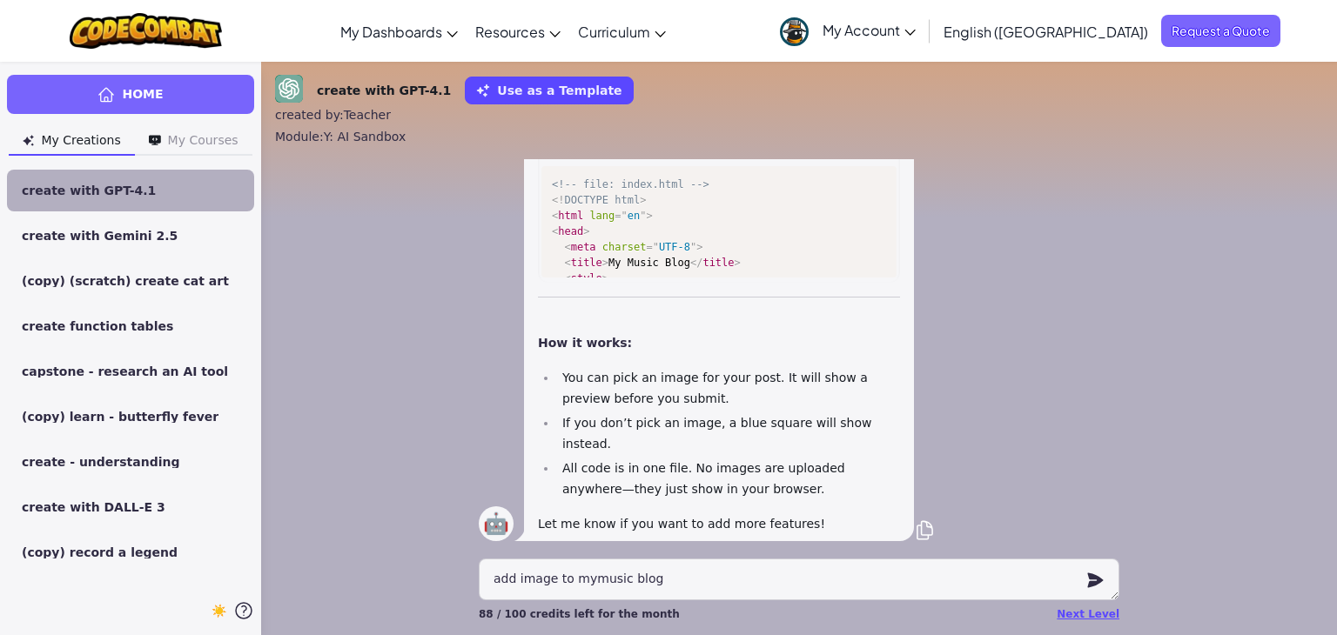
click at [860, 156] on p "Output" at bounding box center [847, 143] width 69 height 24
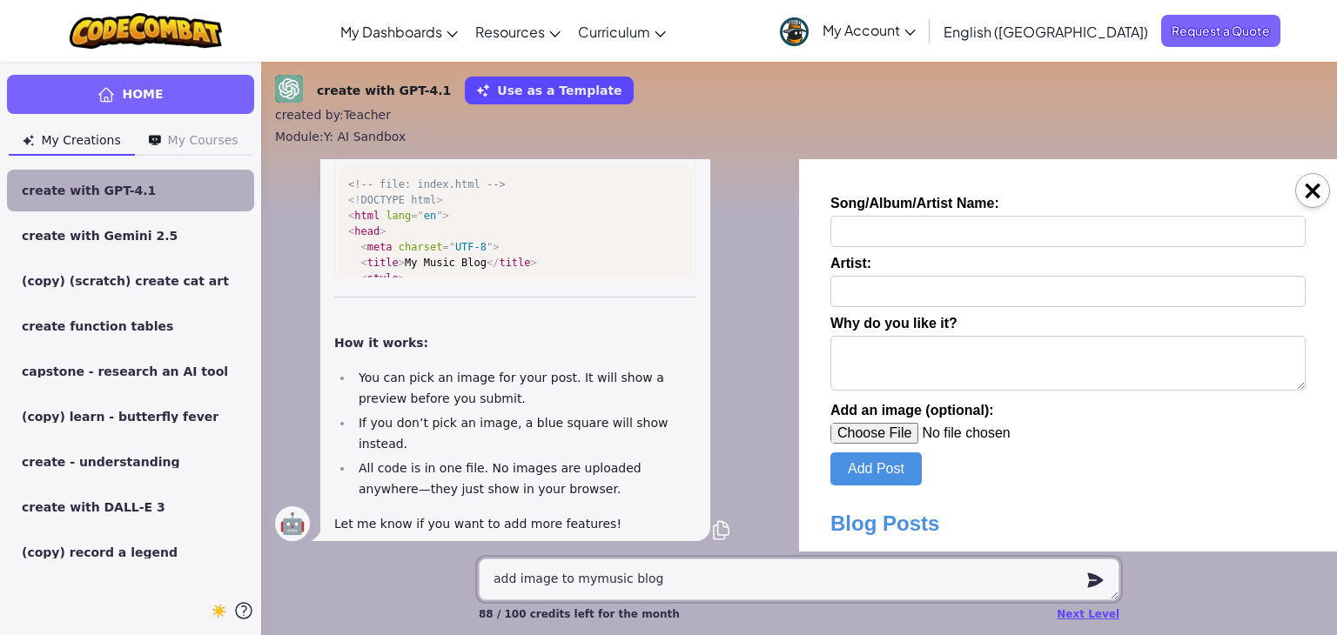
scroll to position [303, 0]
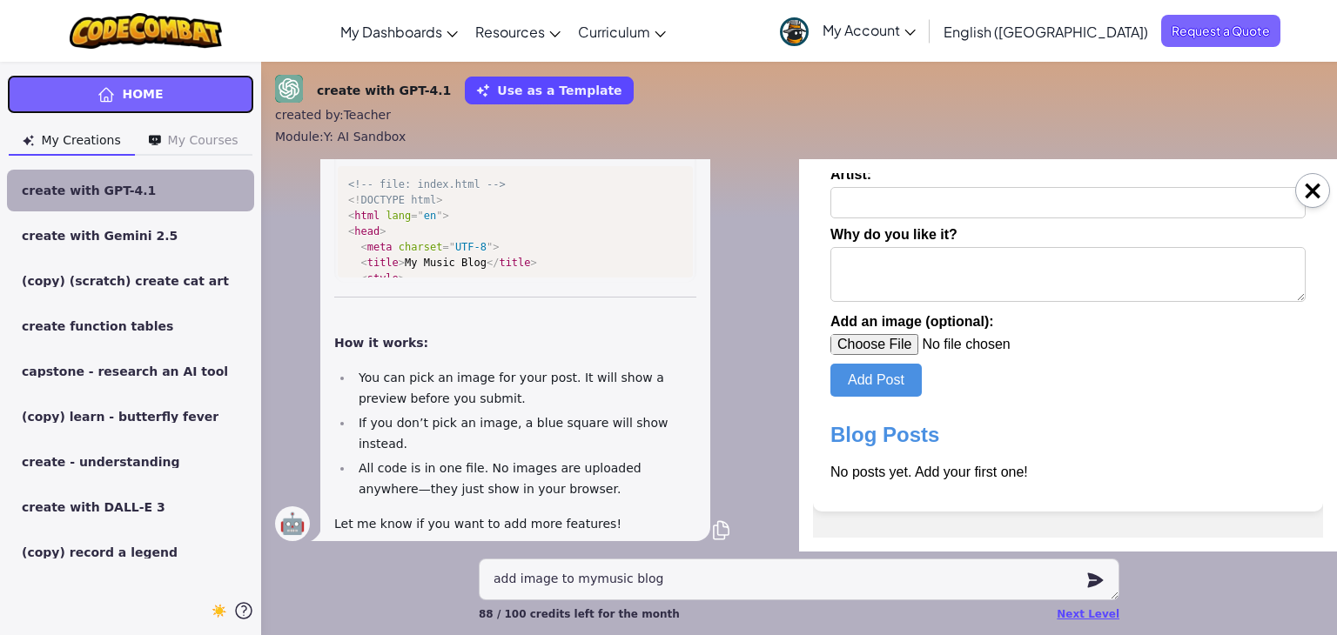
click at [110, 91] on icon at bounding box center [105, 94] width 17 height 17
type textarea "x"
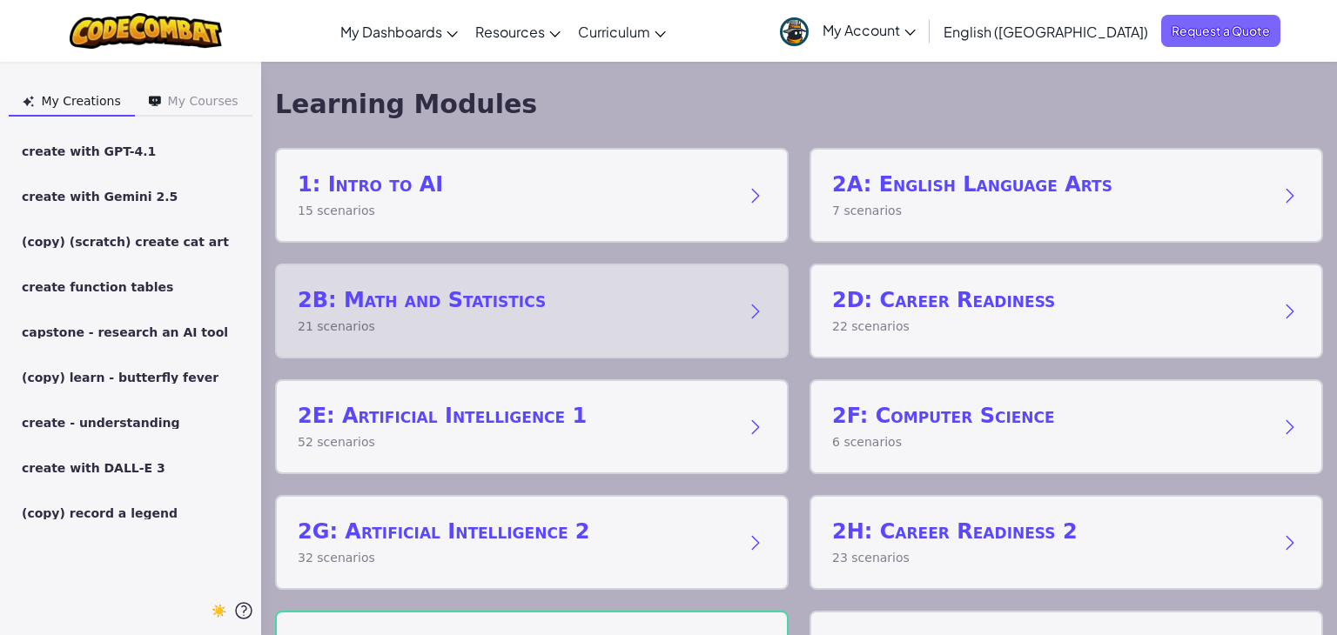
scroll to position [94, 0]
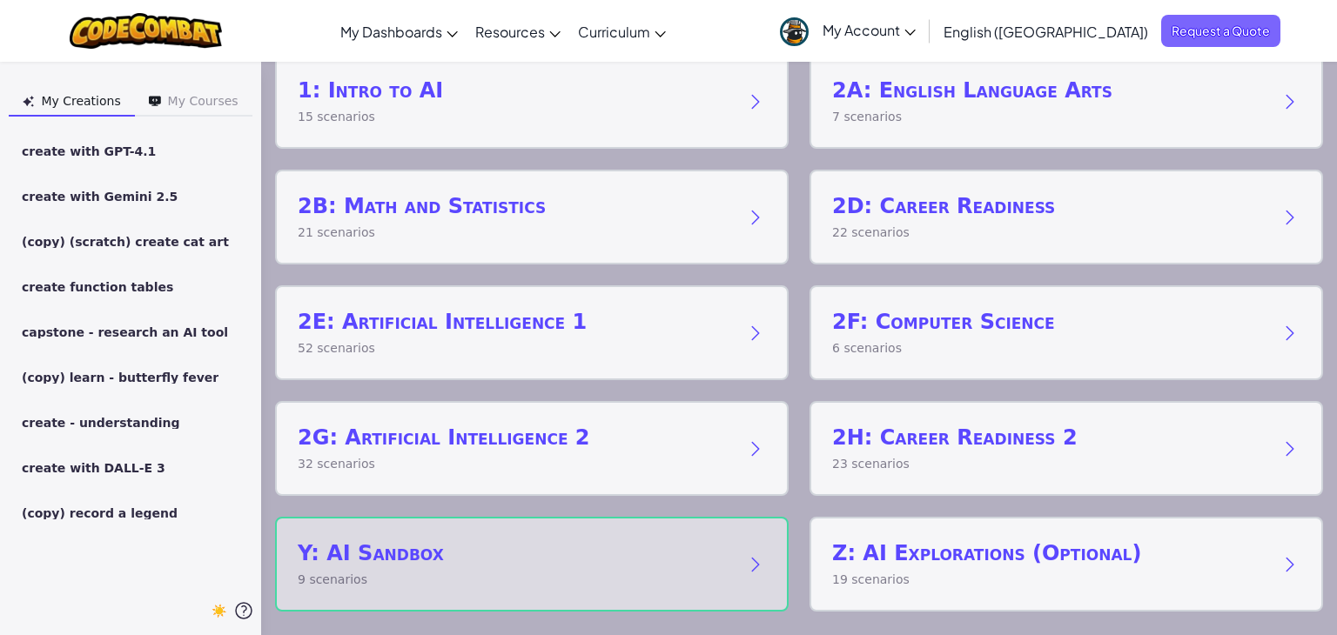
click at [501, 561] on h2 "Y: AI Sandbox" at bounding box center [514, 554] width 433 height 28
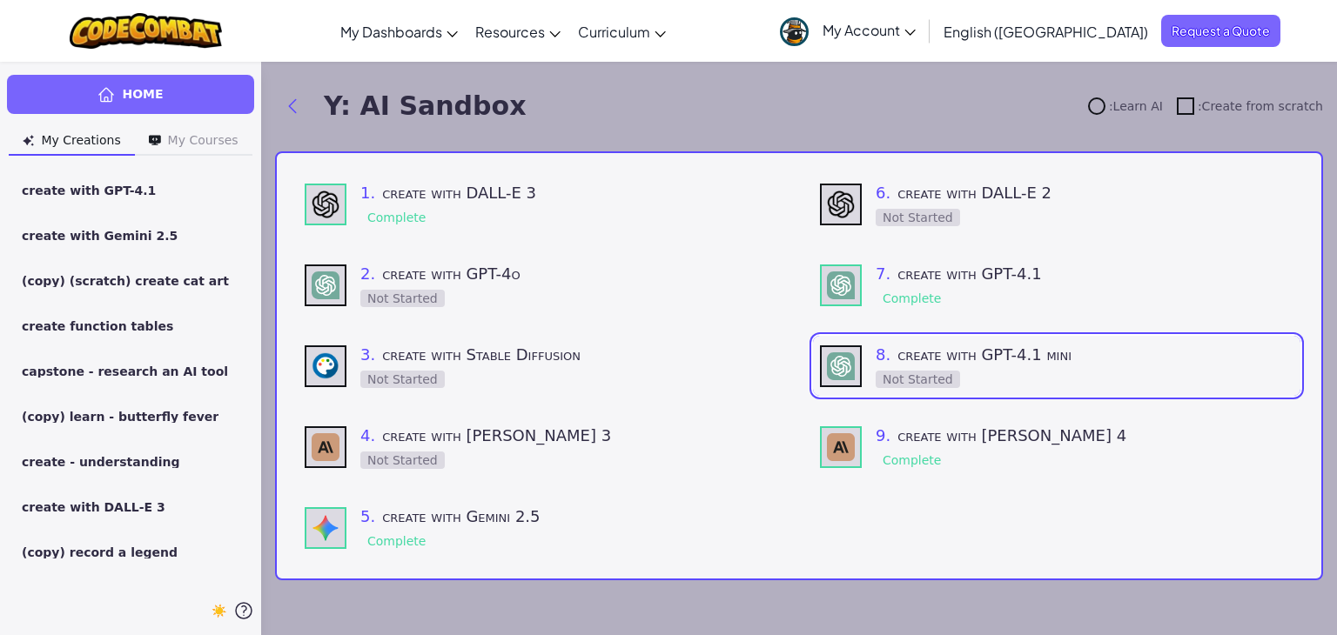
click at [57, 17] on div "Toggle navigation My Dashboards CodeCombat Teacher Dashboard Ozaria Teacher Das…" at bounding box center [668, 31] width 1345 height 62
